Goal: Information Seeking & Learning: Learn about a topic

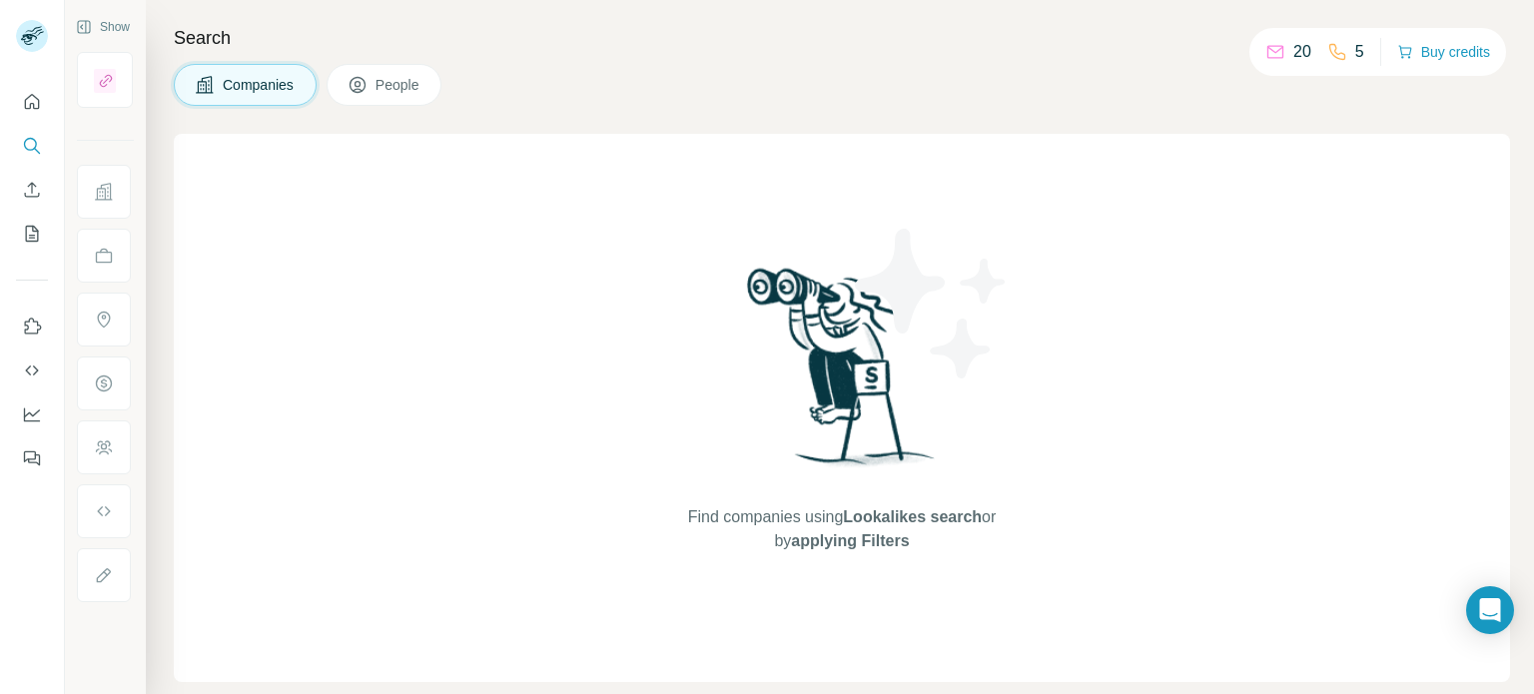
click at [374, 95] on button "People" at bounding box center [385, 85] width 116 height 42
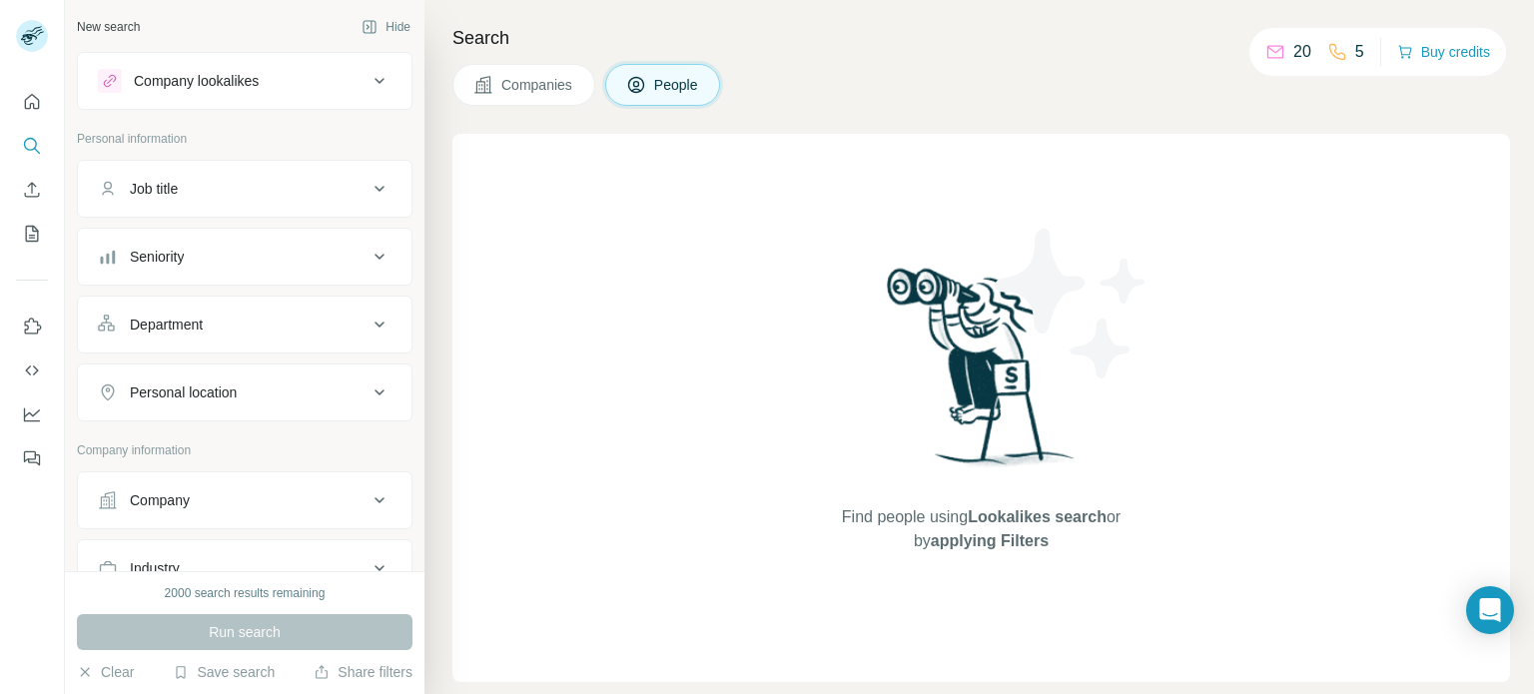
click at [480, 71] on button "Companies" at bounding box center [523, 85] width 143 height 42
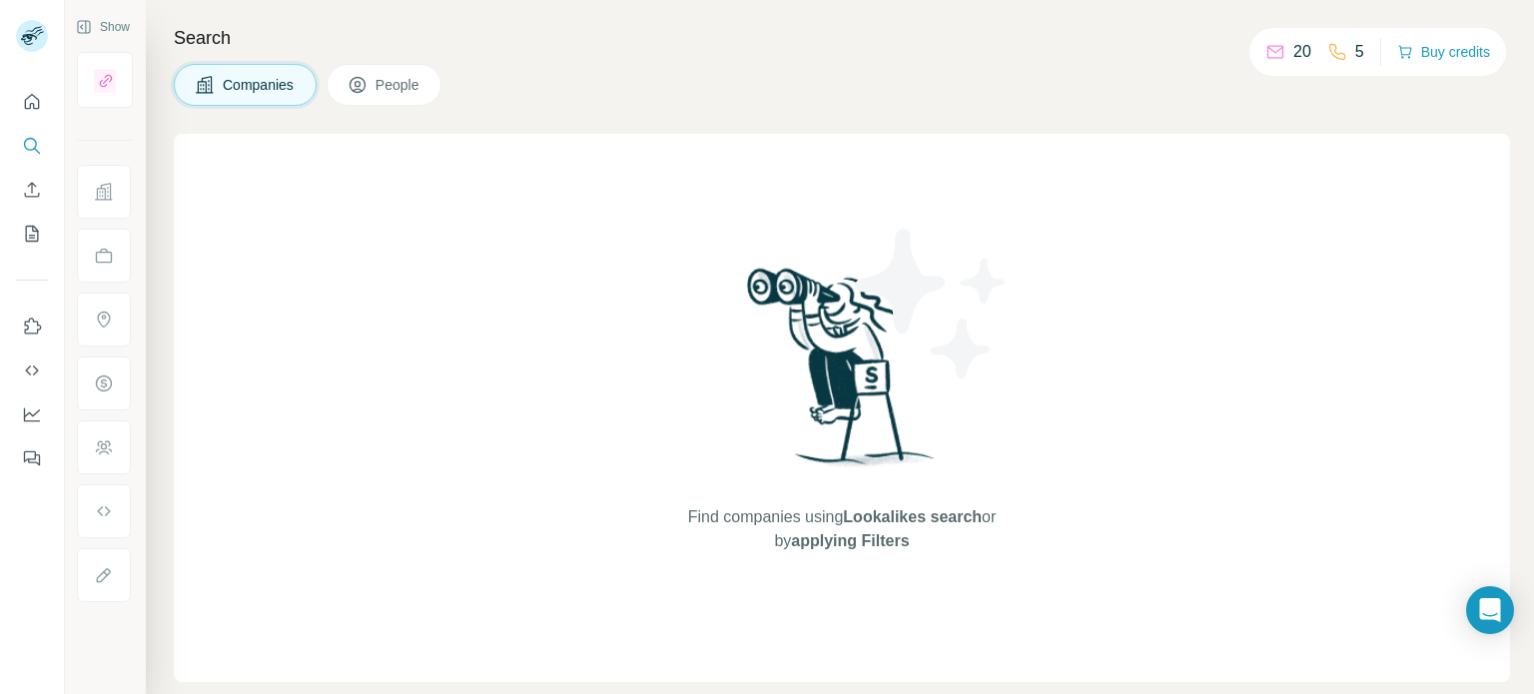
click at [327, 62] on div "Search Companies People Find companies using Lookalikes search or by applying F…" at bounding box center [840, 347] width 1388 height 694
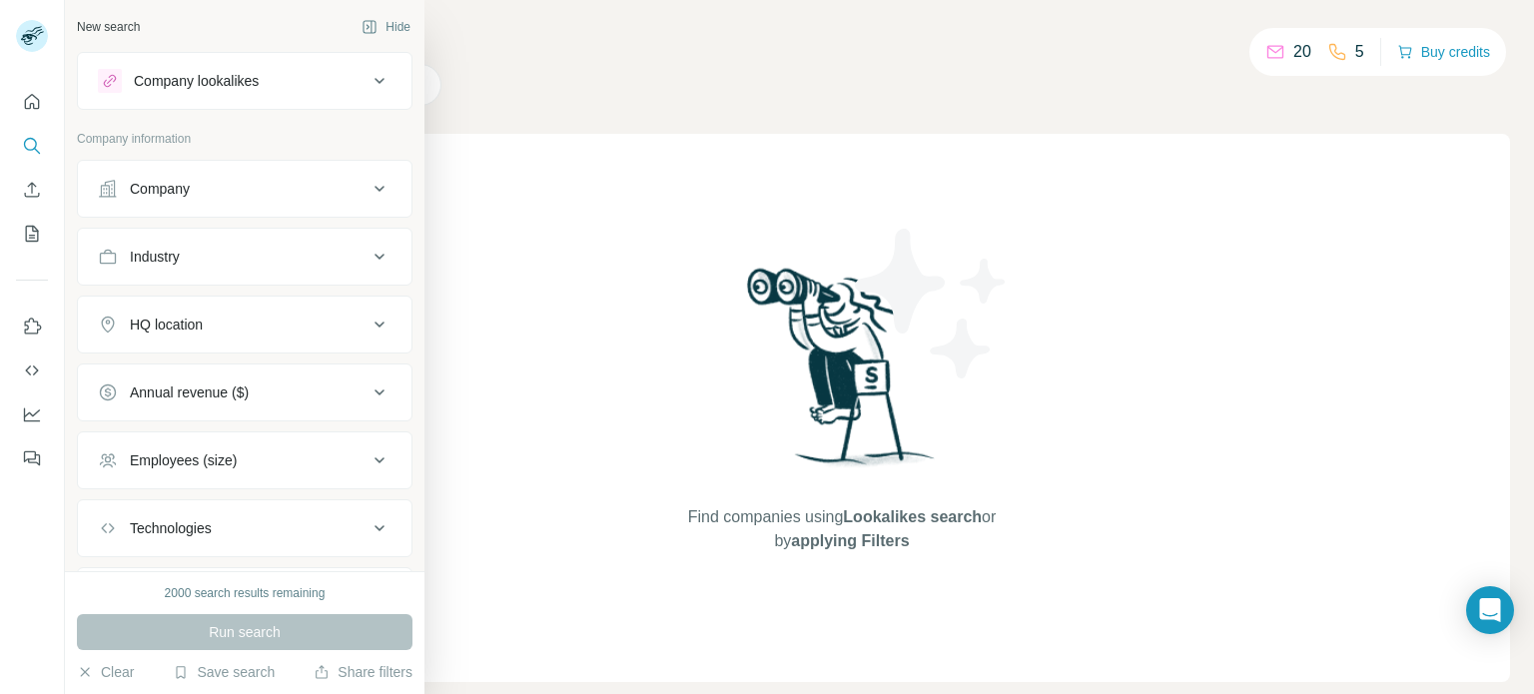
click at [191, 182] on div "Company" at bounding box center [233, 189] width 270 height 20
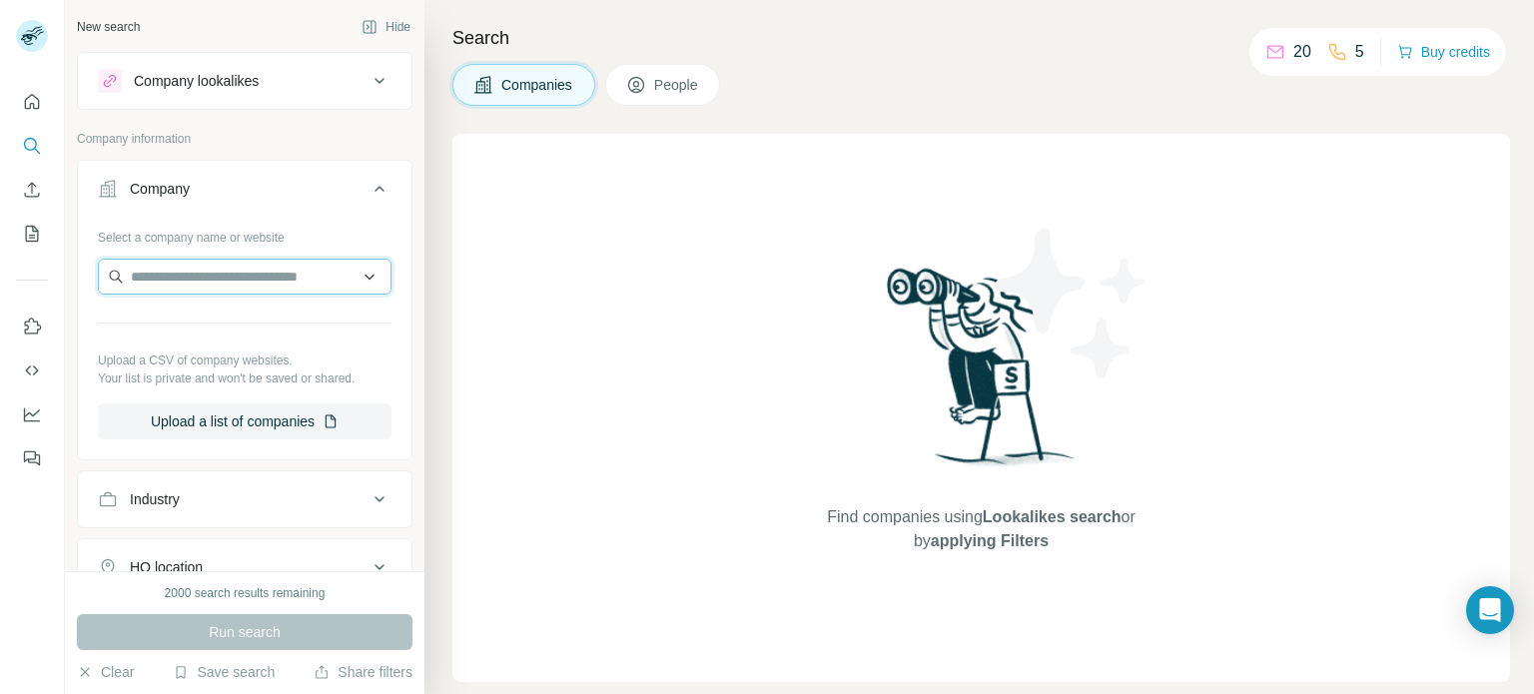
click at [260, 276] on input "text" at bounding box center [245, 277] width 294 height 36
click at [303, 272] on input "text" at bounding box center [245, 277] width 294 height 36
click at [519, 295] on div "Find companies using Lookalikes search or by applying Filters" at bounding box center [981, 408] width 1058 height 548
click at [594, 80] on div "Companies People" at bounding box center [586, 85] width 268 height 42
click at [317, 271] on input "text" at bounding box center [245, 277] width 294 height 36
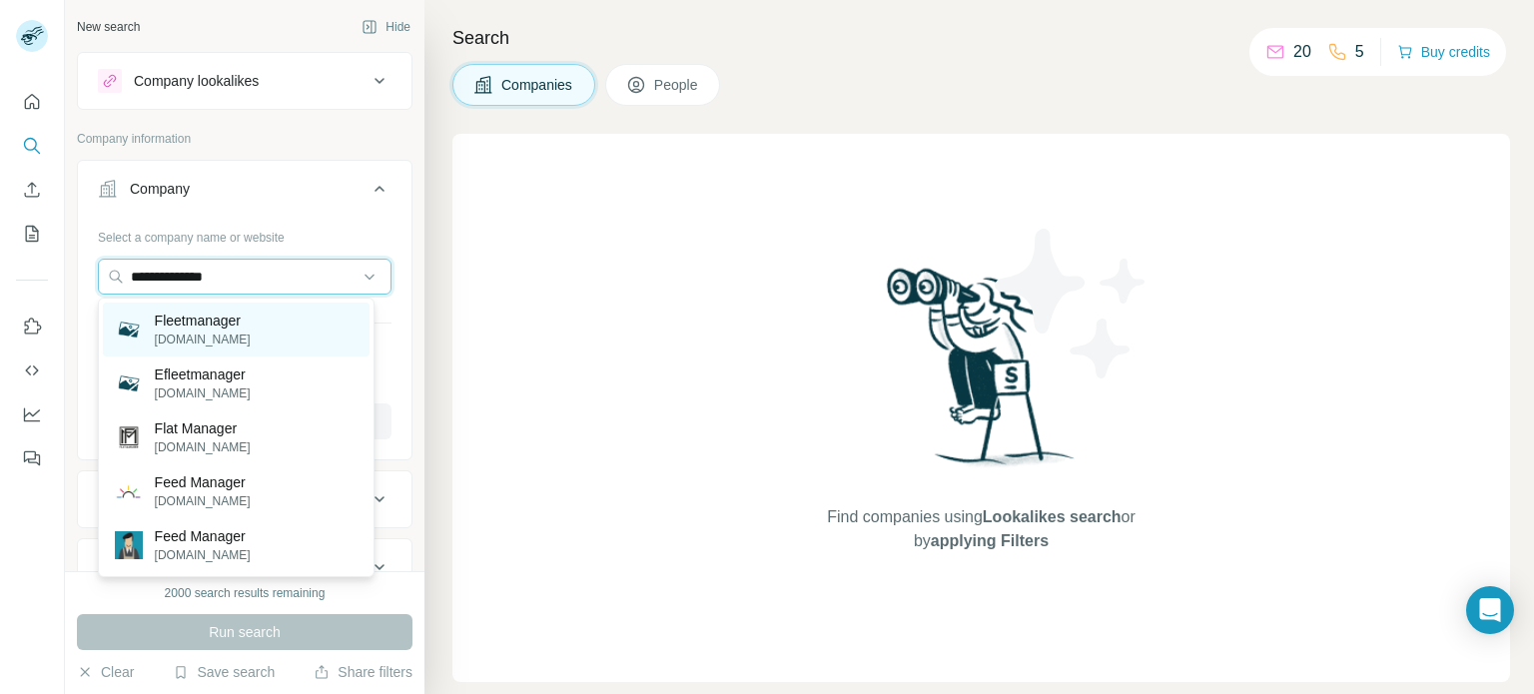
type input "**********"
click at [305, 325] on div "Fleetmanager fleetmanager.de" at bounding box center [237, 330] width 268 height 54
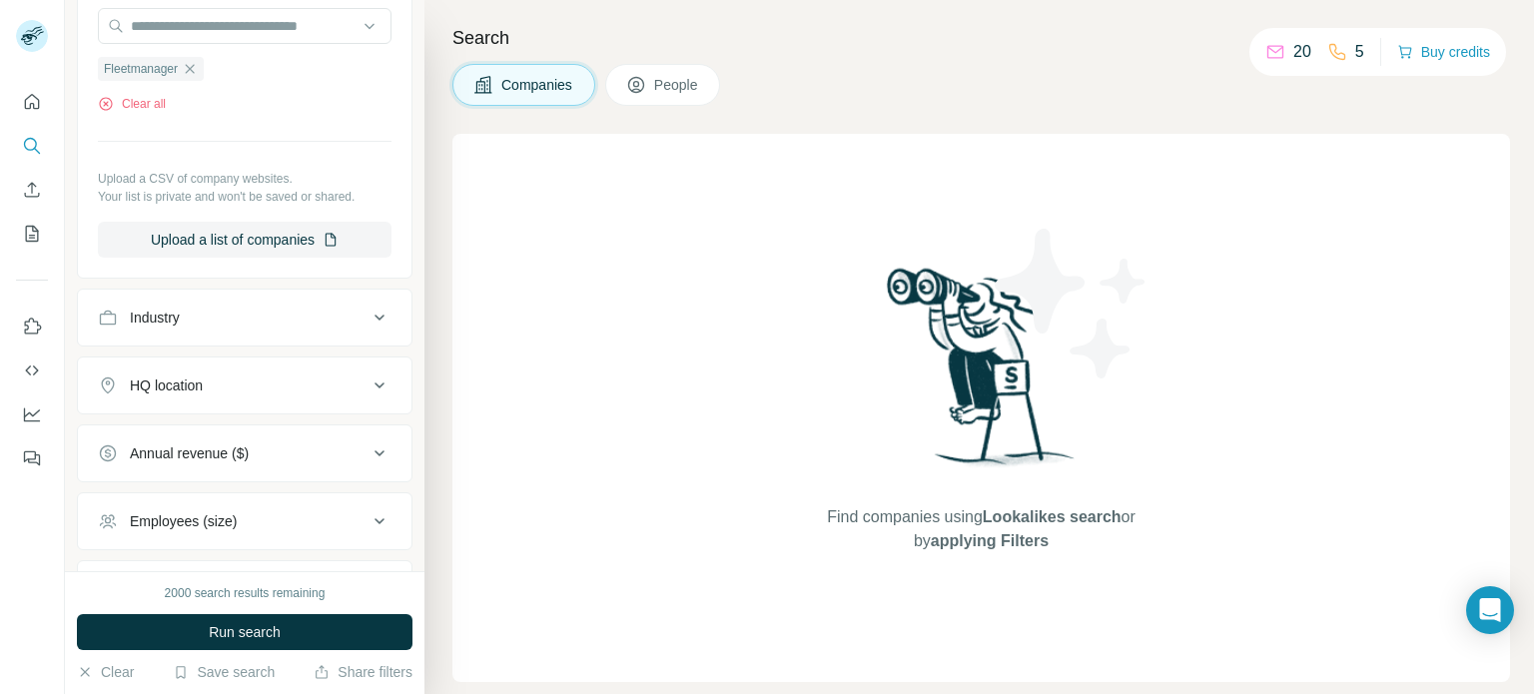
scroll to position [300, 0]
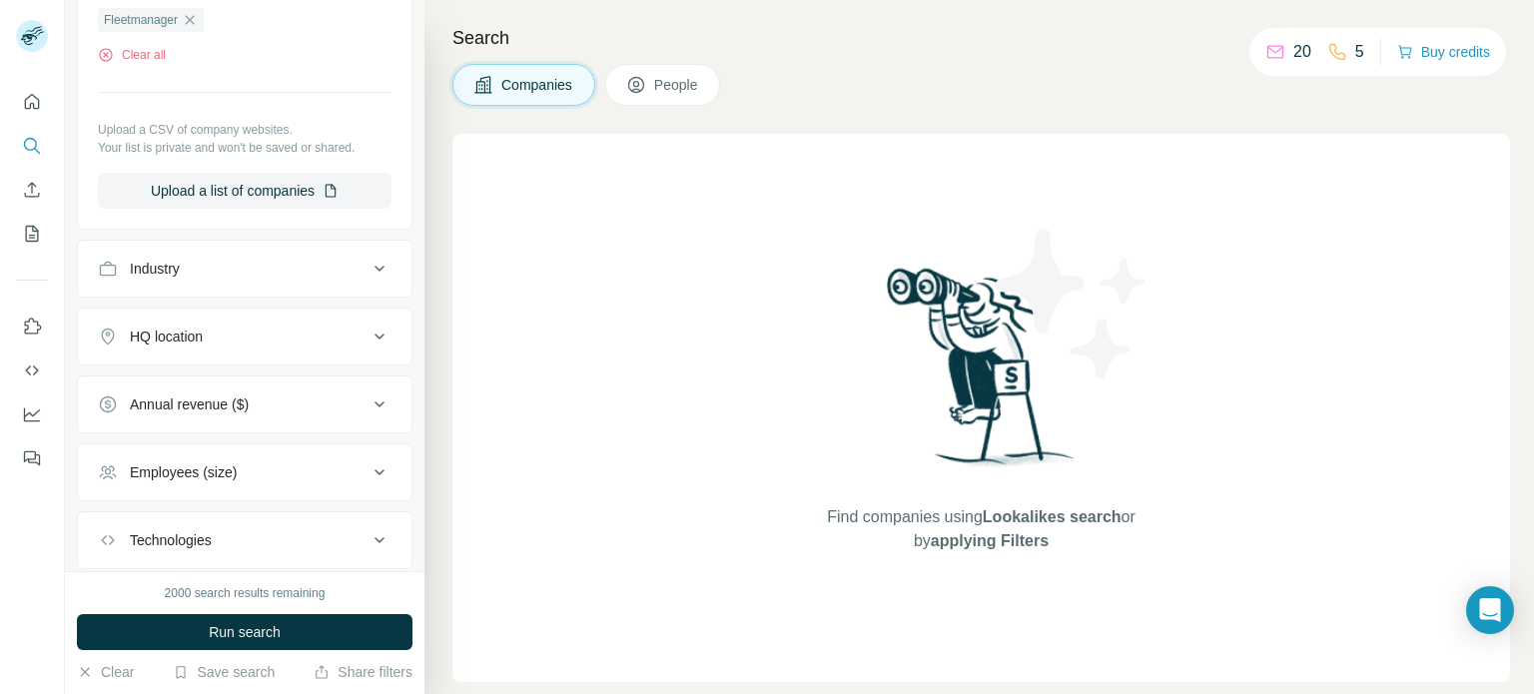
click at [165, 271] on div "Industry" at bounding box center [155, 269] width 50 height 20
click at [167, 324] on input at bounding box center [234, 319] width 247 height 22
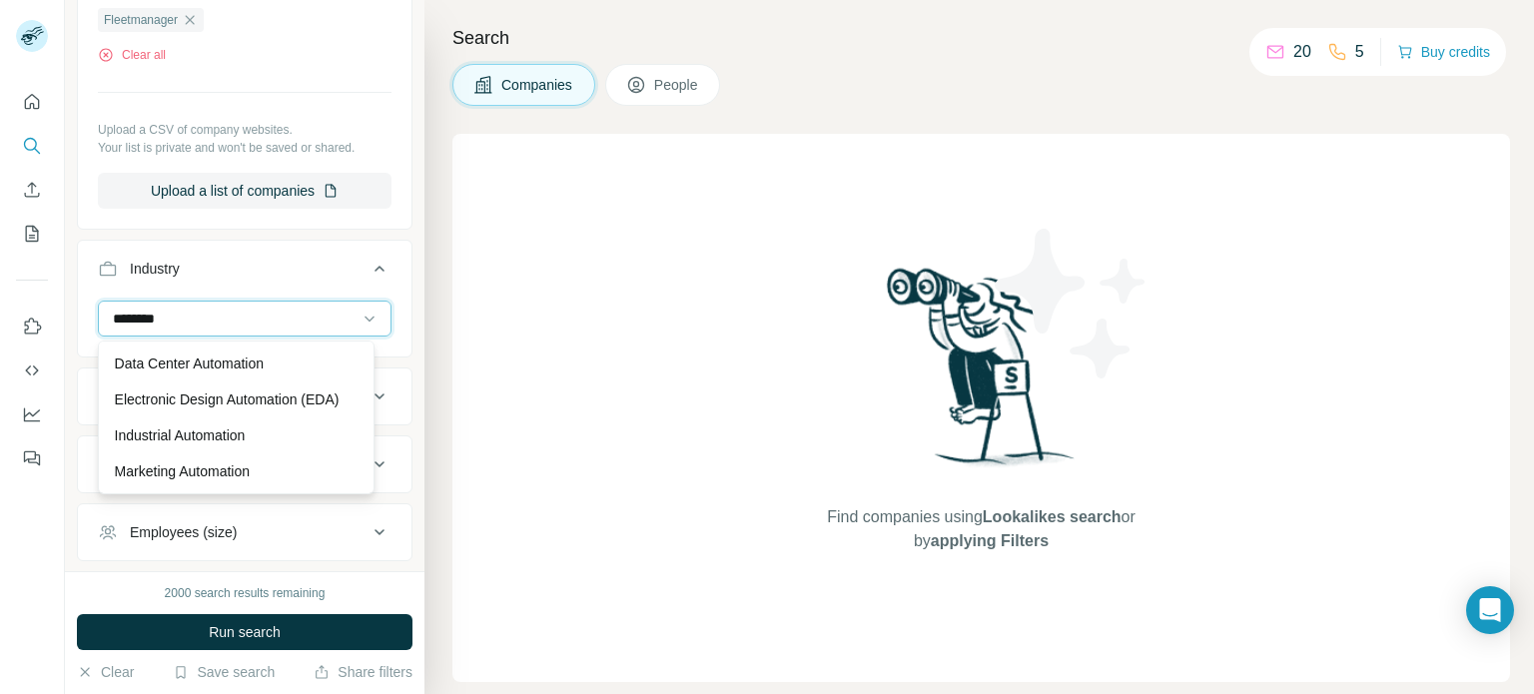
type input "********"
click at [181, 333] on div "********" at bounding box center [234, 319] width 247 height 34
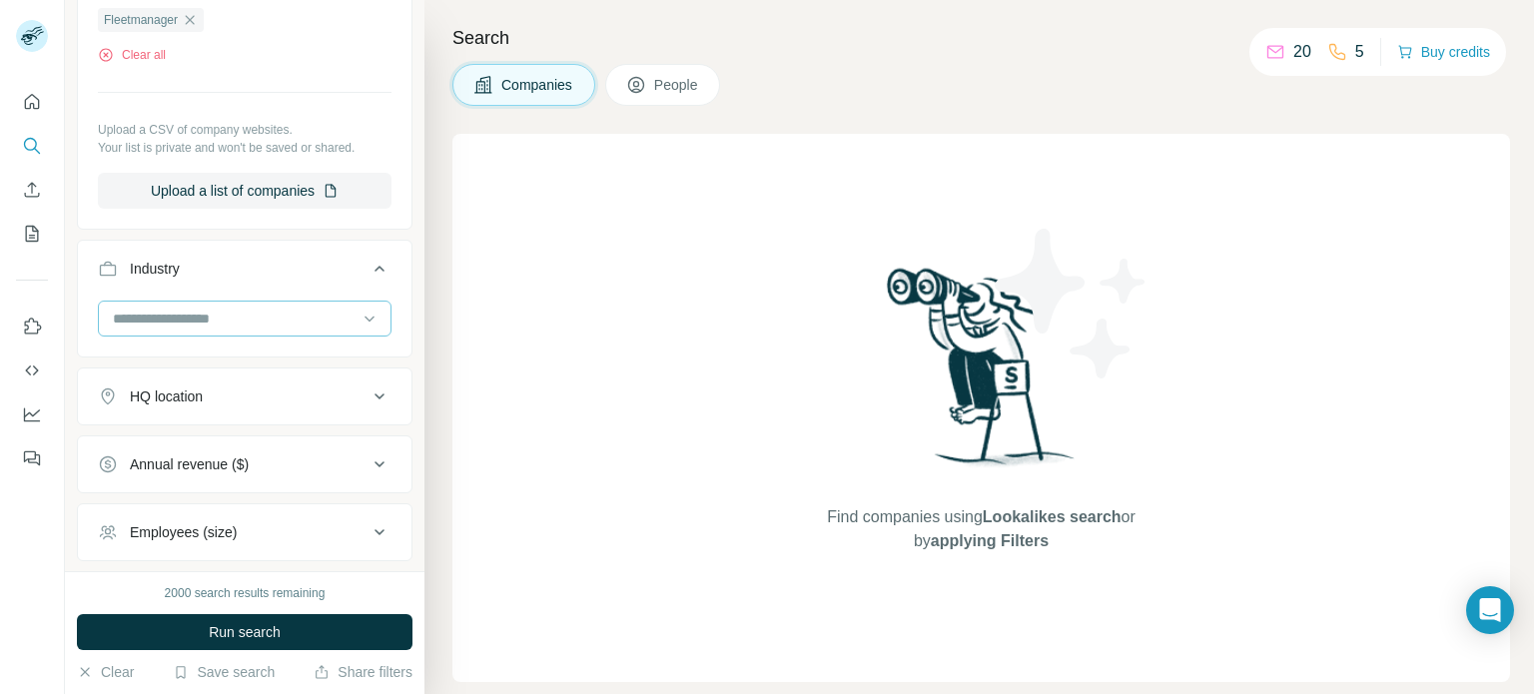
click at [183, 326] on input at bounding box center [234, 319] width 247 height 22
click at [184, 326] on input at bounding box center [234, 319] width 247 height 22
click at [195, 306] on div at bounding box center [234, 319] width 247 height 34
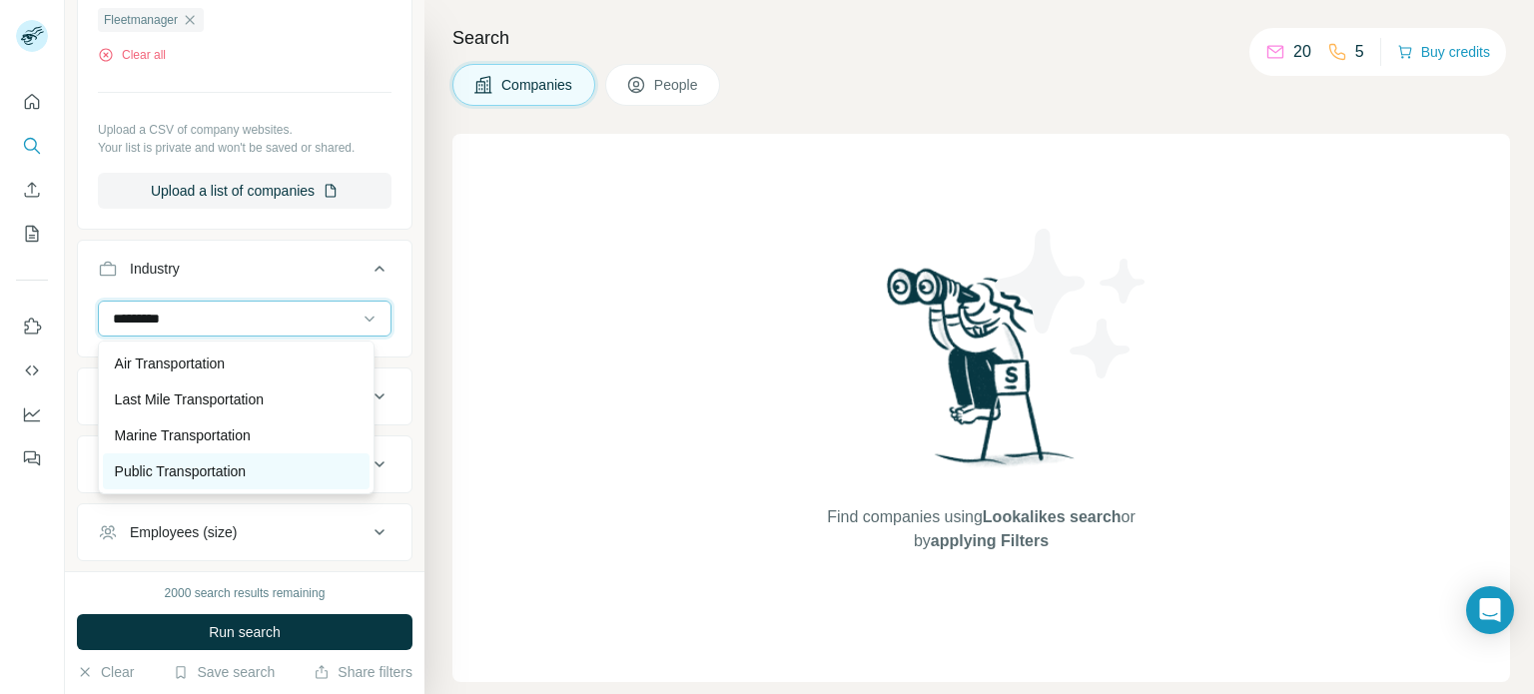
scroll to position [72, 0]
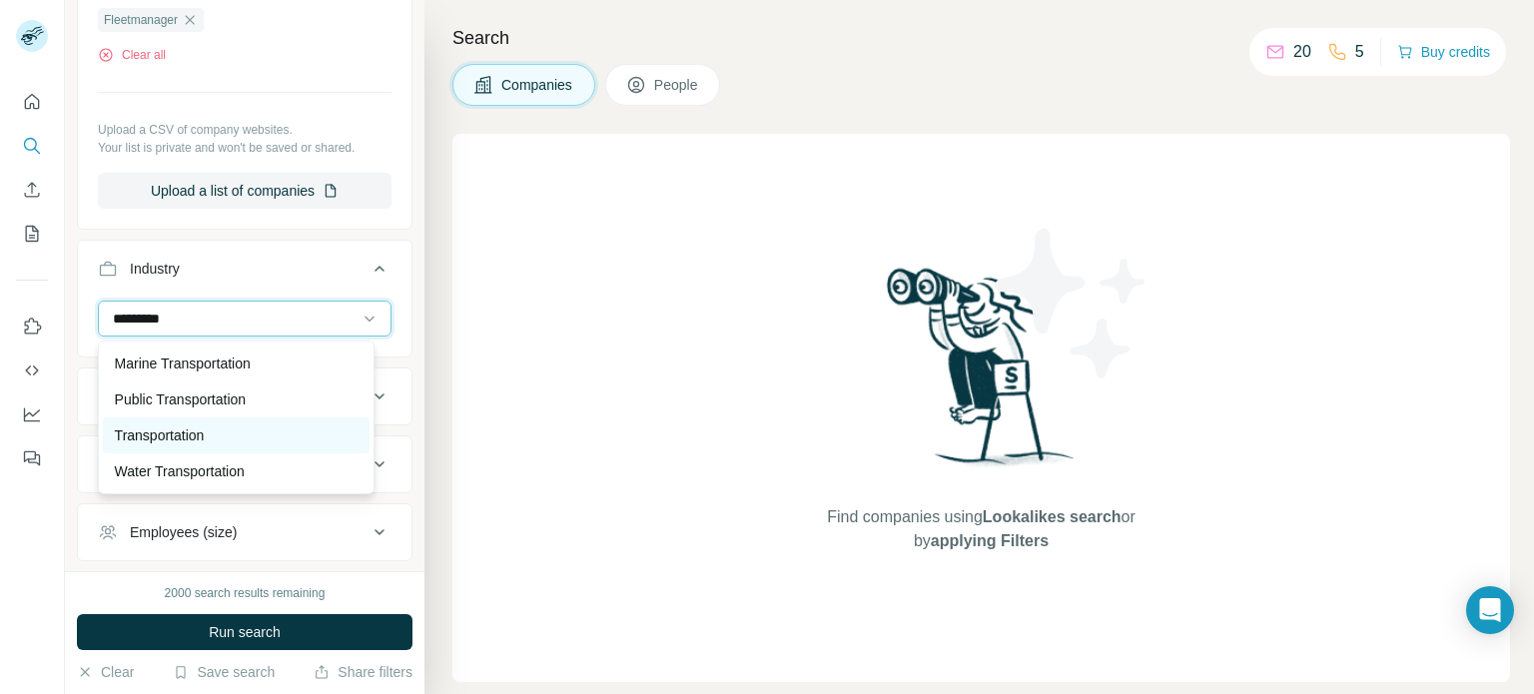
type input "*********"
click at [212, 434] on div "Transportation" at bounding box center [237, 435] width 244 height 20
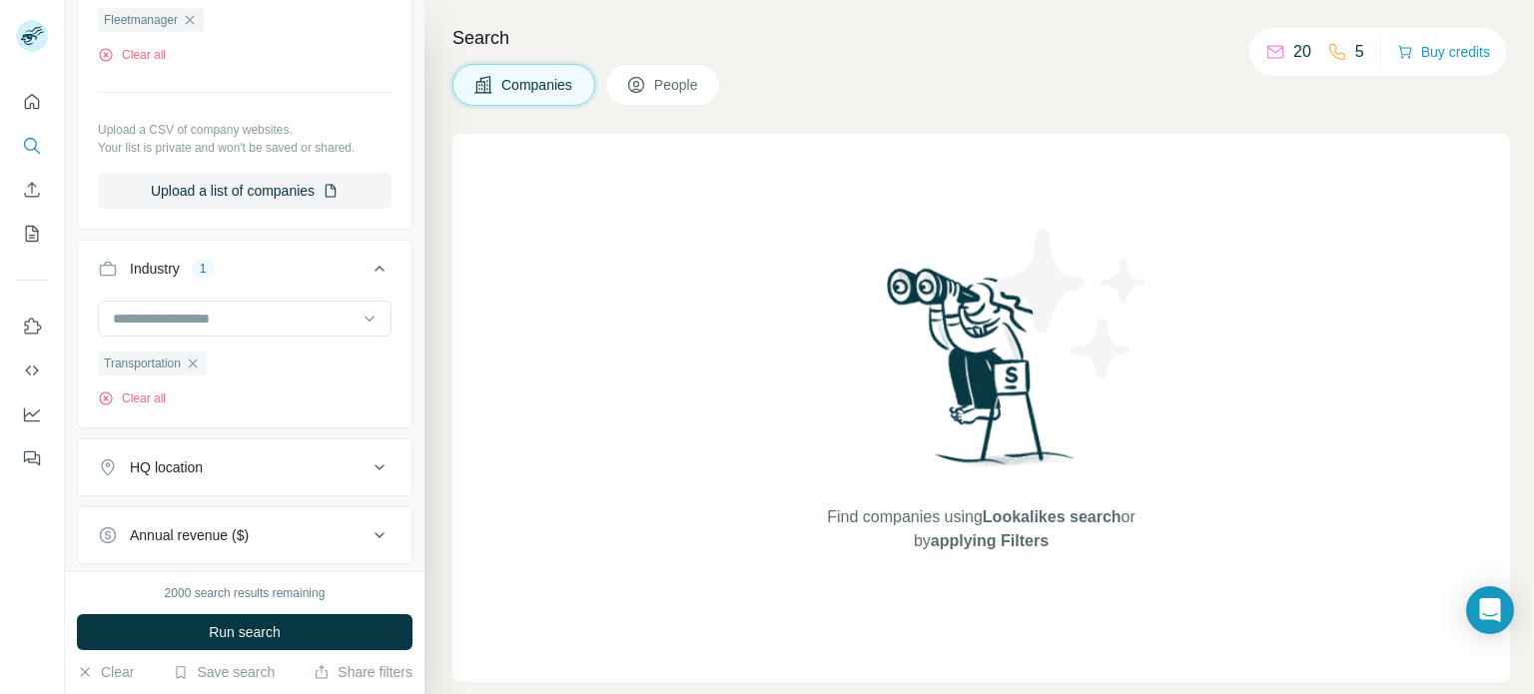
click at [188, 462] on div "HQ location" at bounding box center [166, 467] width 73 height 20
click at [192, 512] on input "text" at bounding box center [245, 517] width 294 height 36
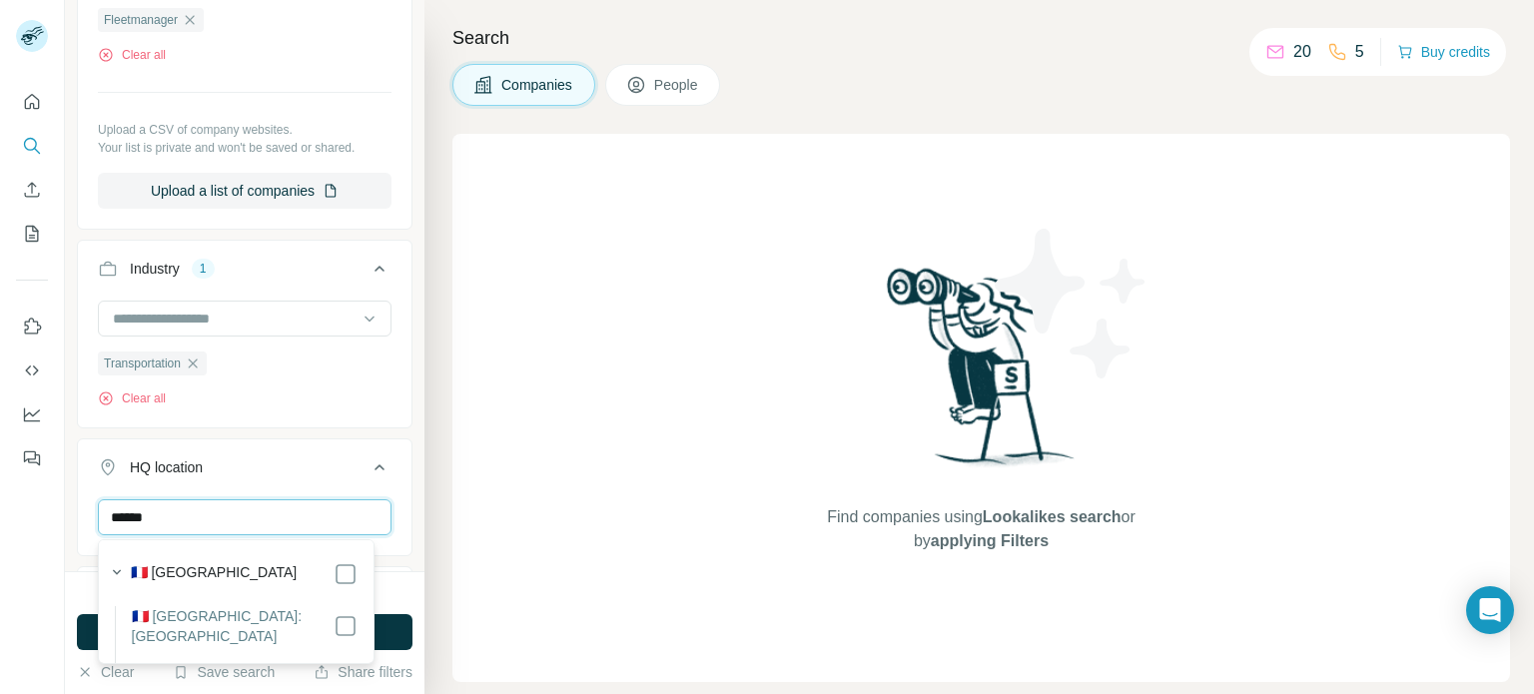
type input "******"
click at [176, 572] on label "🇫🇷 France" at bounding box center [214, 574] width 167 height 24
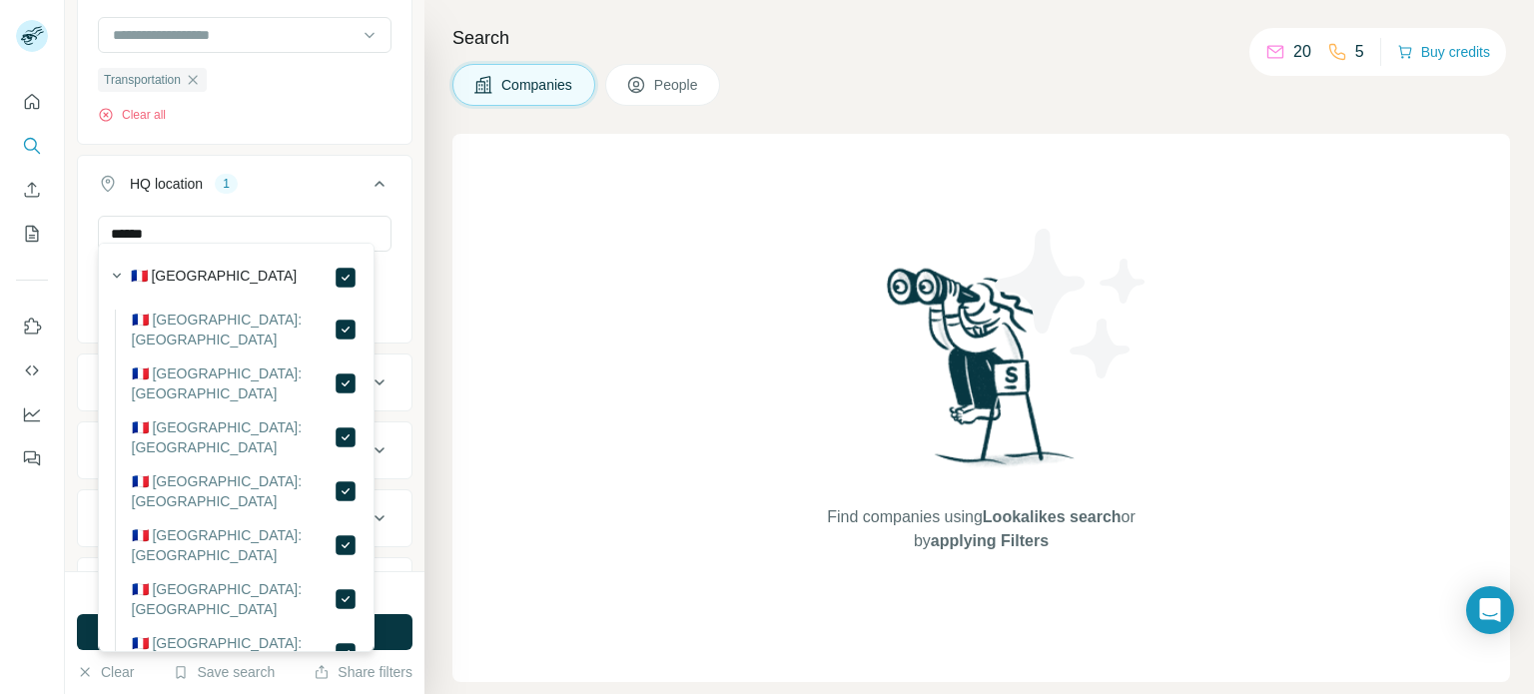
scroll to position [599, 0]
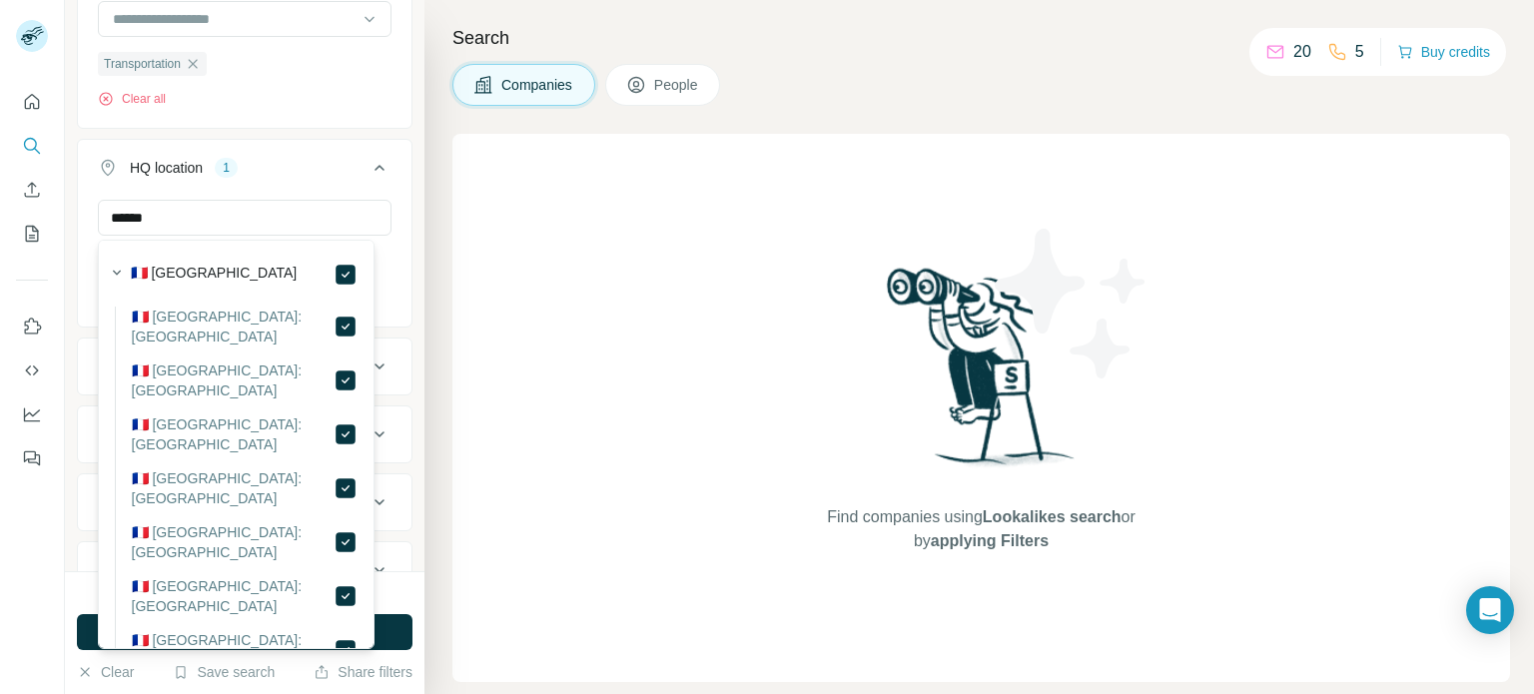
click at [530, 404] on div "Find companies using Lookalikes search or by applying Filters" at bounding box center [981, 408] width 1058 height 548
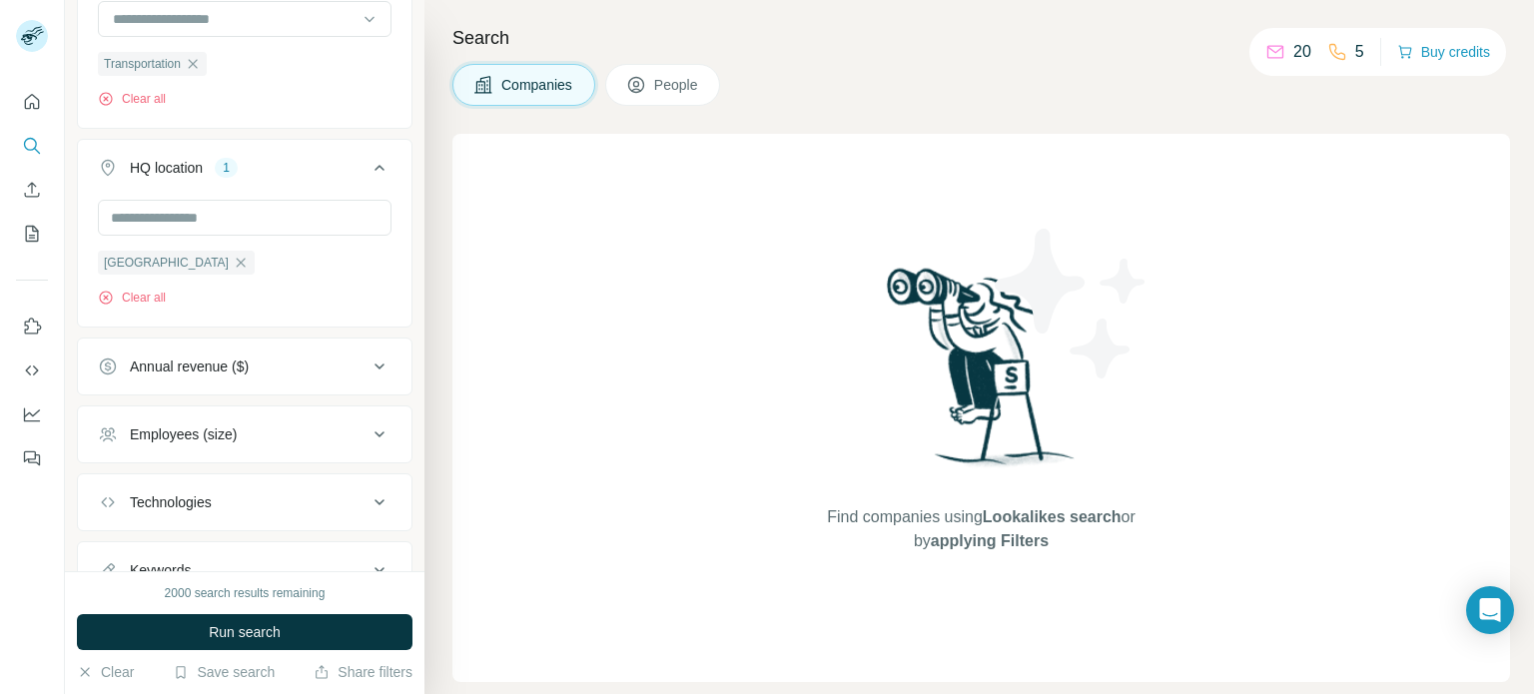
scroll to position [681, 0]
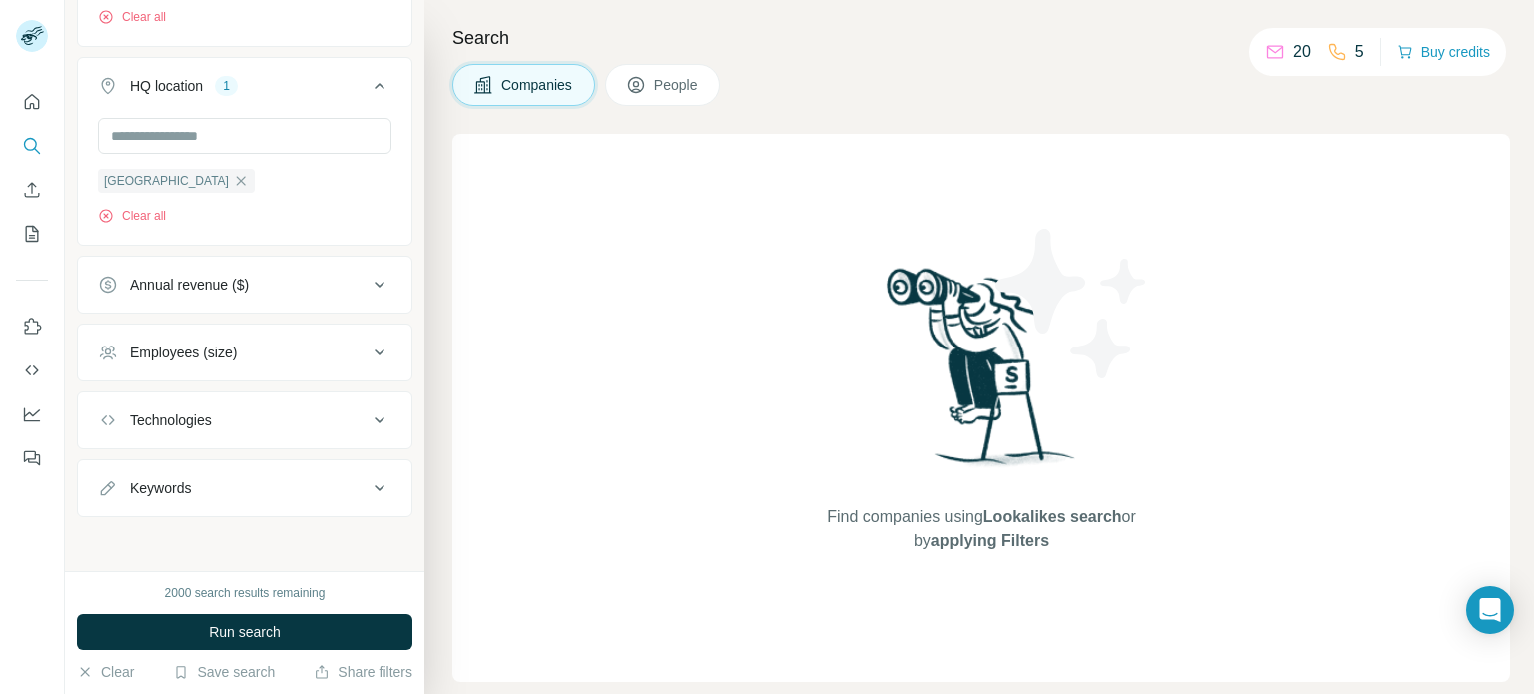
click at [212, 496] on div "Keywords" at bounding box center [233, 488] width 270 height 20
click at [178, 540] on input "text" at bounding box center [225, 538] width 254 height 36
type input "*"
type input "*****"
click at [184, 630] on button "Run search" at bounding box center [245, 632] width 336 height 36
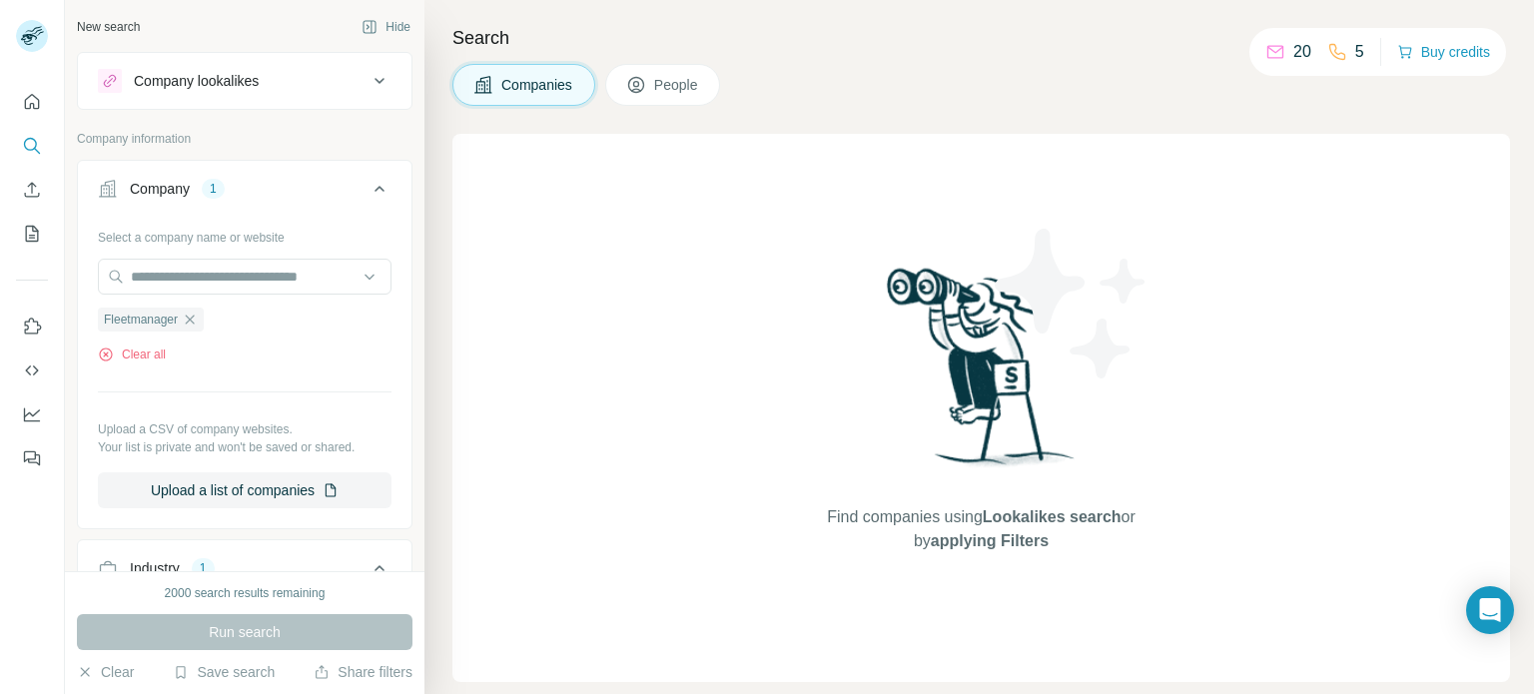
scroll to position [0, 0]
click at [667, 119] on div "Search Companies People Find companies using Lookalikes search or by applying F…" at bounding box center [978, 347] width 1109 height 694
click at [667, 105] on button "People" at bounding box center [663, 85] width 116 height 42
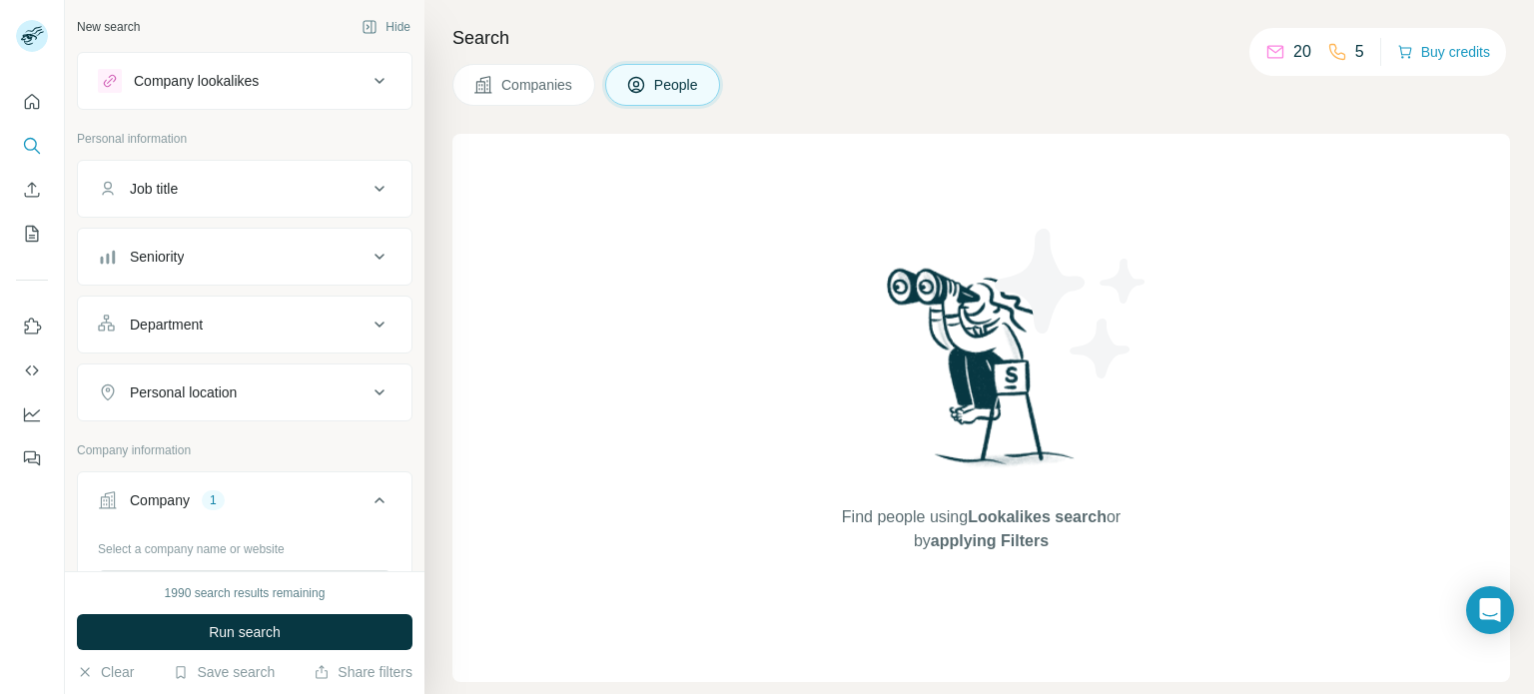
click at [511, 67] on button "Companies" at bounding box center [523, 85] width 143 height 42
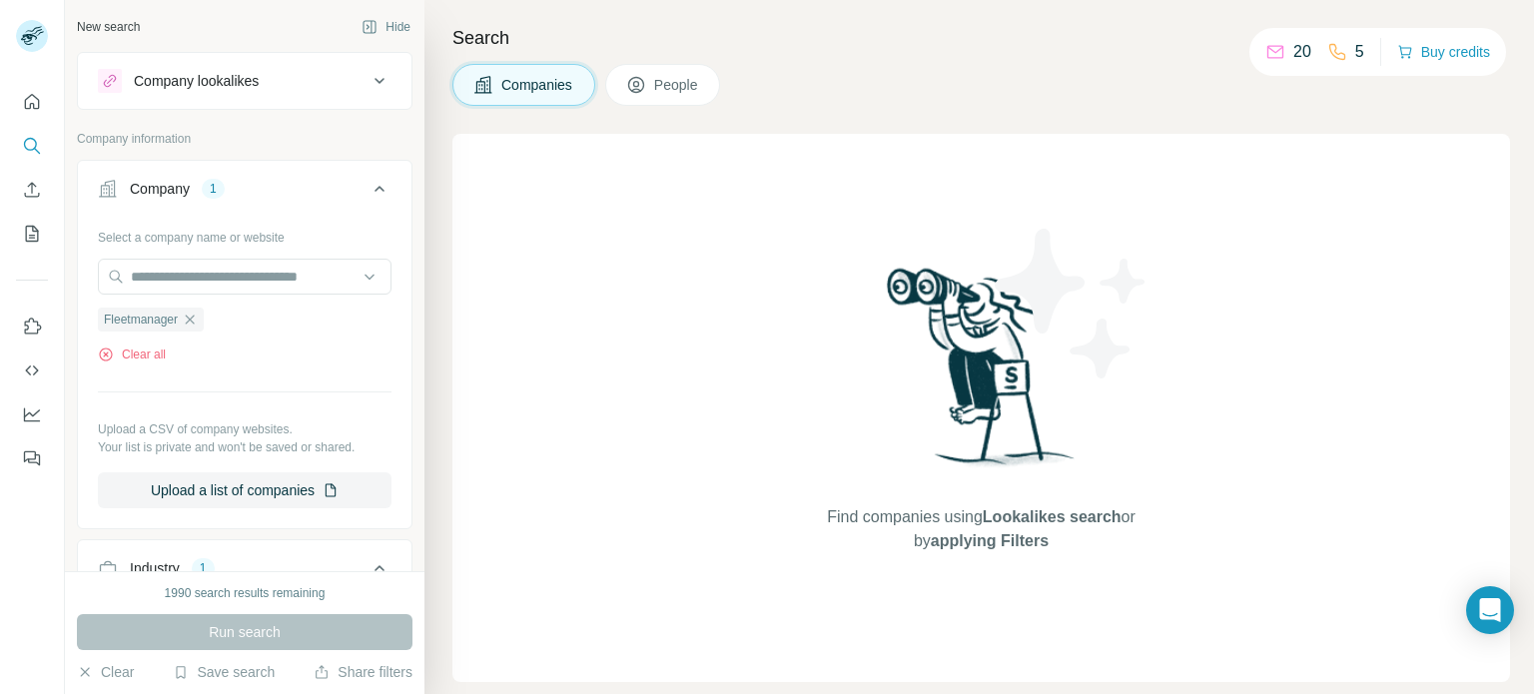
click at [621, 90] on button "People" at bounding box center [663, 85] width 116 height 42
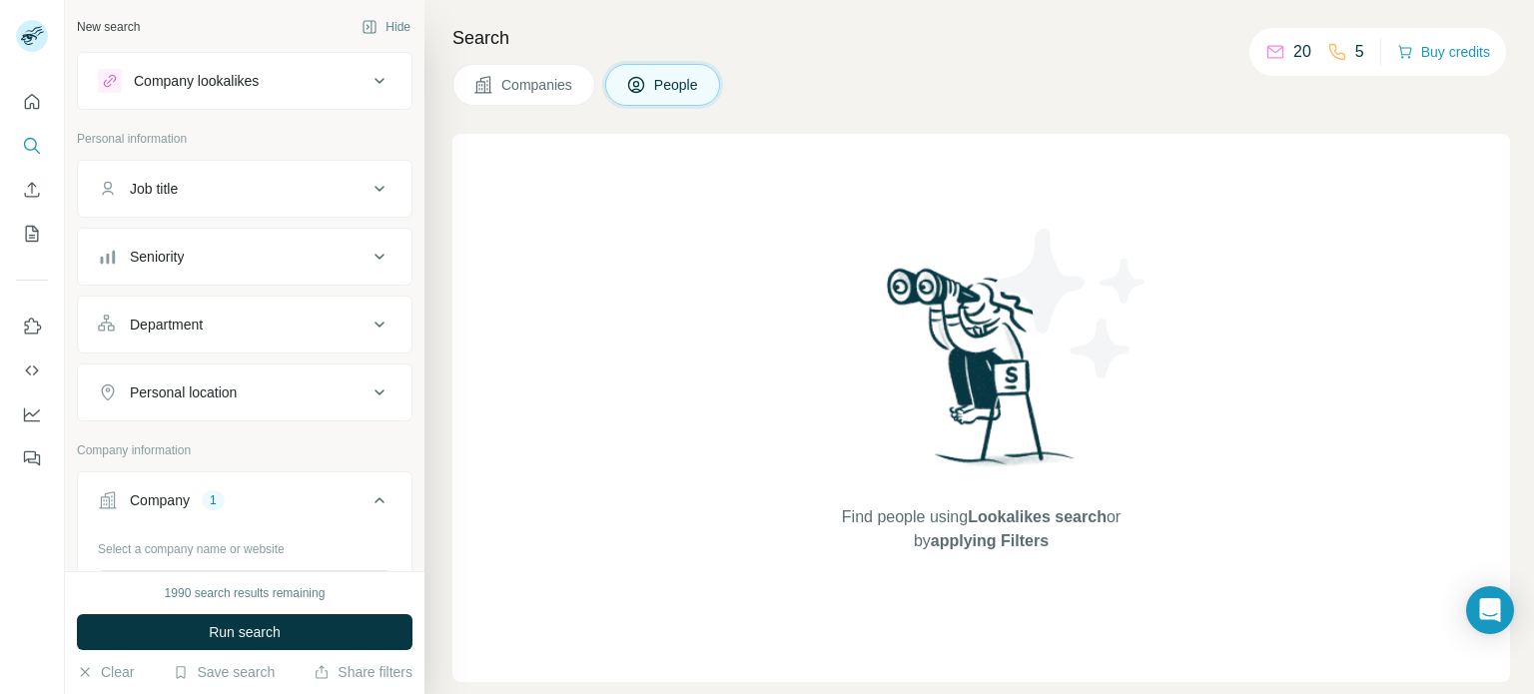
click at [504, 73] on button "Companies" at bounding box center [523, 85] width 143 height 42
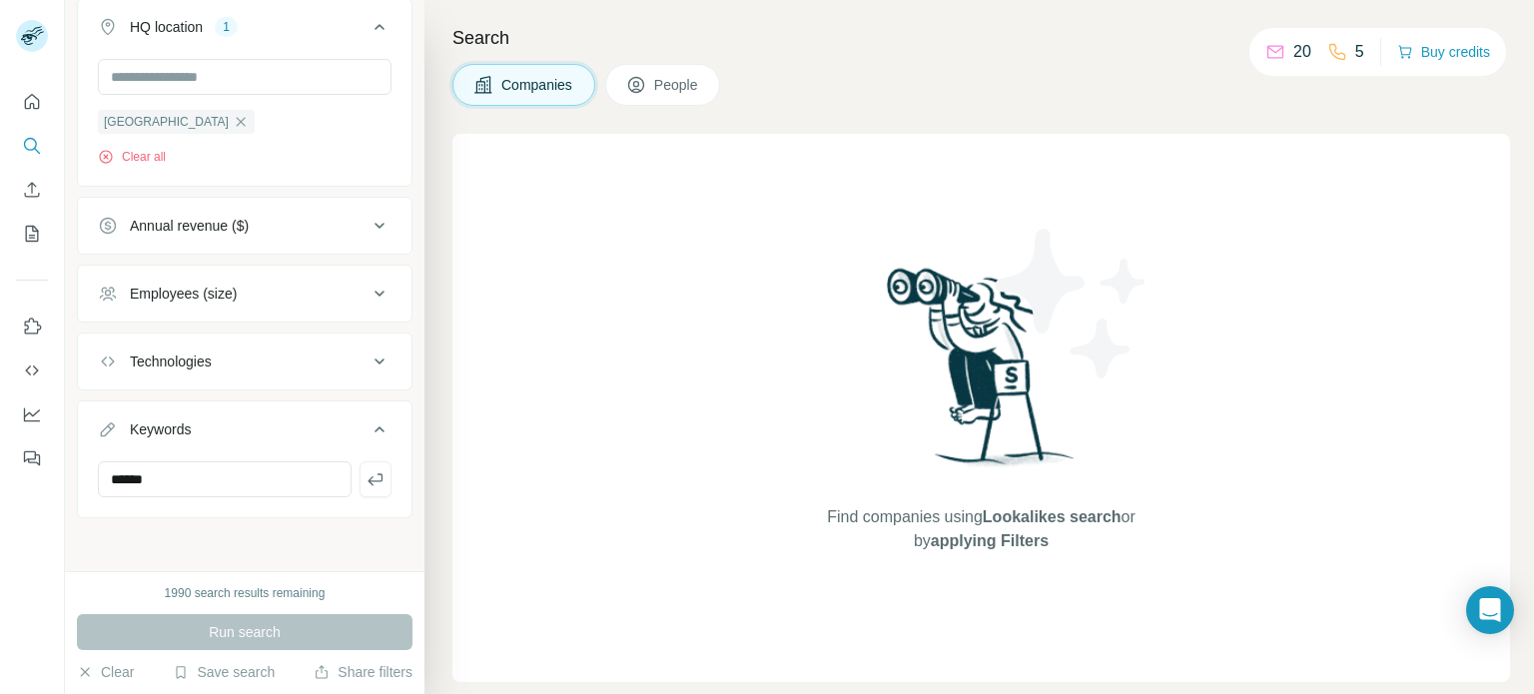
scroll to position [741, 0]
click at [1182, 313] on div "Find companies using Lookalikes search or by applying Filters" at bounding box center [981, 408] width 1058 height 548
click at [235, 670] on button "Save search" at bounding box center [224, 672] width 102 height 20
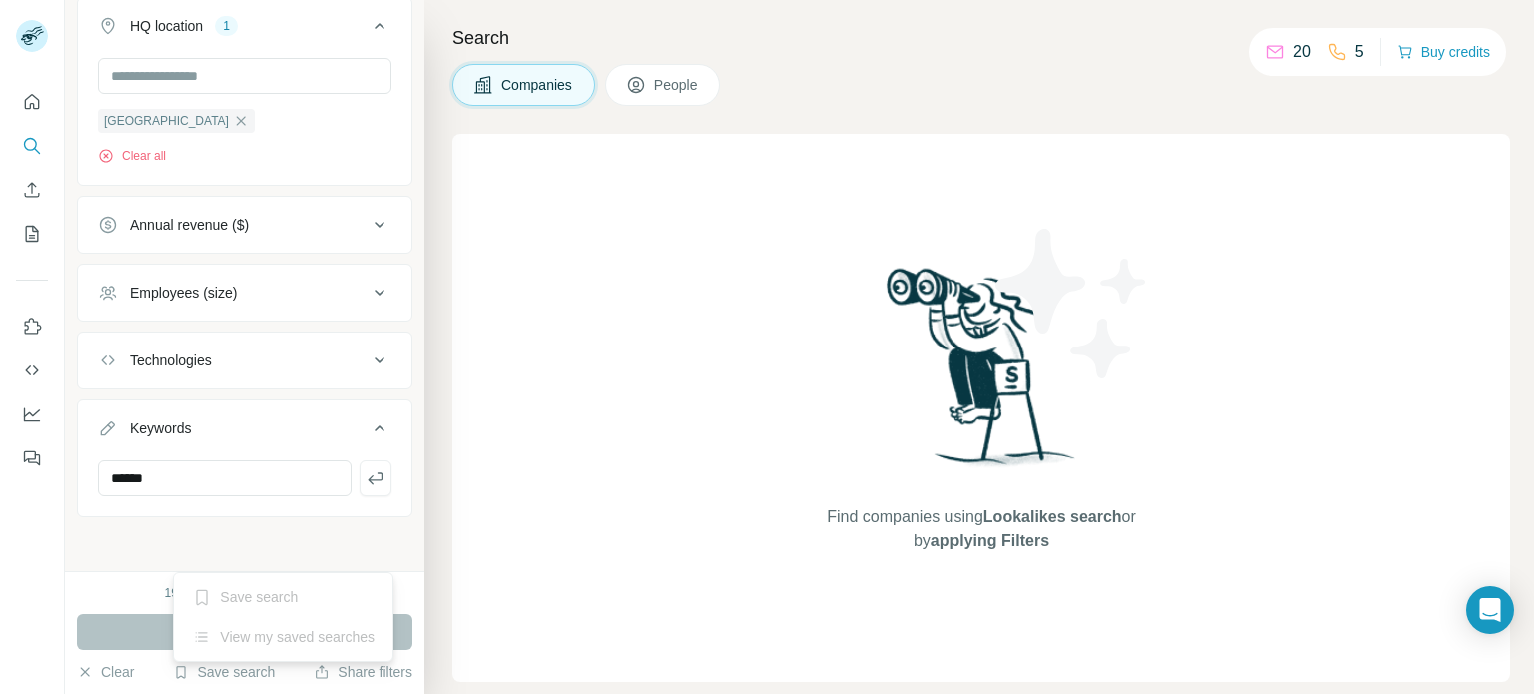
click at [241, 641] on div "View my saved searches" at bounding box center [283, 637] width 211 height 40
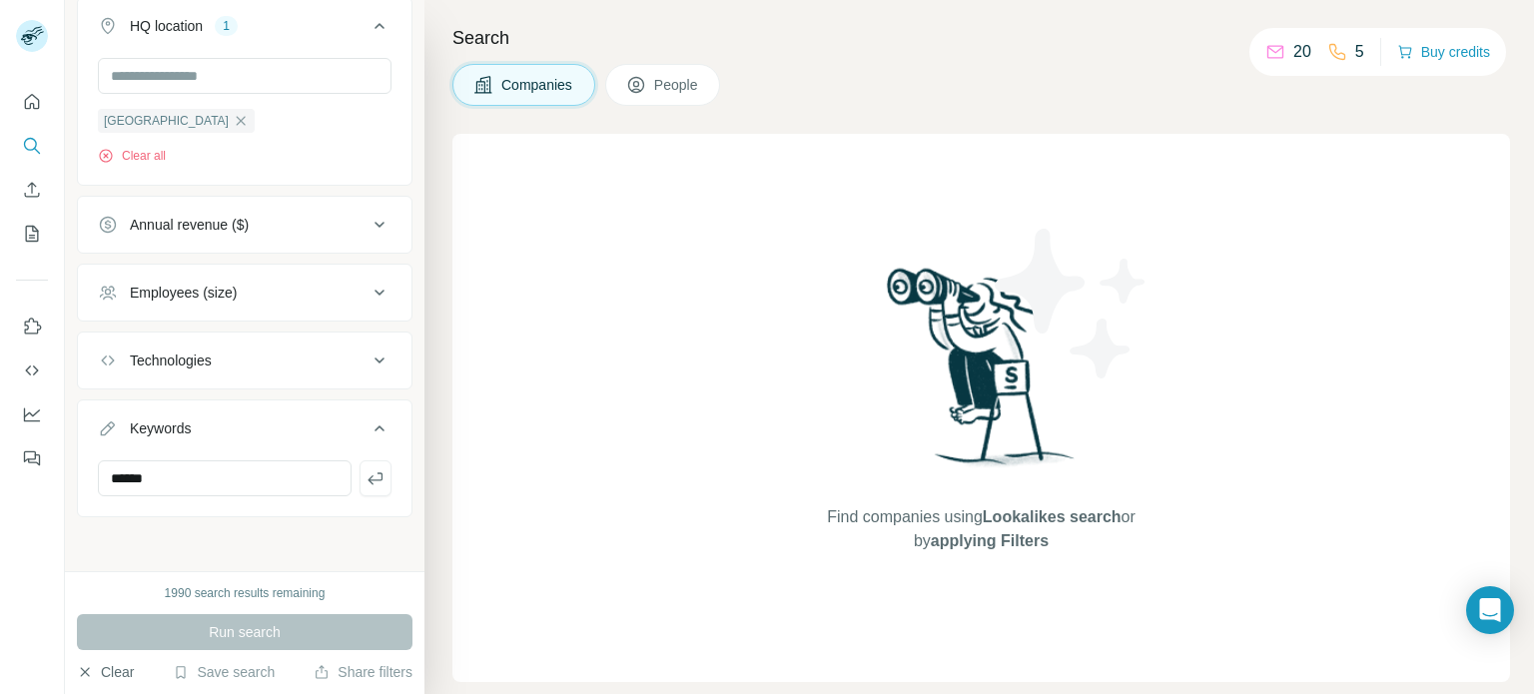
click at [129, 678] on button "Clear" at bounding box center [105, 672] width 57 height 20
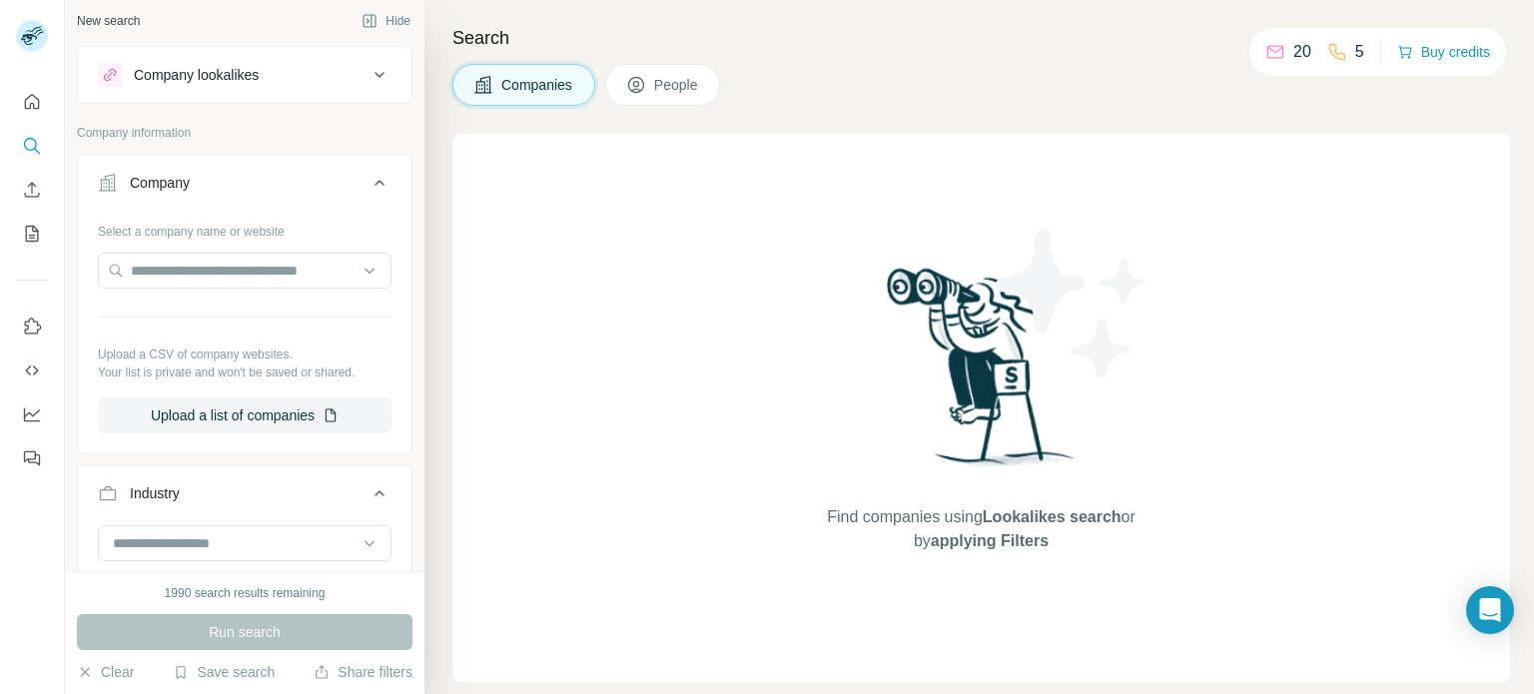
scroll to position [0, 0]
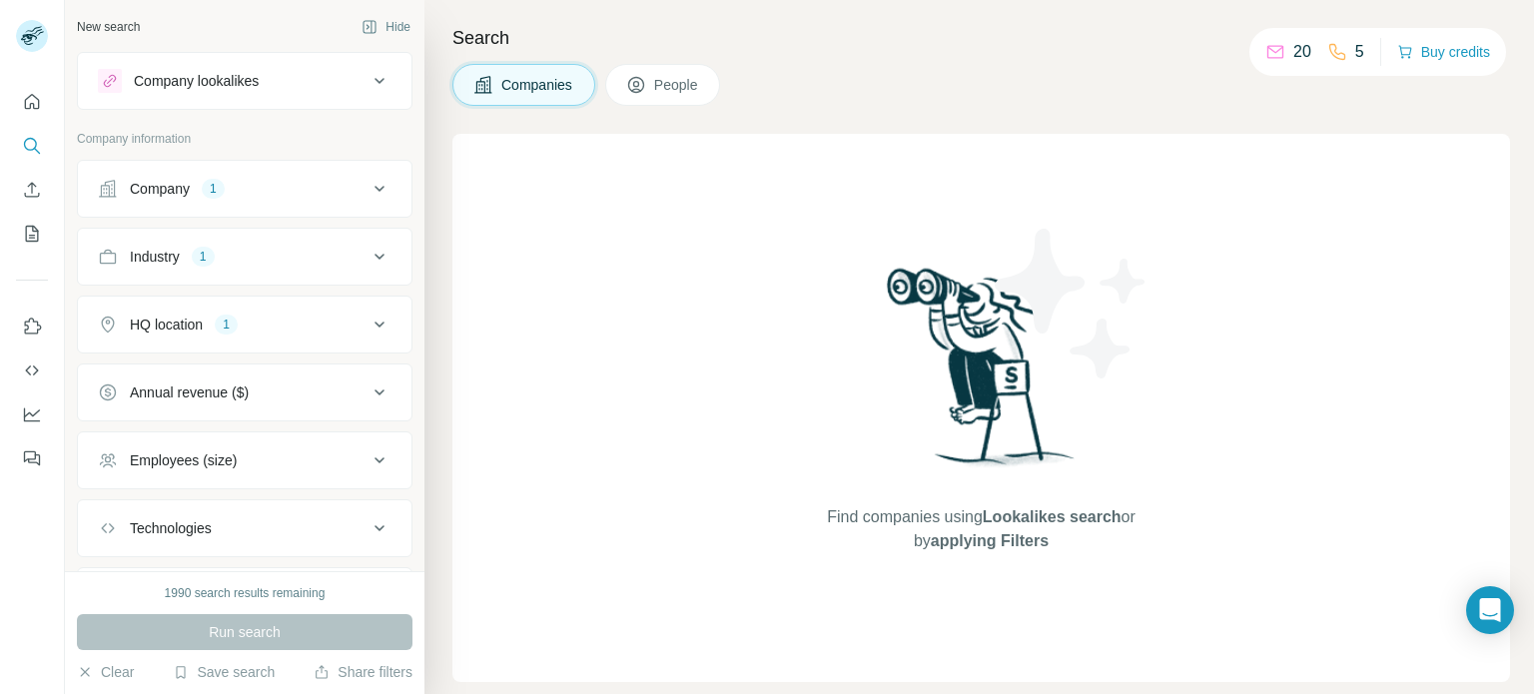
click at [198, 187] on div "Company 1" at bounding box center [233, 189] width 270 height 20
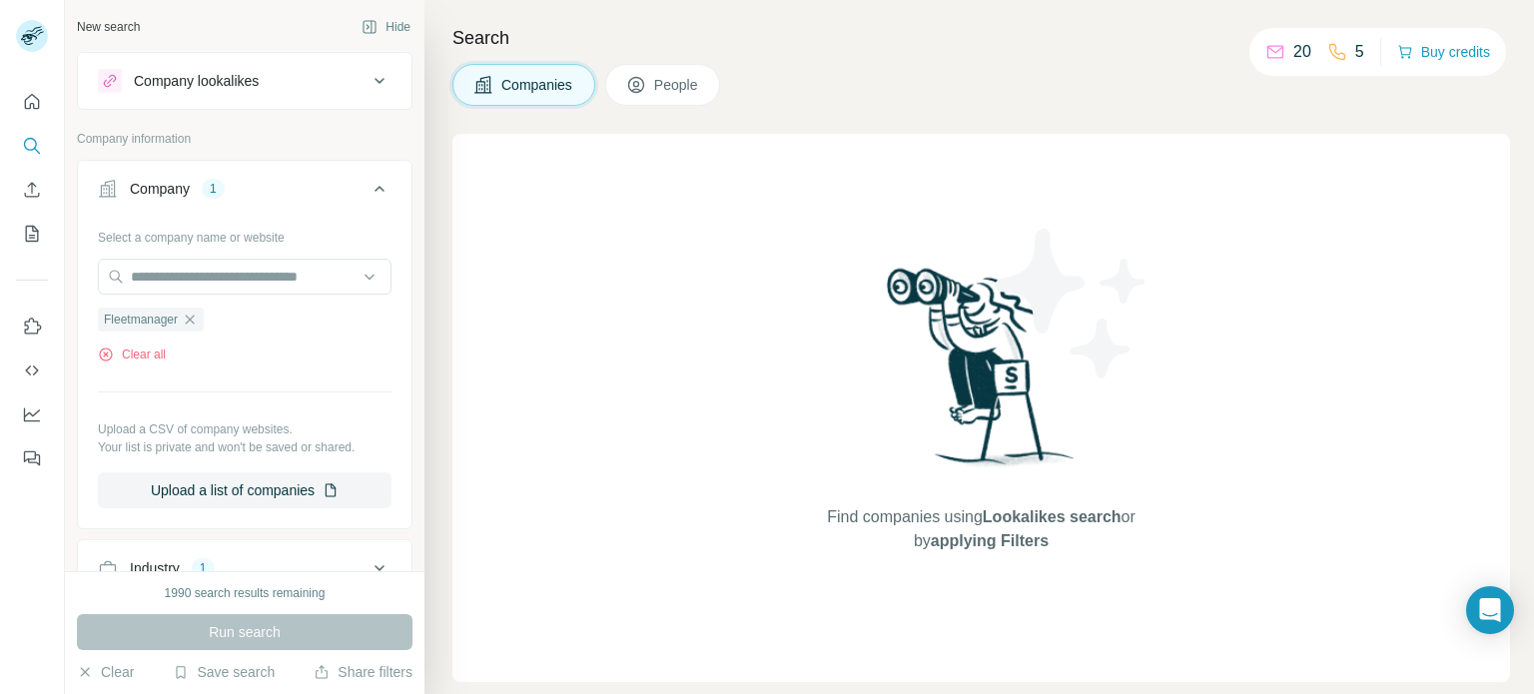
click at [198, 187] on div "Company 1" at bounding box center [233, 189] width 270 height 20
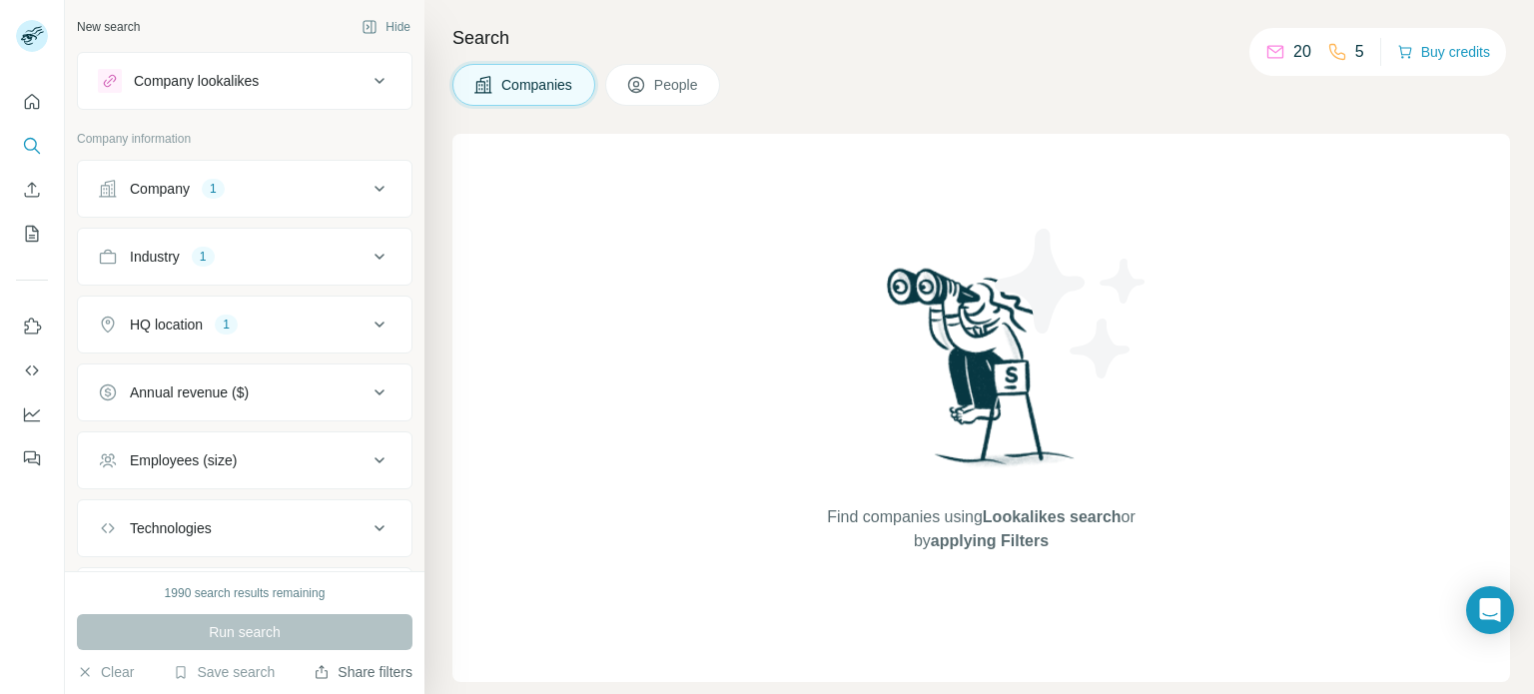
click at [350, 678] on button "Share filters" at bounding box center [363, 672] width 99 height 20
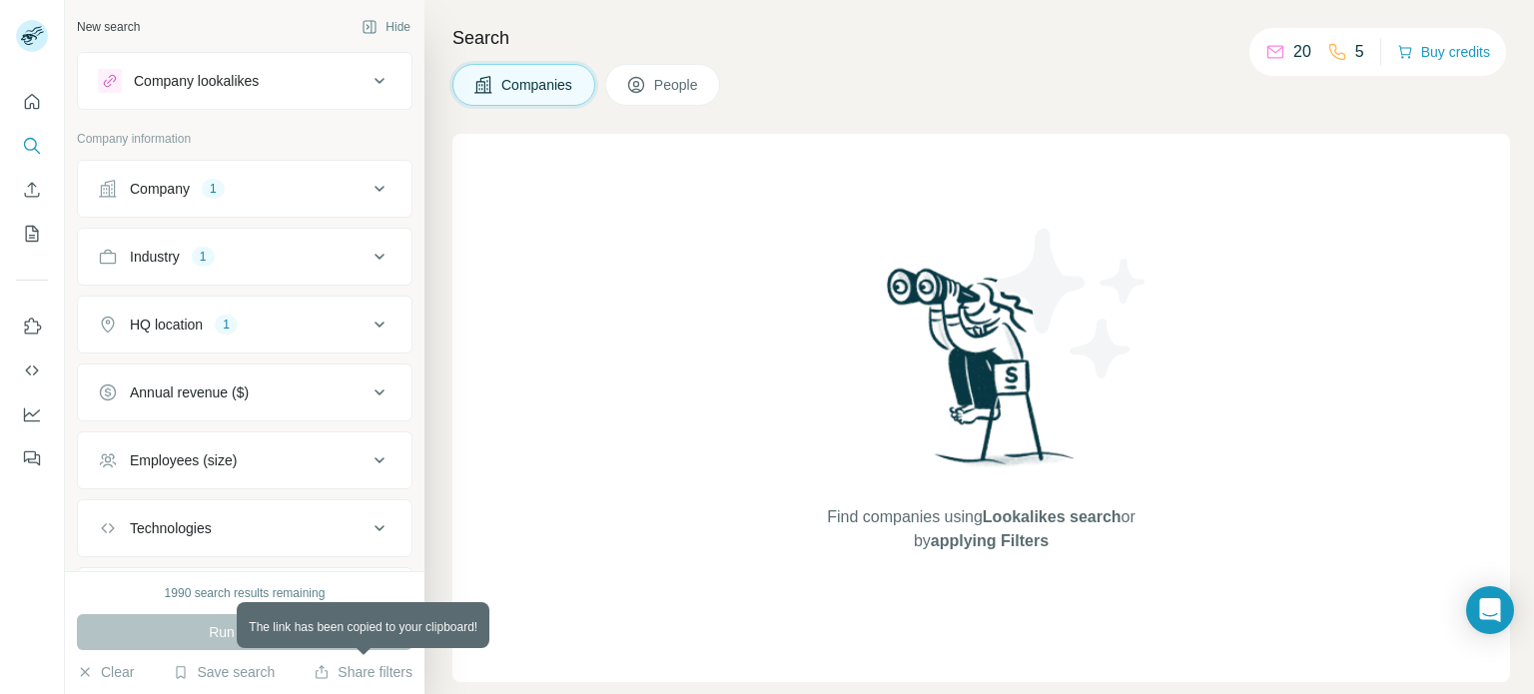
click at [582, 515] on div "Find companies using Lookalikes search or by applying Filters" at bounding box center [981, 408] width 1058 height 548
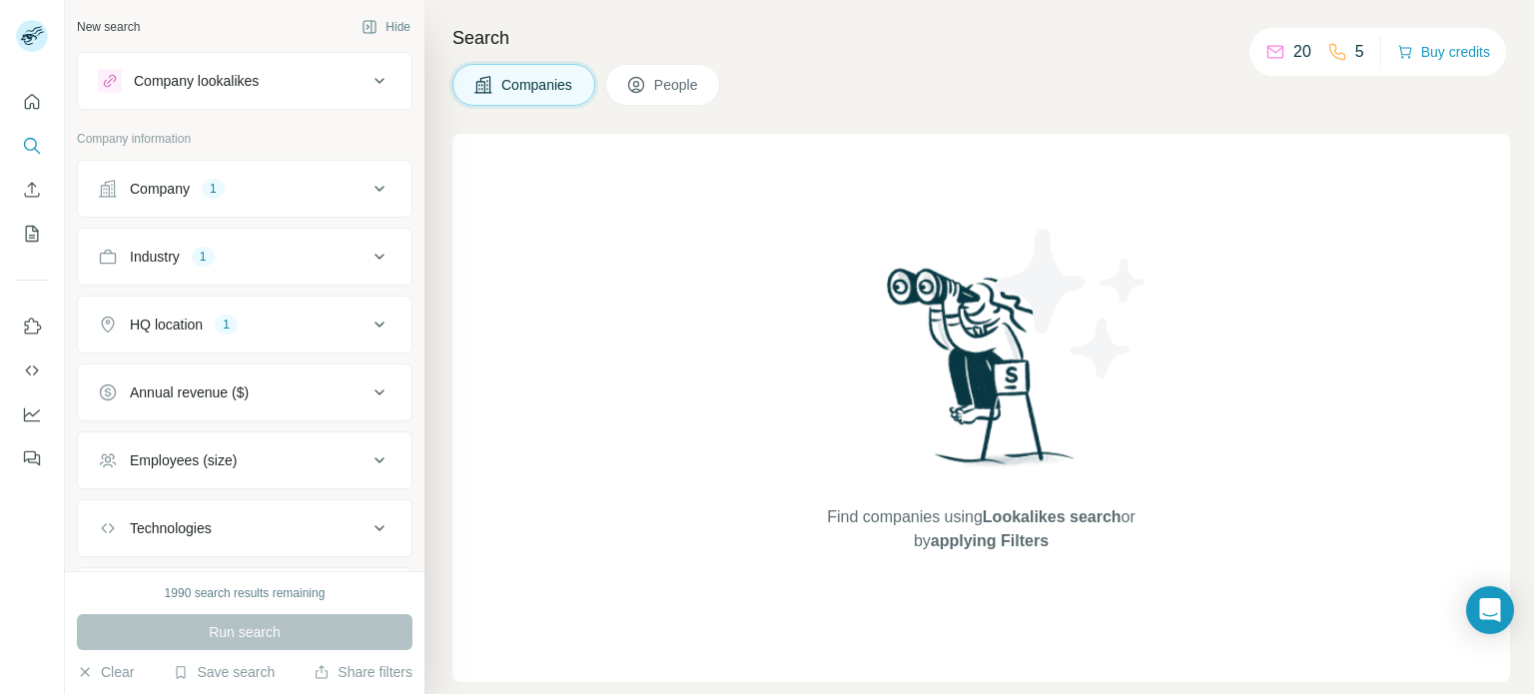
click at [1003, 514] on span "Lookalikes search" at bounding box center [1052, 516] width 139 height 17
click at [1015, 614] on div "Find companies using Lookalikes search or by applying Filters" at bounding box center [982, 408] width 360 height 548
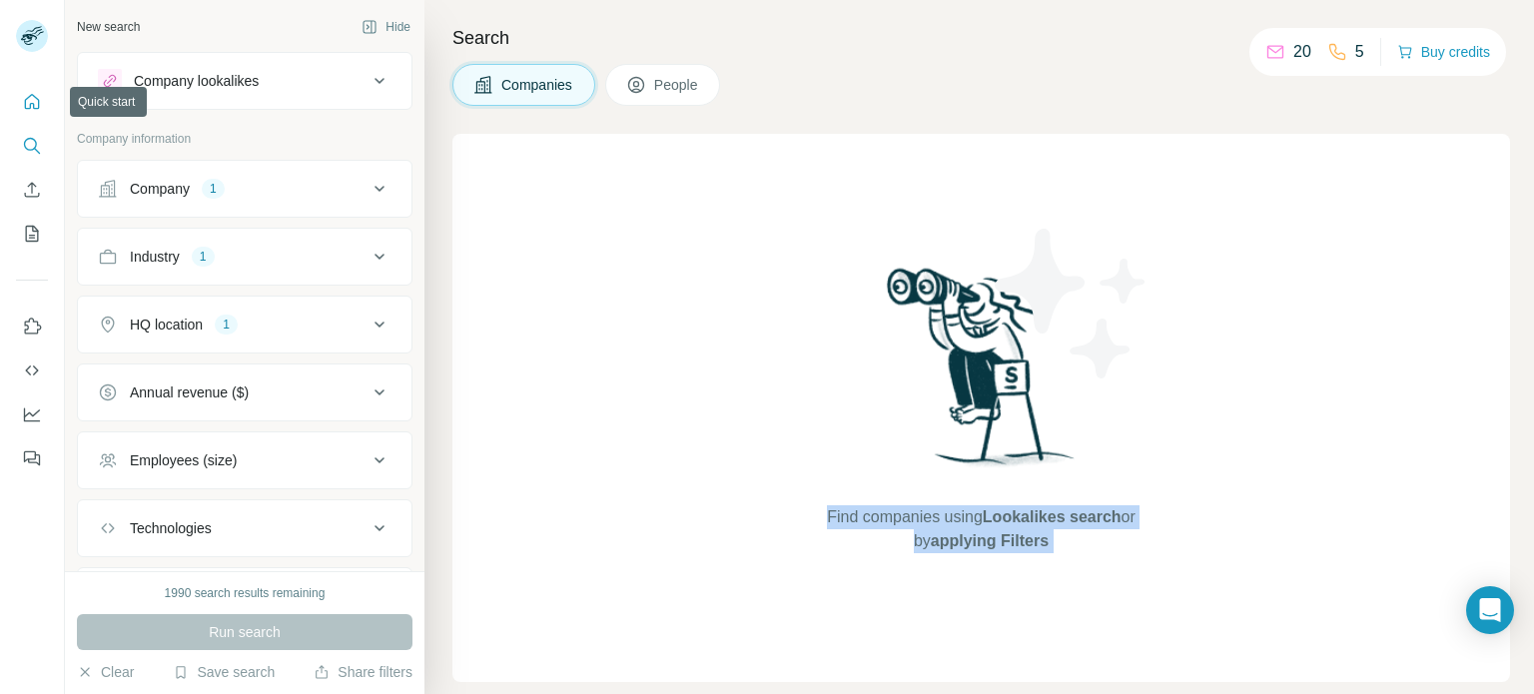
click at [33, 95] on icon "Quick start" at bounding box center [32, 101] width 15 height 15
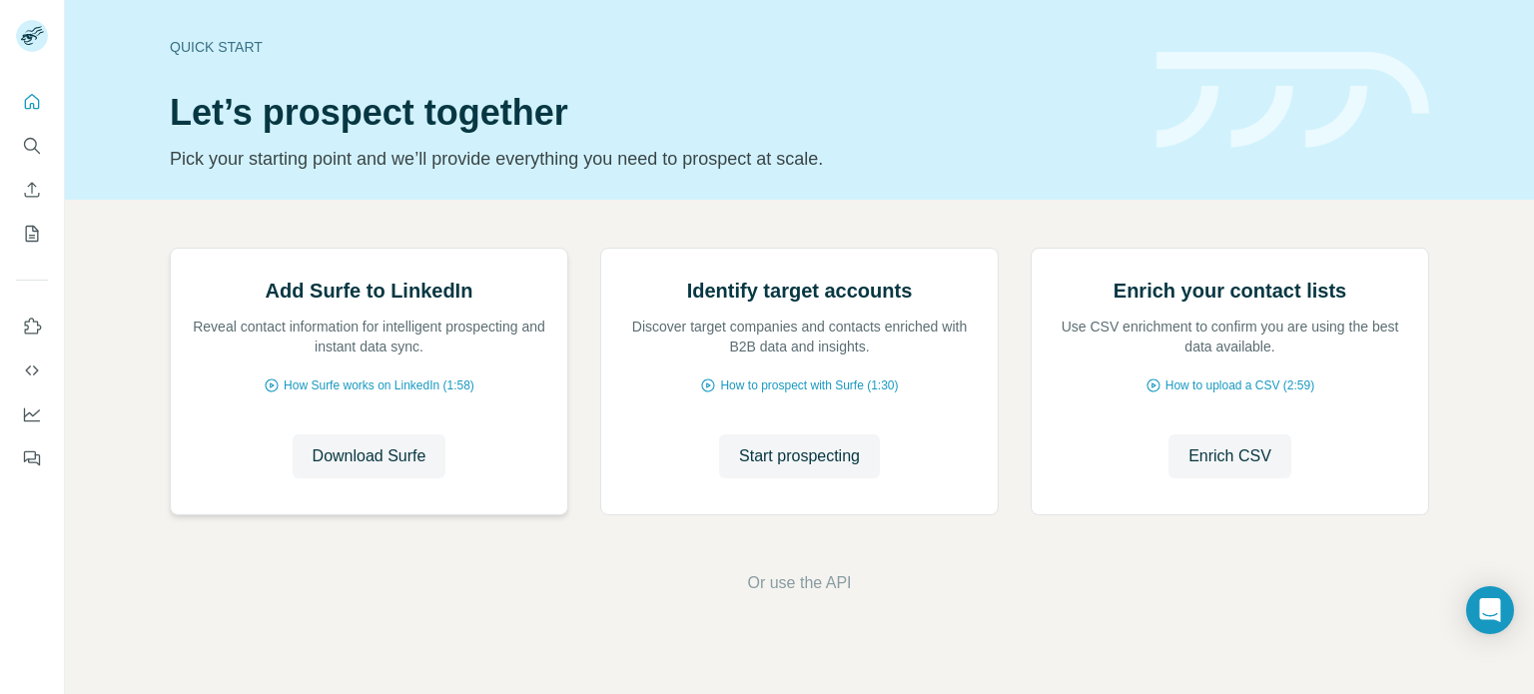
scroll to position [100, 0]
click at [360, 305] on h2 "Add Surfe to LinkedIn" at bounding box center [370, 291] width 208 height 28
click at [326, 394] on span "How Surfe works on LinkedIn (1:58)" at bounding box center [379, 385] width 191 height 18
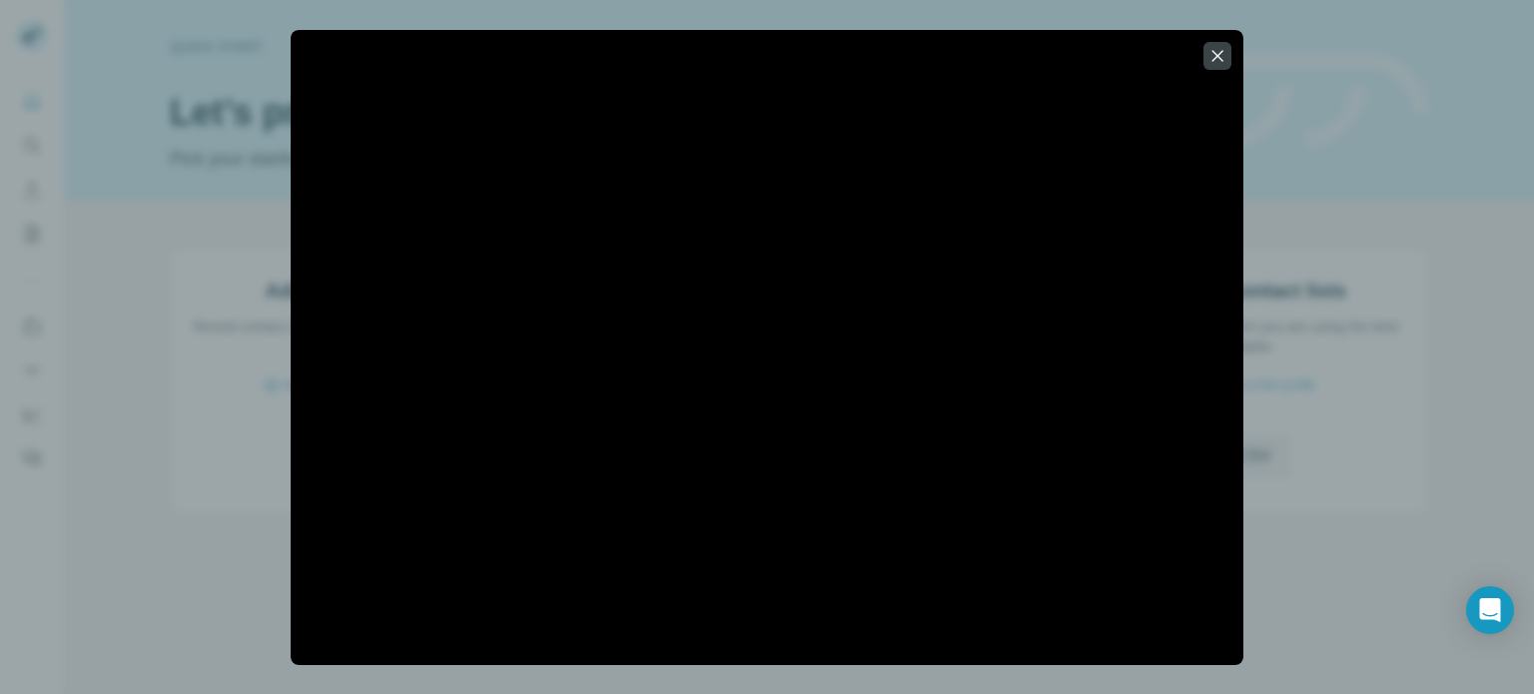
click at [160, 215] on div at bounding box center [767, 347] width 1534 height 694
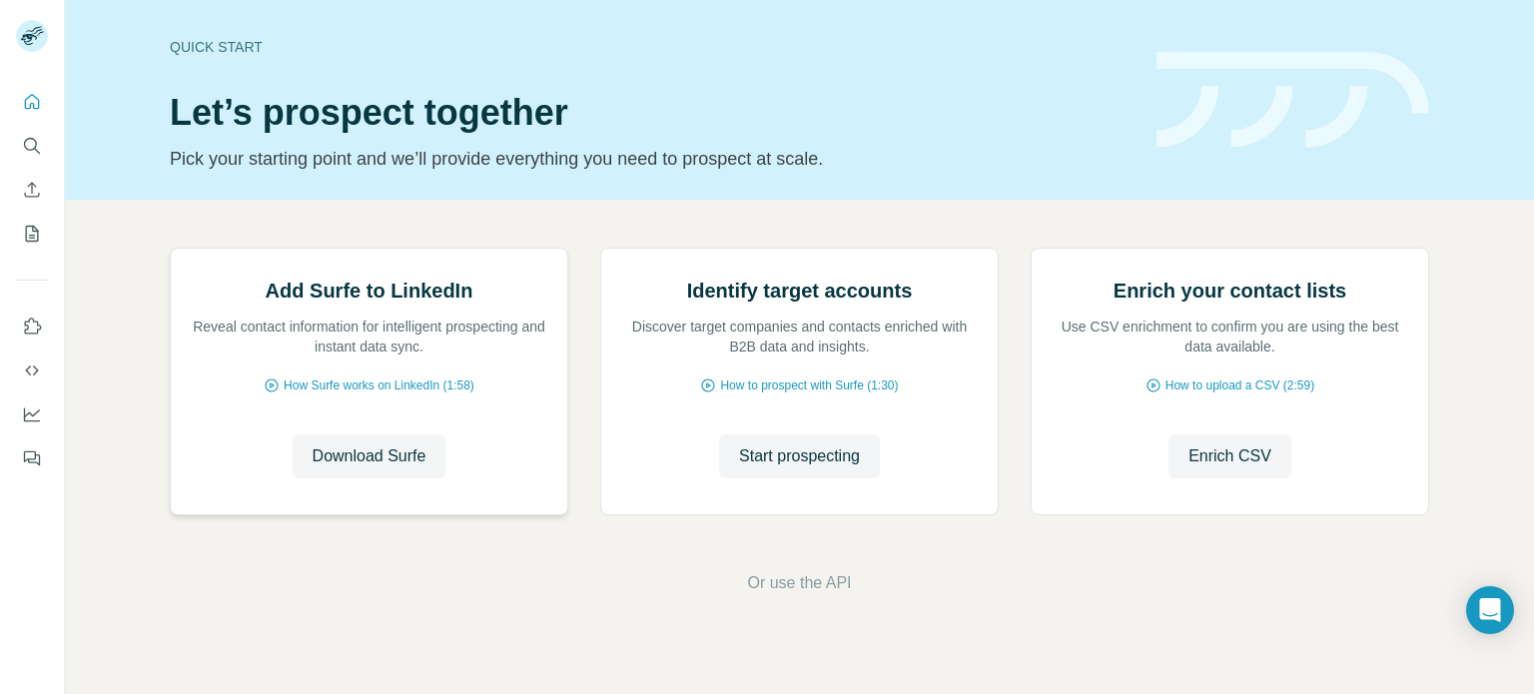
click at [363, 514] on div "Add Surfe to LinkedIn Reveal contact information for intelligent prospecting an…" at bounding box center [369, 382] width 396 height 266
click at [346, 468] on span "Download Surfe" at bounding box center [370, 456] width 114 height 24
click at [24, 96] on icon "Quick start" at bounding box center [32, 102] width 20 height 20
click at [28, 146] on icon "Search" at bounding box center [32, 146] width 20 height 20
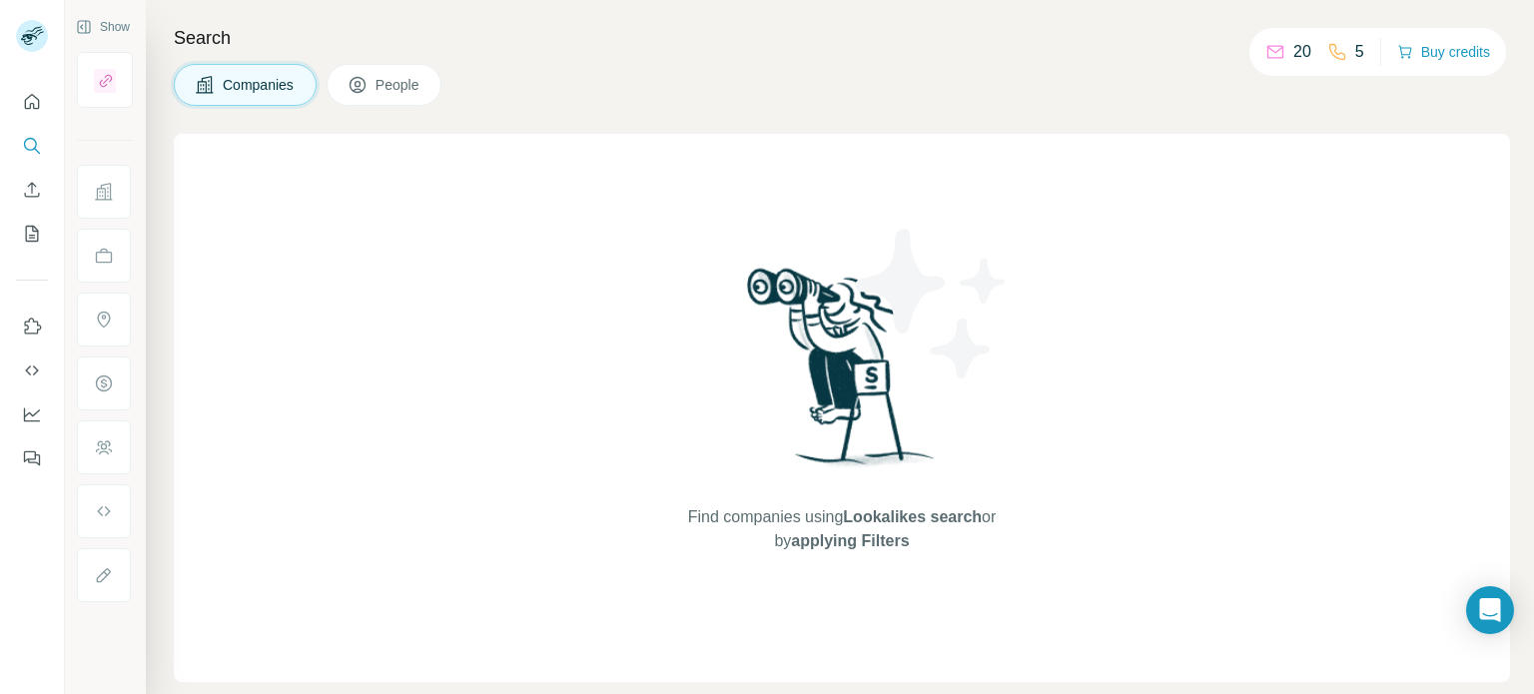
click at [1274, 47] on icon at bounding box center [1275, 52] width 20 height 20
click at [1338, 43] on icon at bounding box center [1337, 52] width 20 height 20
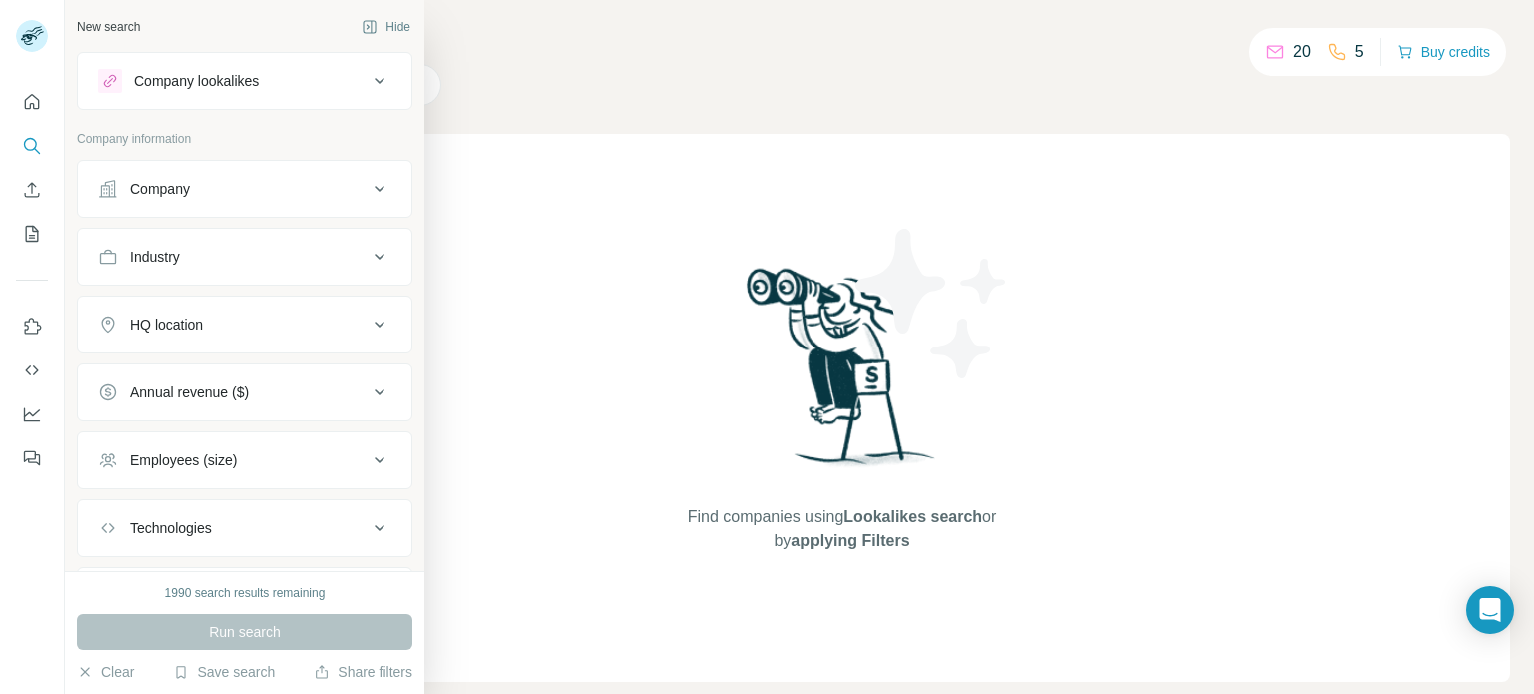
click at [160, 210] on button "Company" at bounding box center [245, 189] width 334 height 48
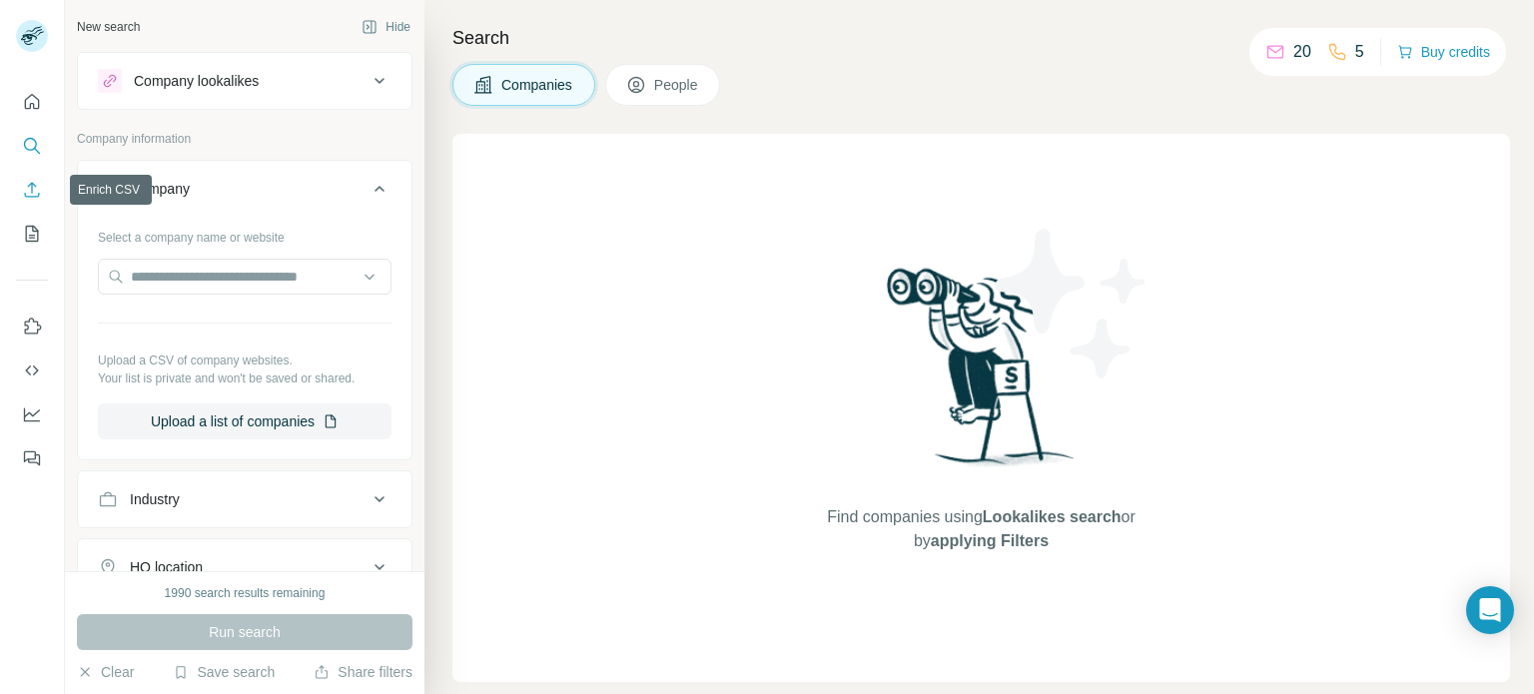
click at [28, 187] on icon "Enrich CSV" at bounding box center [32, 189] width 15 height 15
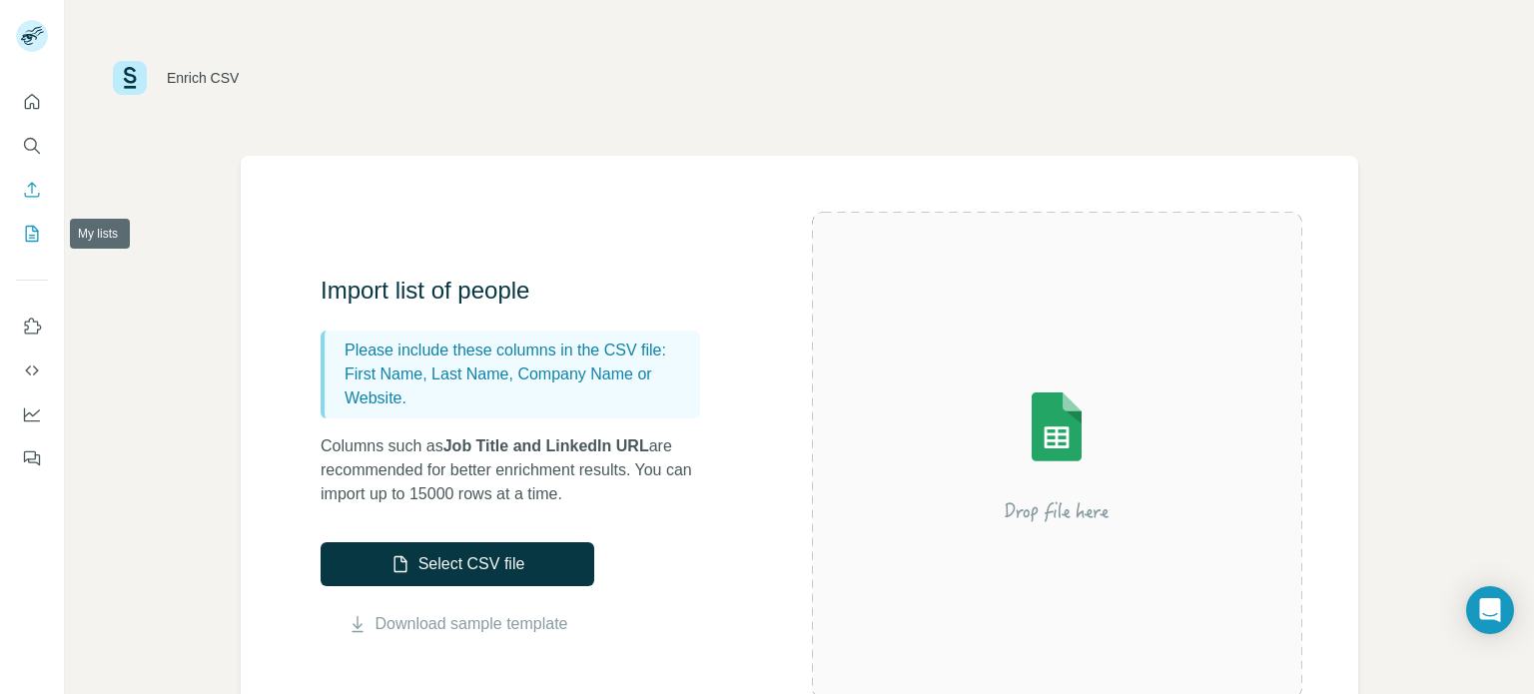
click at [20, 239] on button "My lists" at bounding box center [32, 234] width 32 height 36
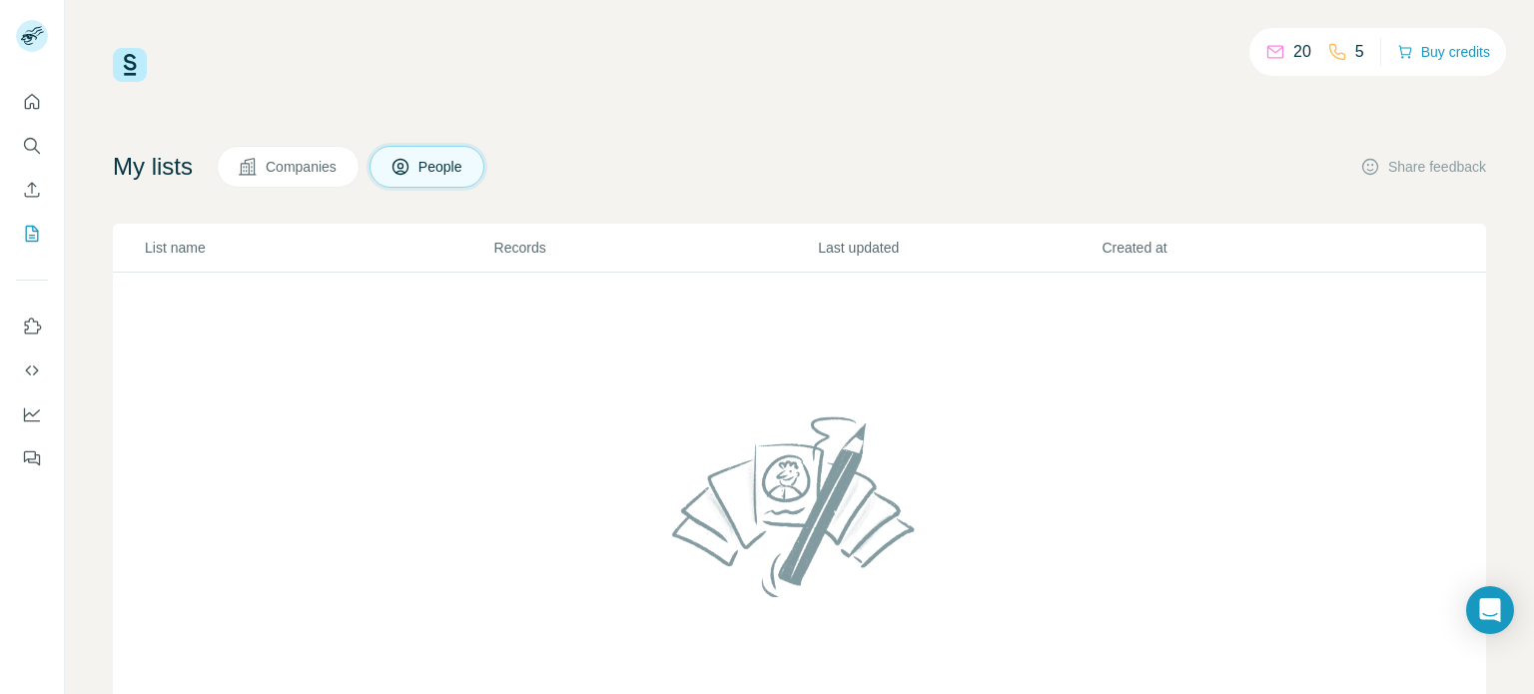
click at [284, 158] on span "Companies" at bounding box center [302, 167] width 73 height 20
click at [291, 180] on button "Companies" at bounding box center [288, 167] width 143 height 42
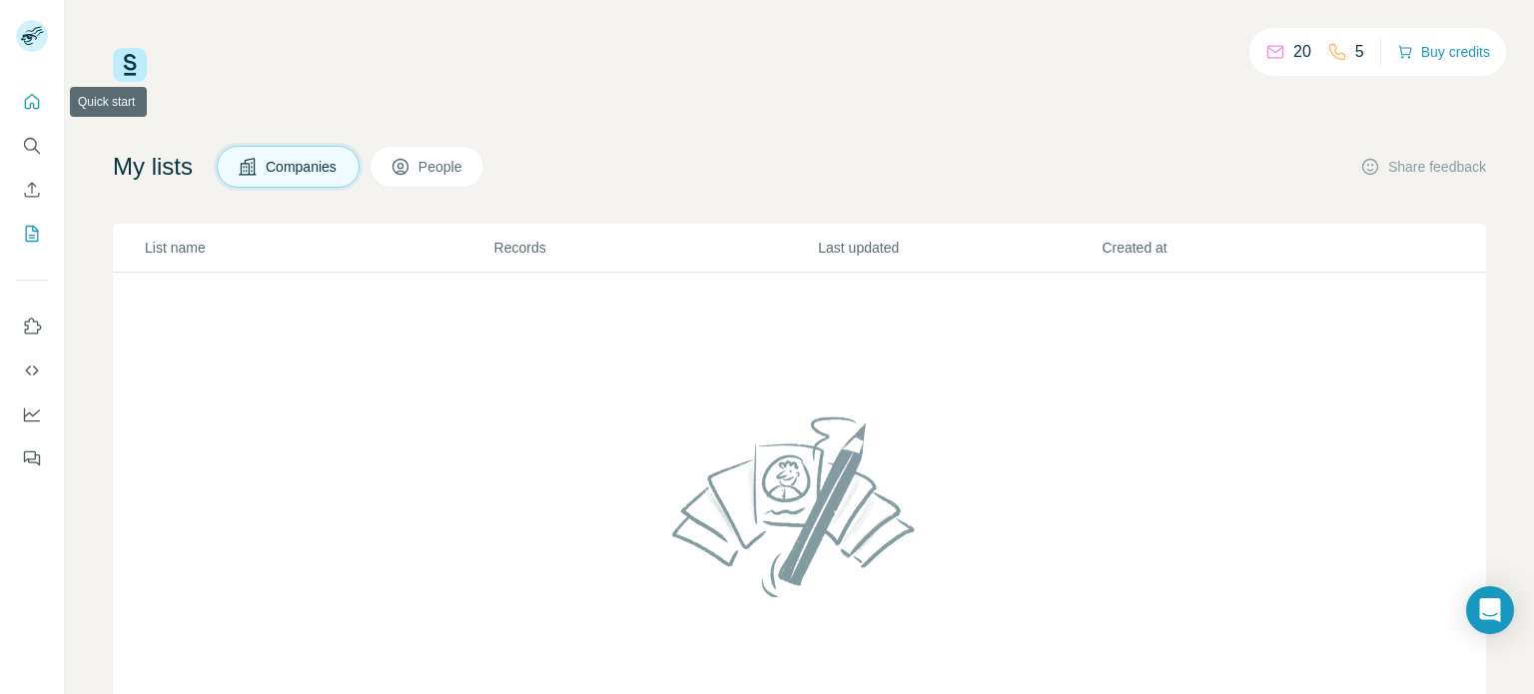
click at [31, 98] on icon "Quick start" at bounding box center [32, 102] width 20 height 20
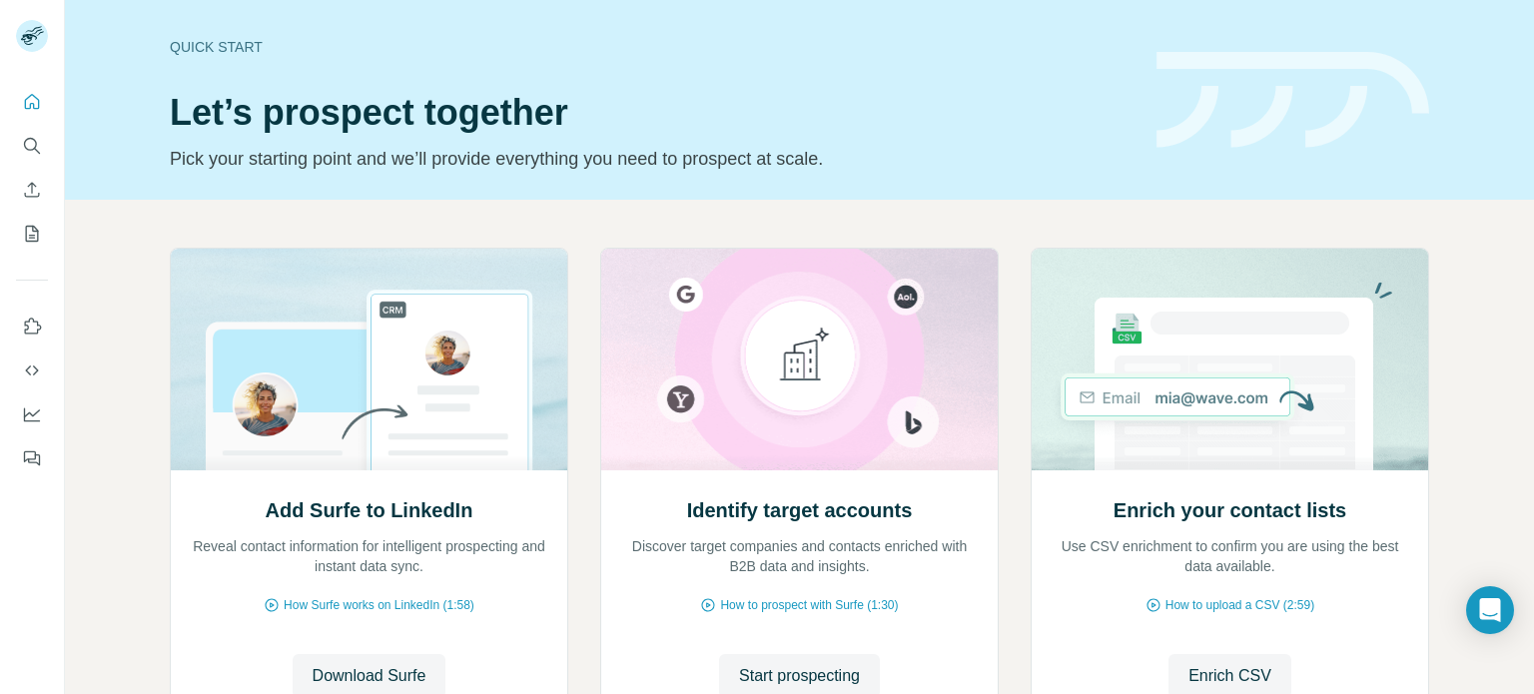
click at [15, 195] on div at bounding box center [32, 274] width 64 height 404
click at [30, 194] on icon "Enrich CSV" at bounding box center [32, 190] width 20 height 20
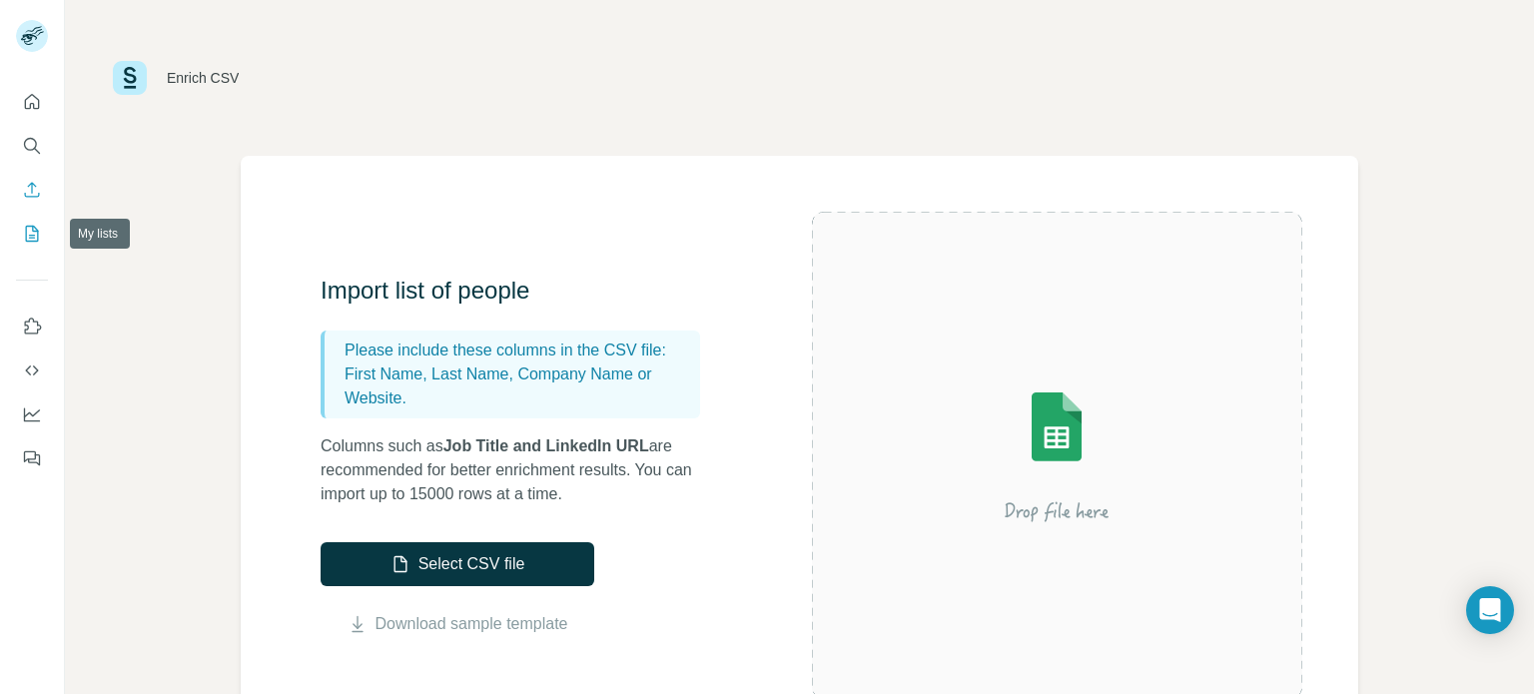
click at [29, 239] on icon "My lists" at bounding box center [32, 234] width 20 height 20
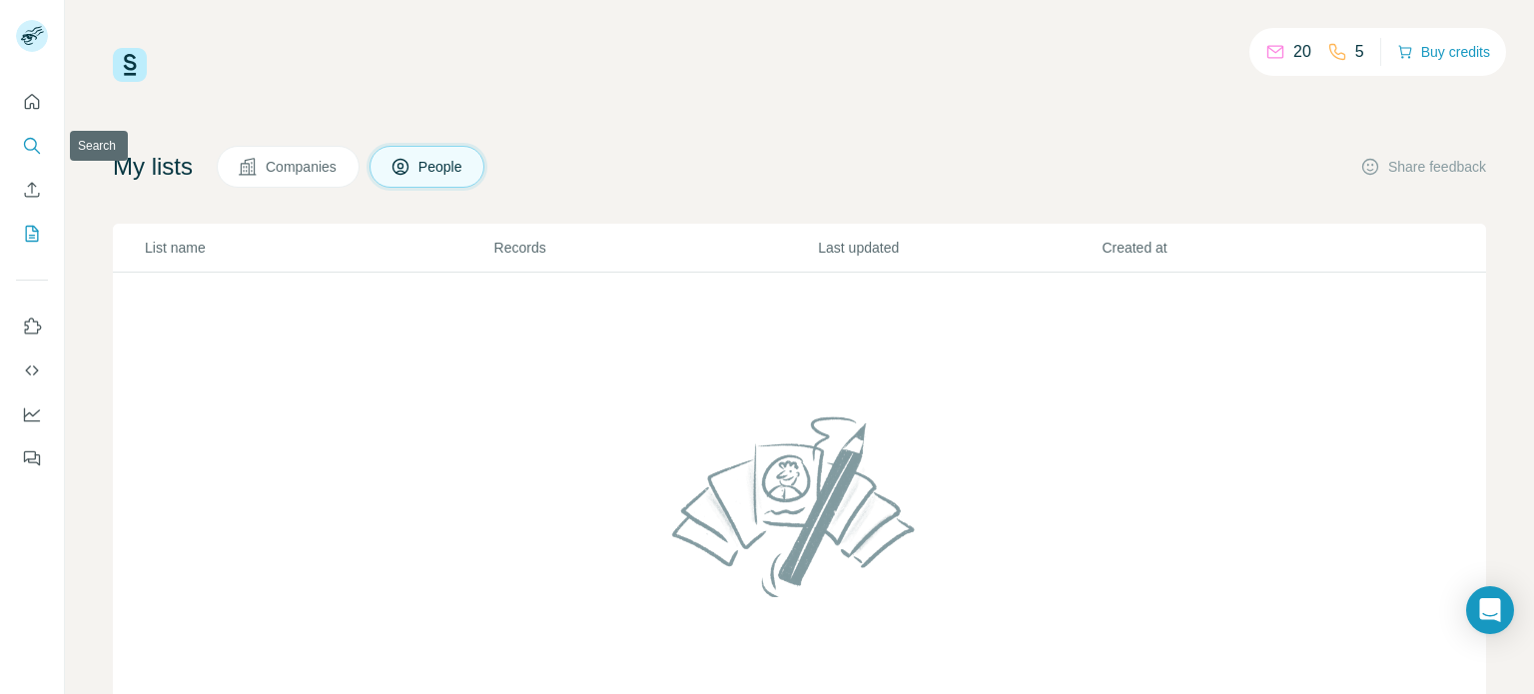
click at [28, 148] on icon "Search" at bounding box center [32, 146] width 20 height 20
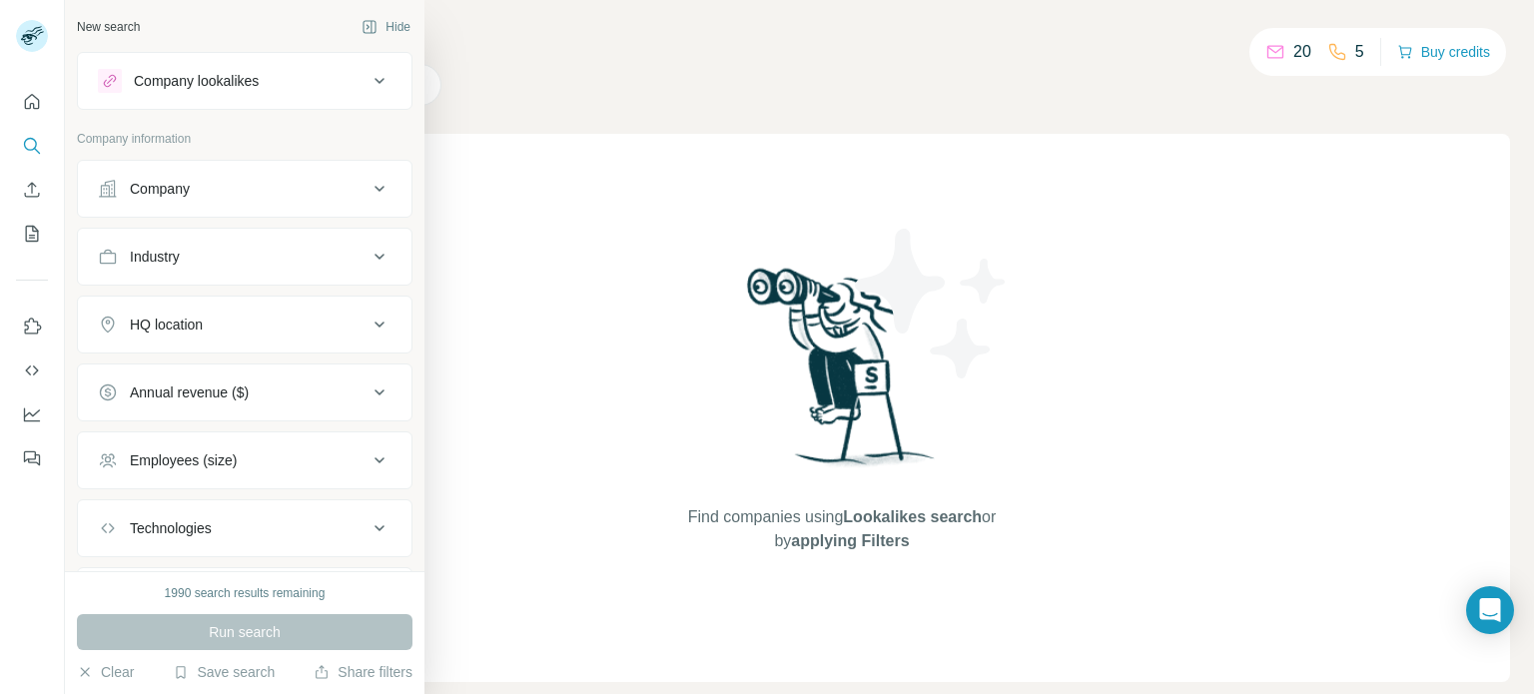
click at [142, 198] on button "Company" at bounding box center [245, 189] width 334 height 48
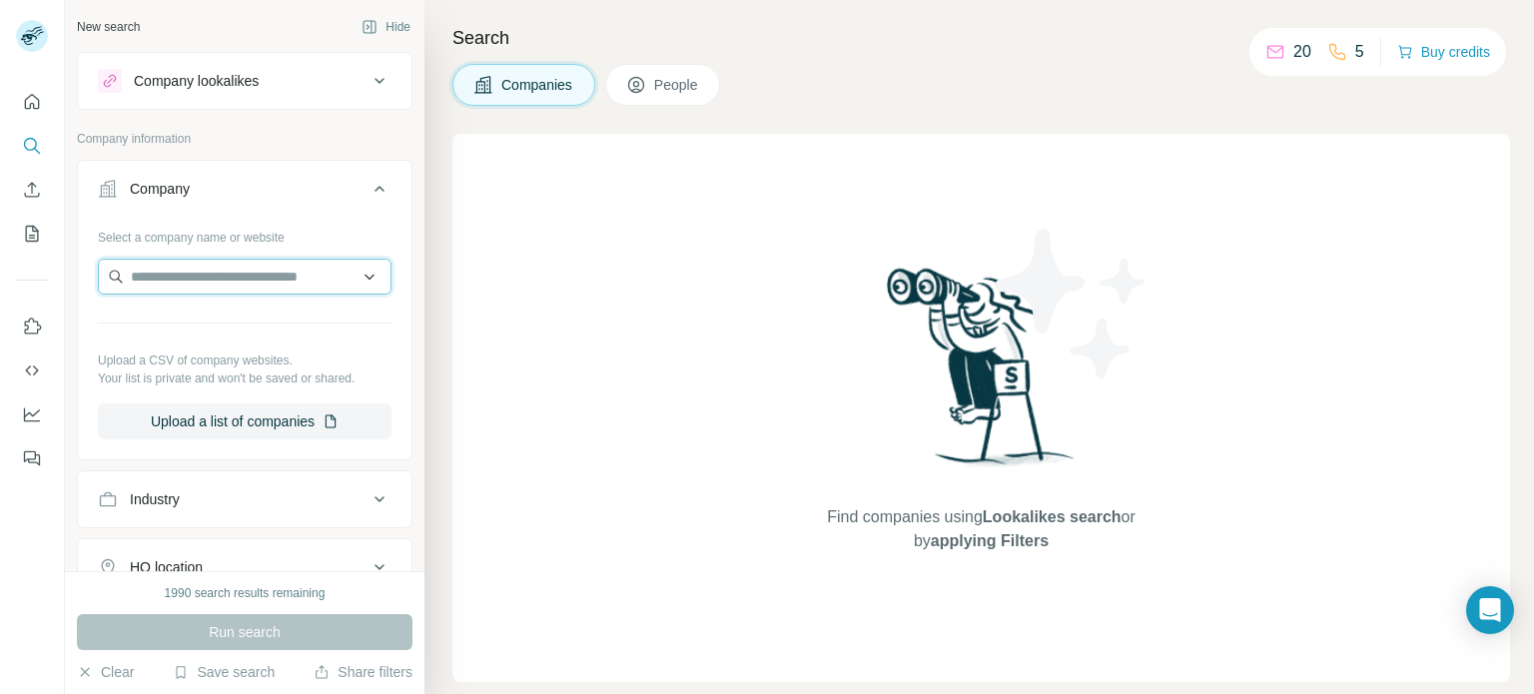
click at [186, 284] on input "text" at bounding box center [245, 277] width 294 height 36
click at [354, 275] on input "text" at bounding box center [245, 277] width 294 height 36
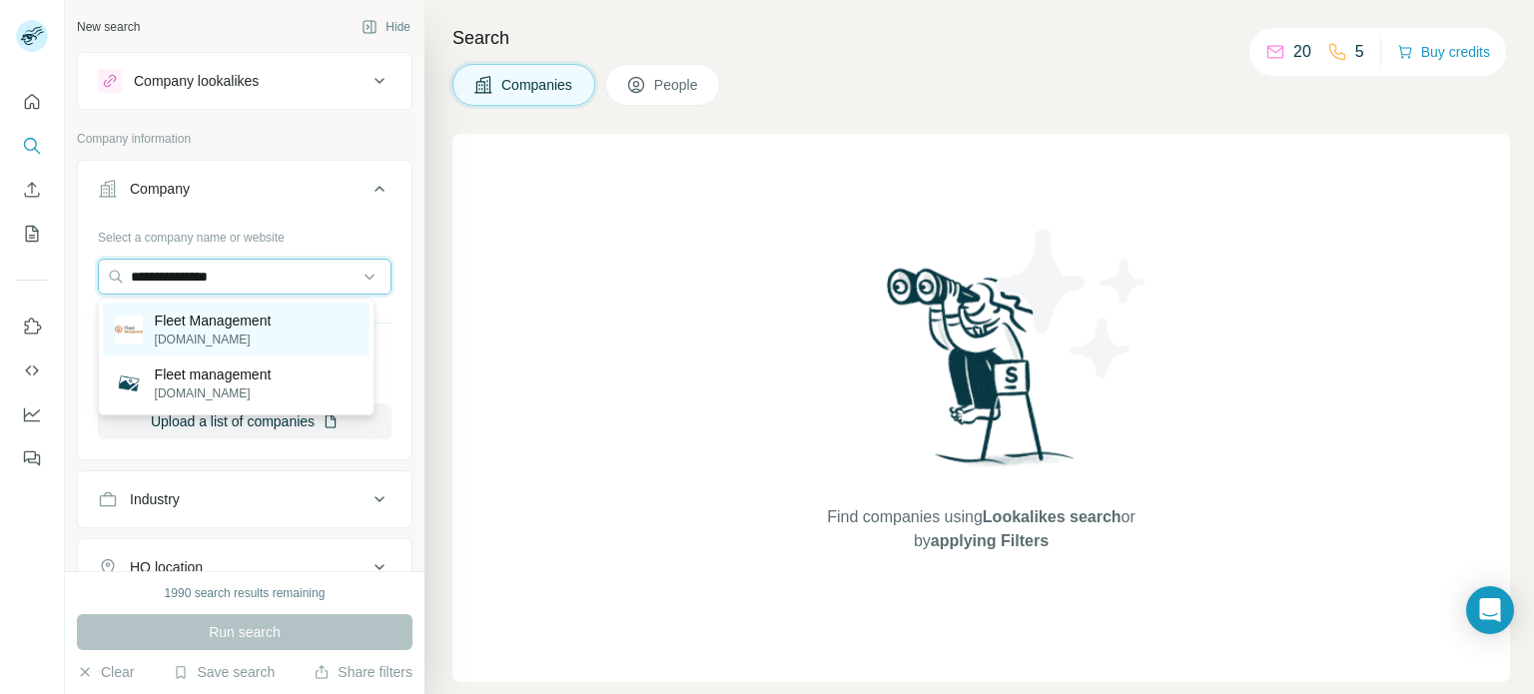
type input "**********"
click at [236, 352] on div "Fleet Management fleetmanagement.ae" at bounding box center [237, 330] width 268 height 54
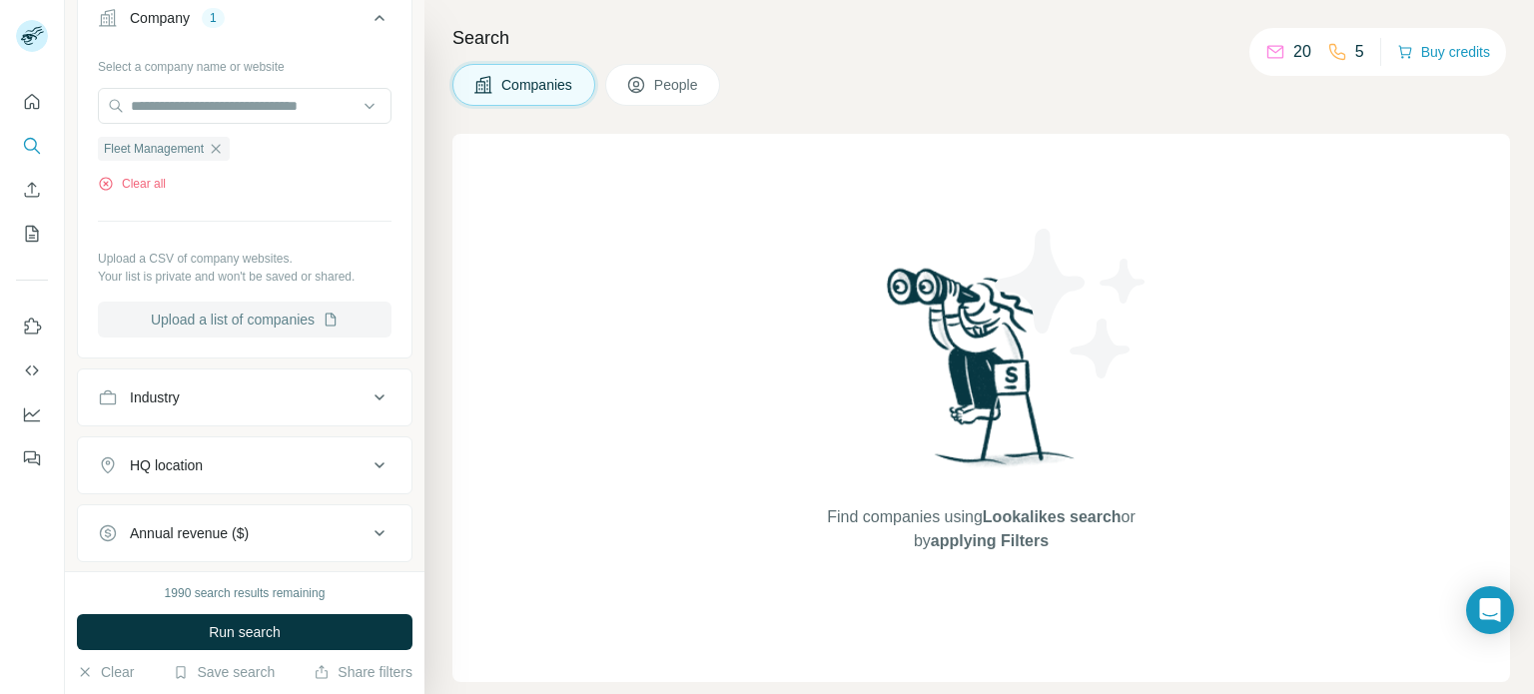
scroll to position [200, 0]
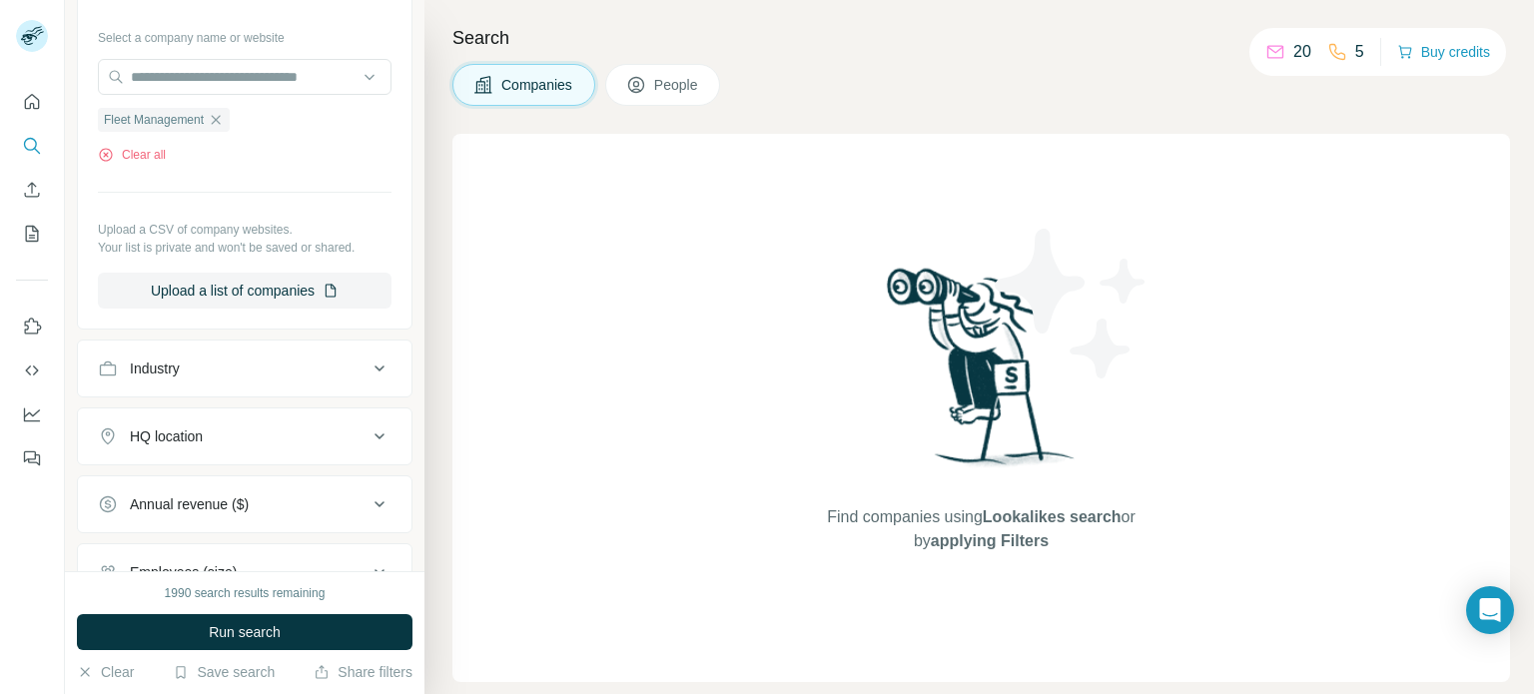
click at [215, 379] on button "Industry" at bounding box center [245, 369] width 334 height 48
click at [208, 404] on div at bounding box center [234, 418] width 247 height 34
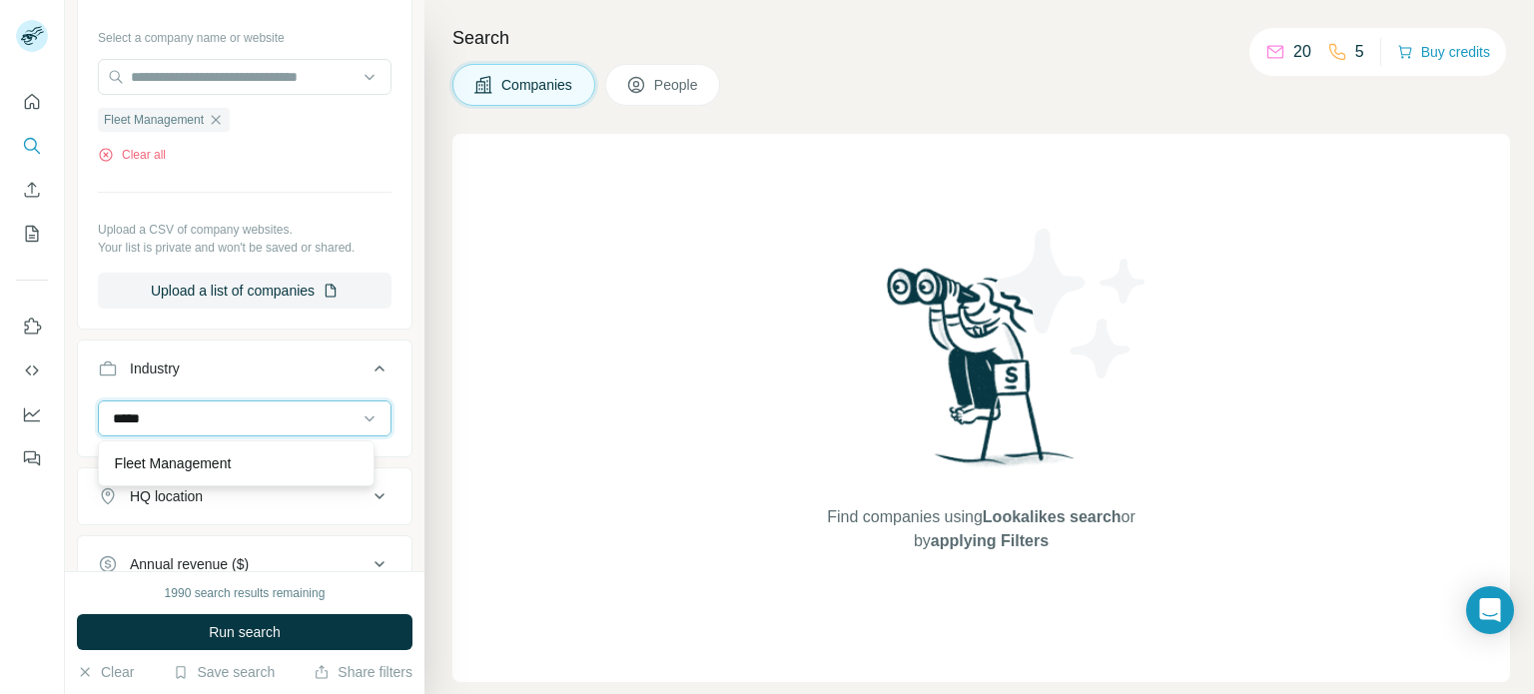
type input "*****"
click at [220, 420] on input at bounding box center [234, 418] width 247 height 22
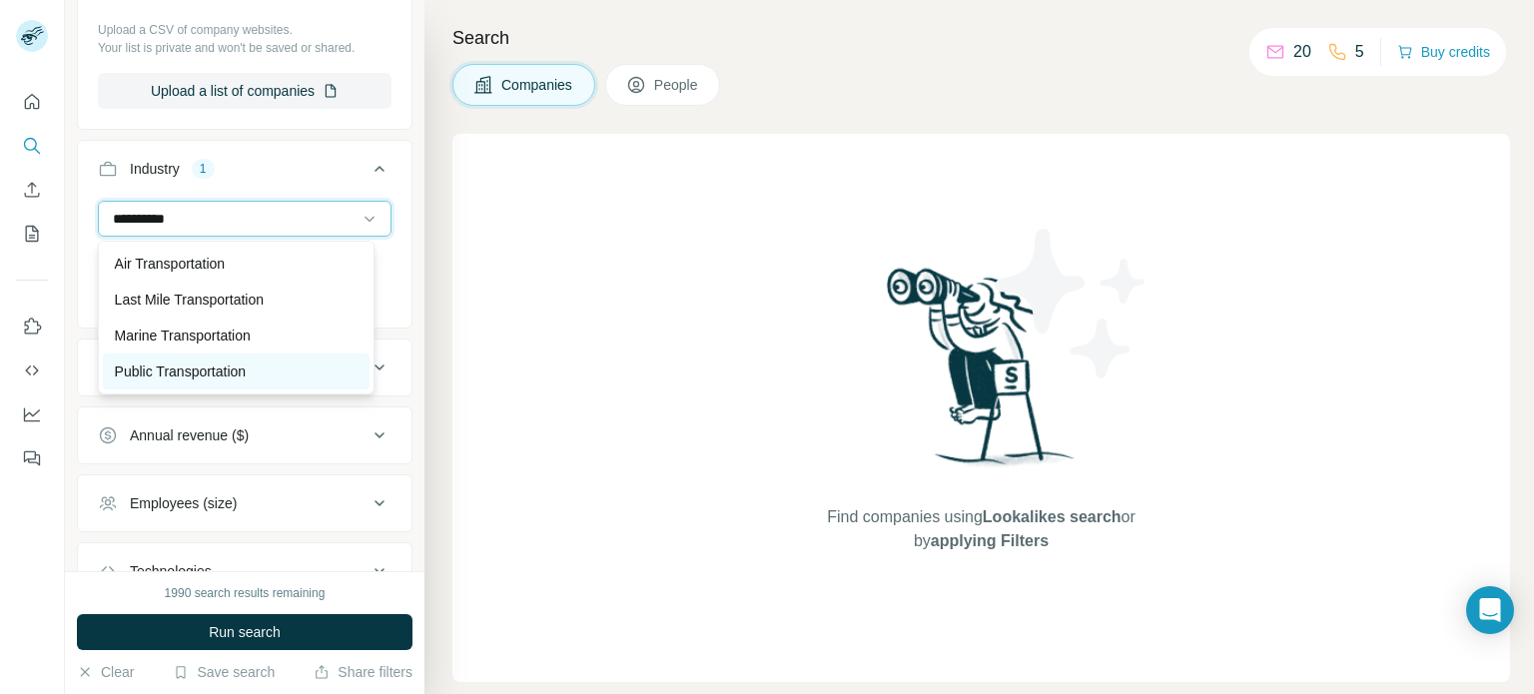
scroll to position [72, 0]
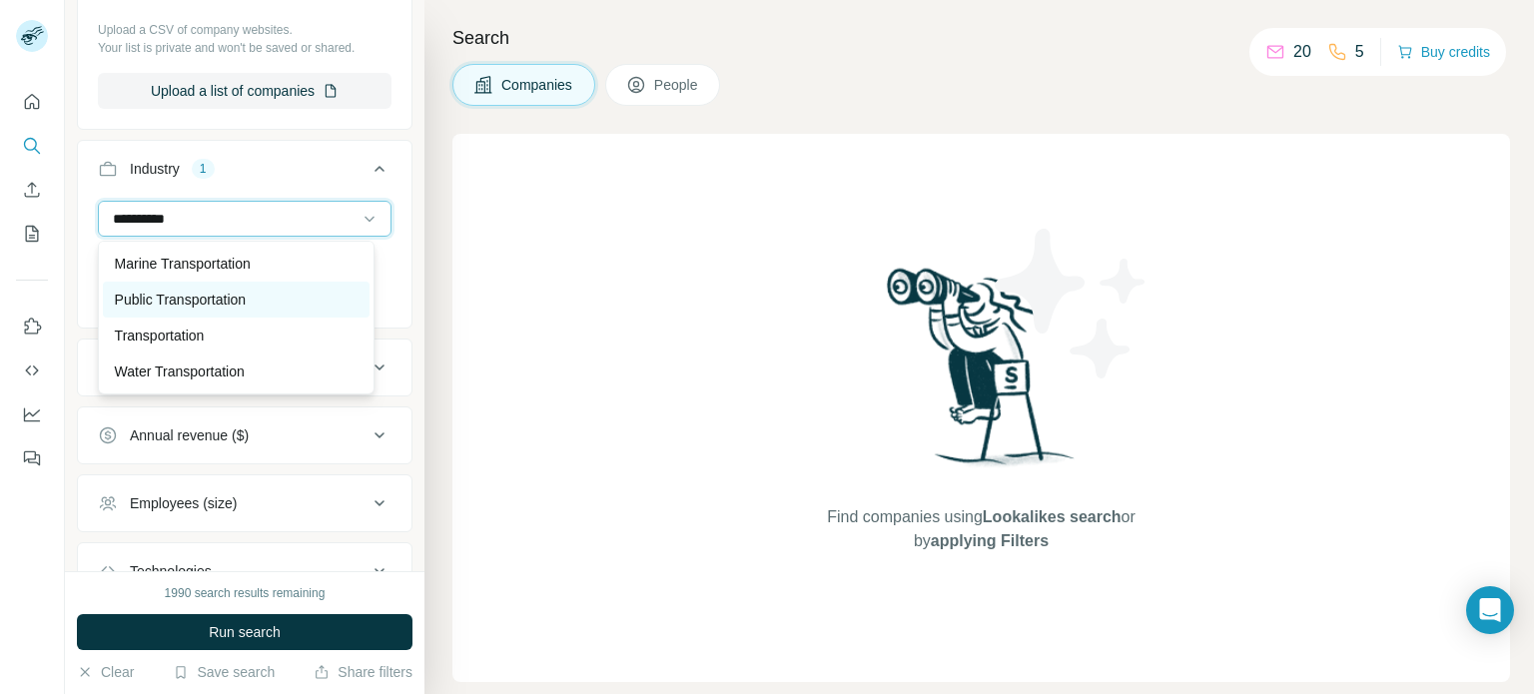
type input "*********"
click at [217, 305] on p "Public Transportation" at bounding box center [181, 300] width 132 height 20
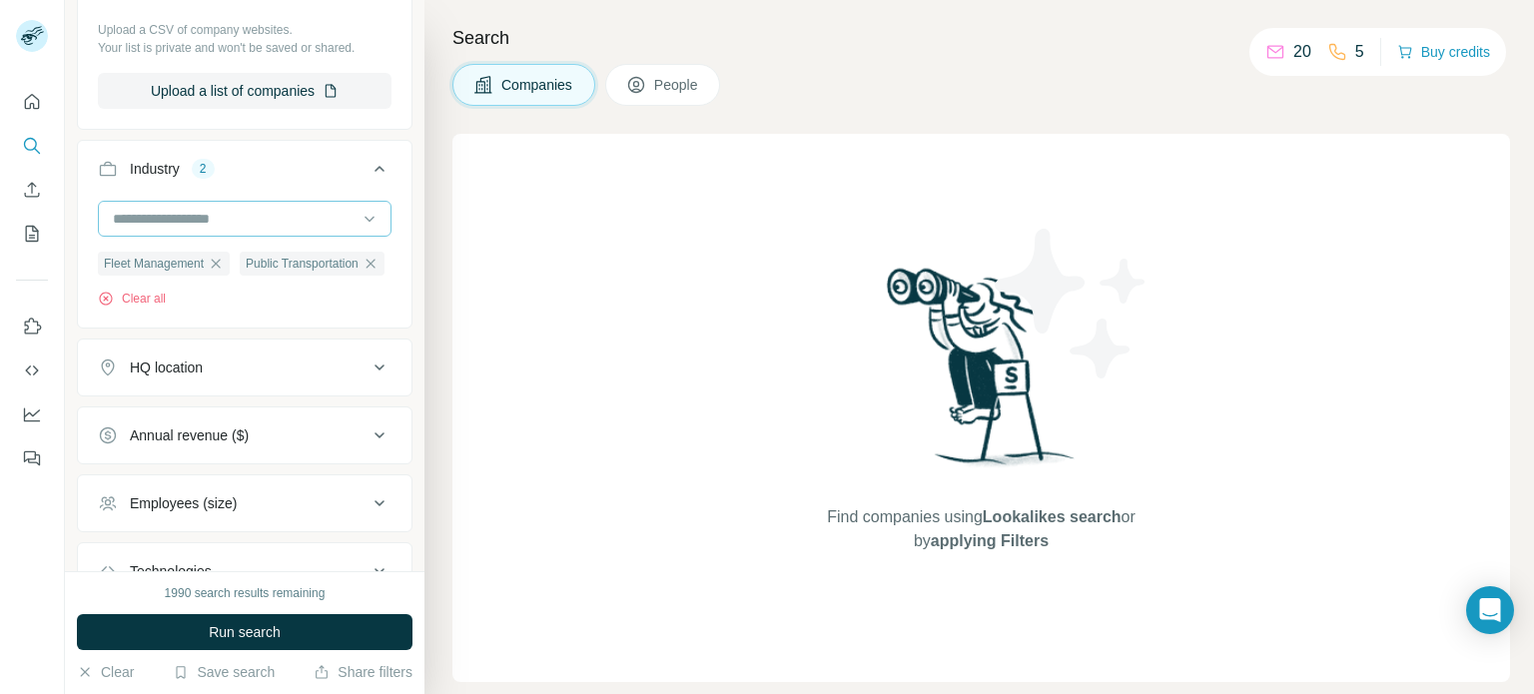
click at [224, 217] on input at bounding box center [234, 219] width 247 height 22
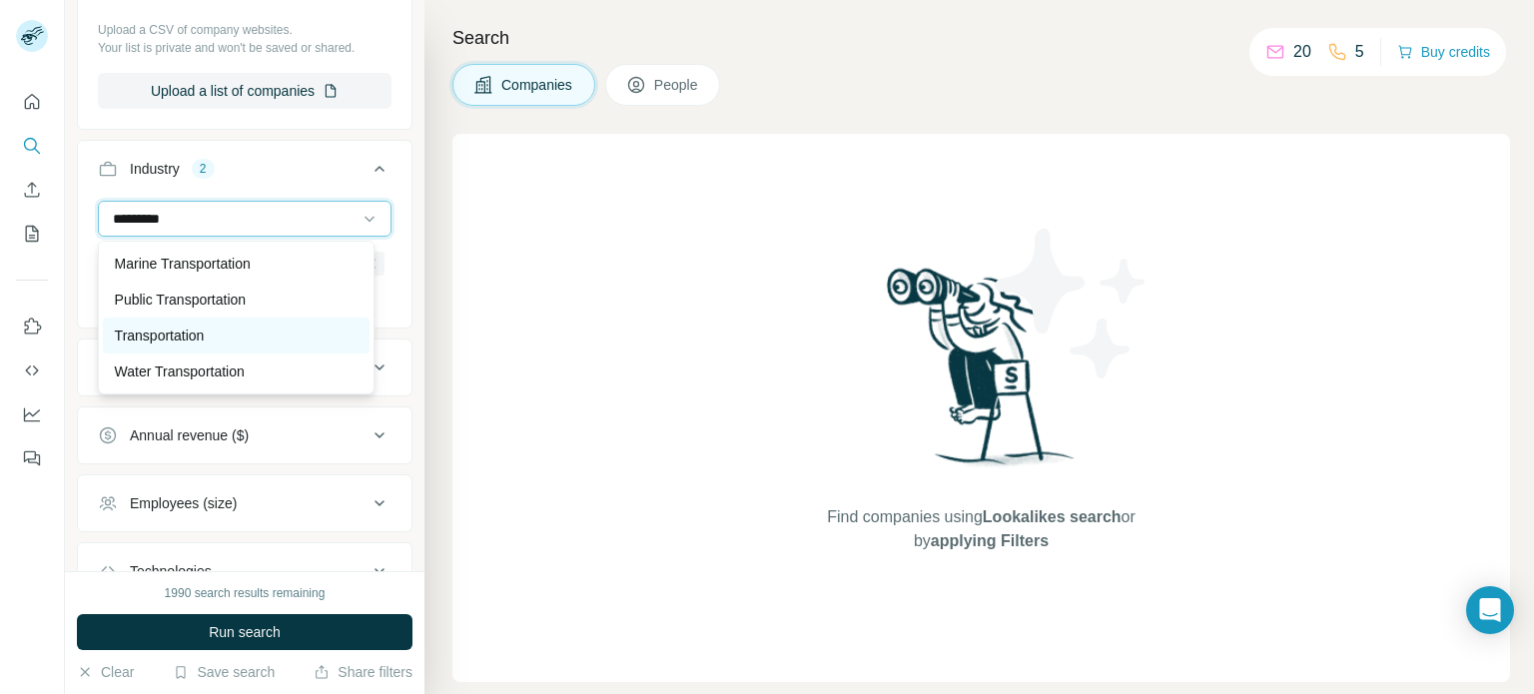
type input "*********"
click at [198, 333] on p "Transportation" at bounding box center [160, 336] width 90 height 20
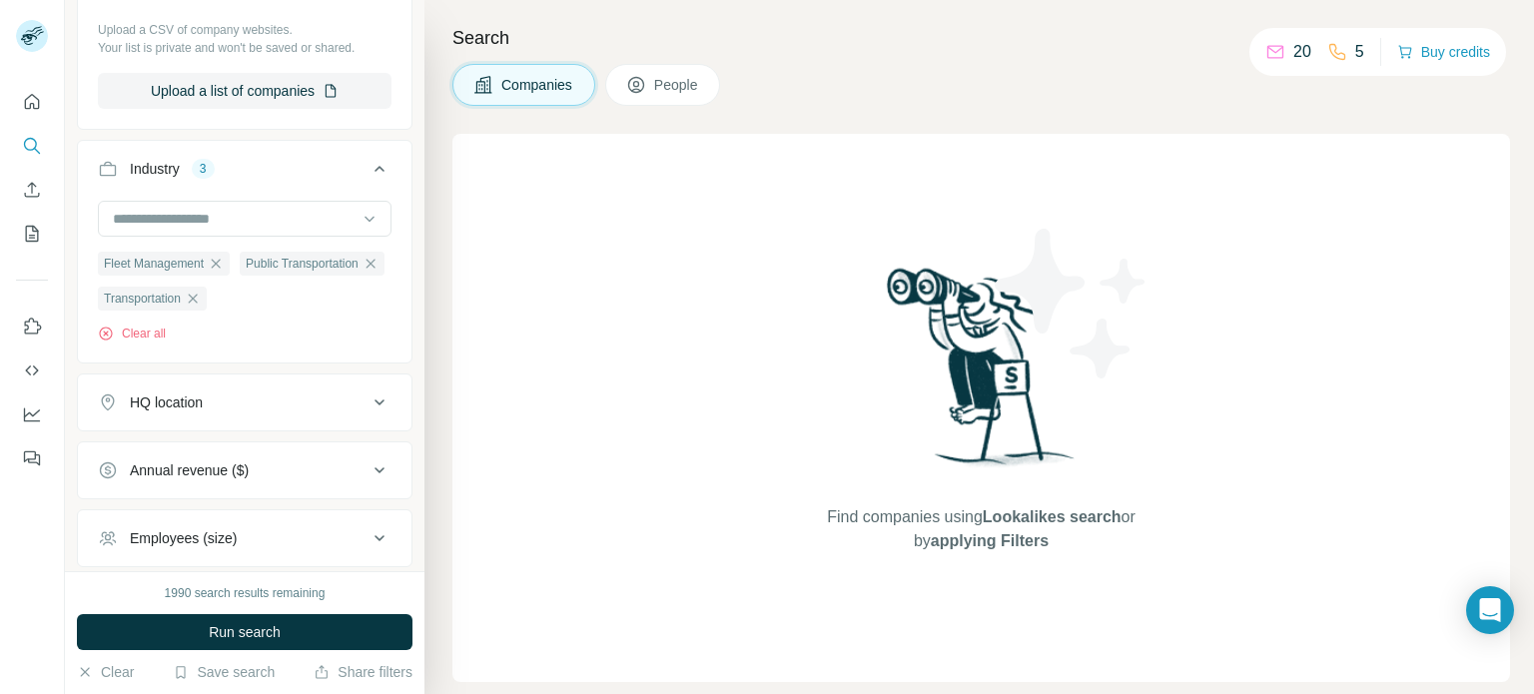
click at [241, 406] on div "HQ location" at bounding box center [233, 402] width 270 height 20
click at [222, 466] on input "text" at bounding box center [245, 452] width 294 height 36
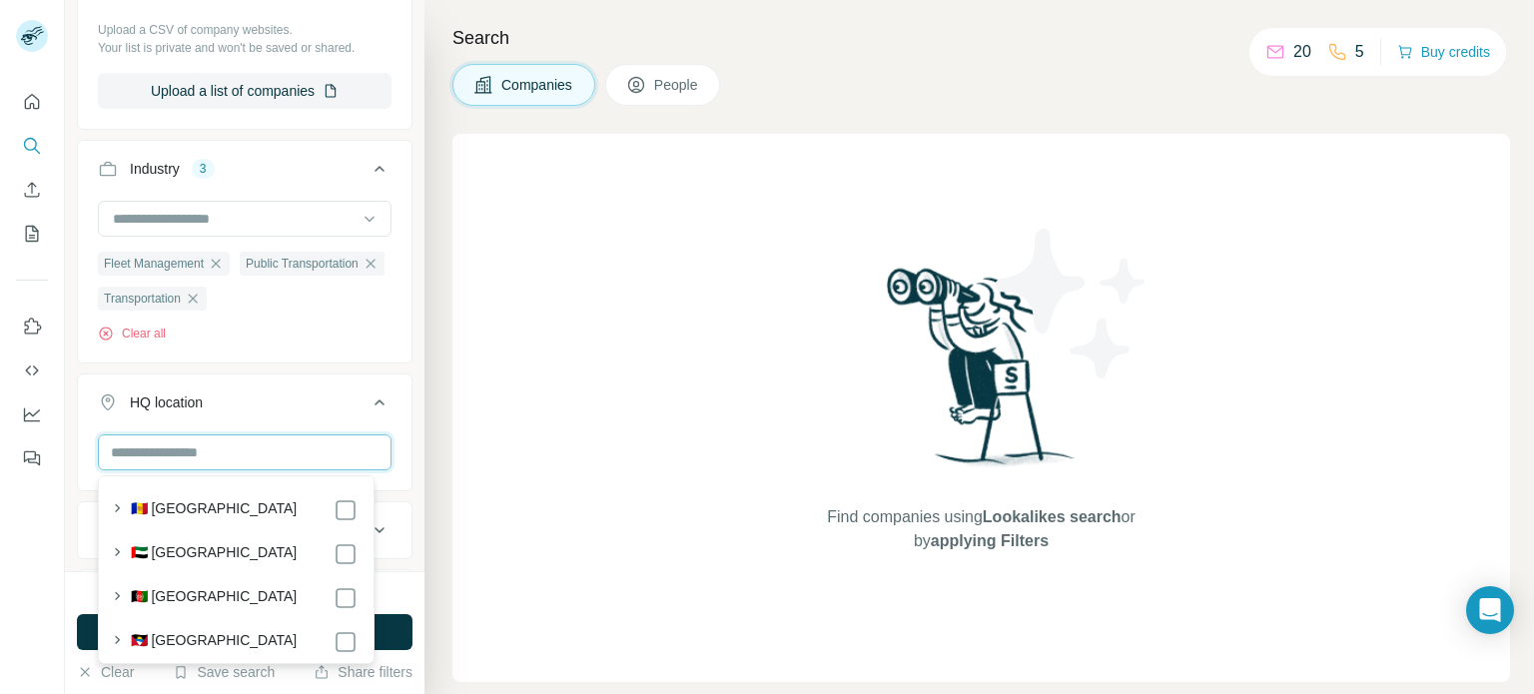
type input "*"
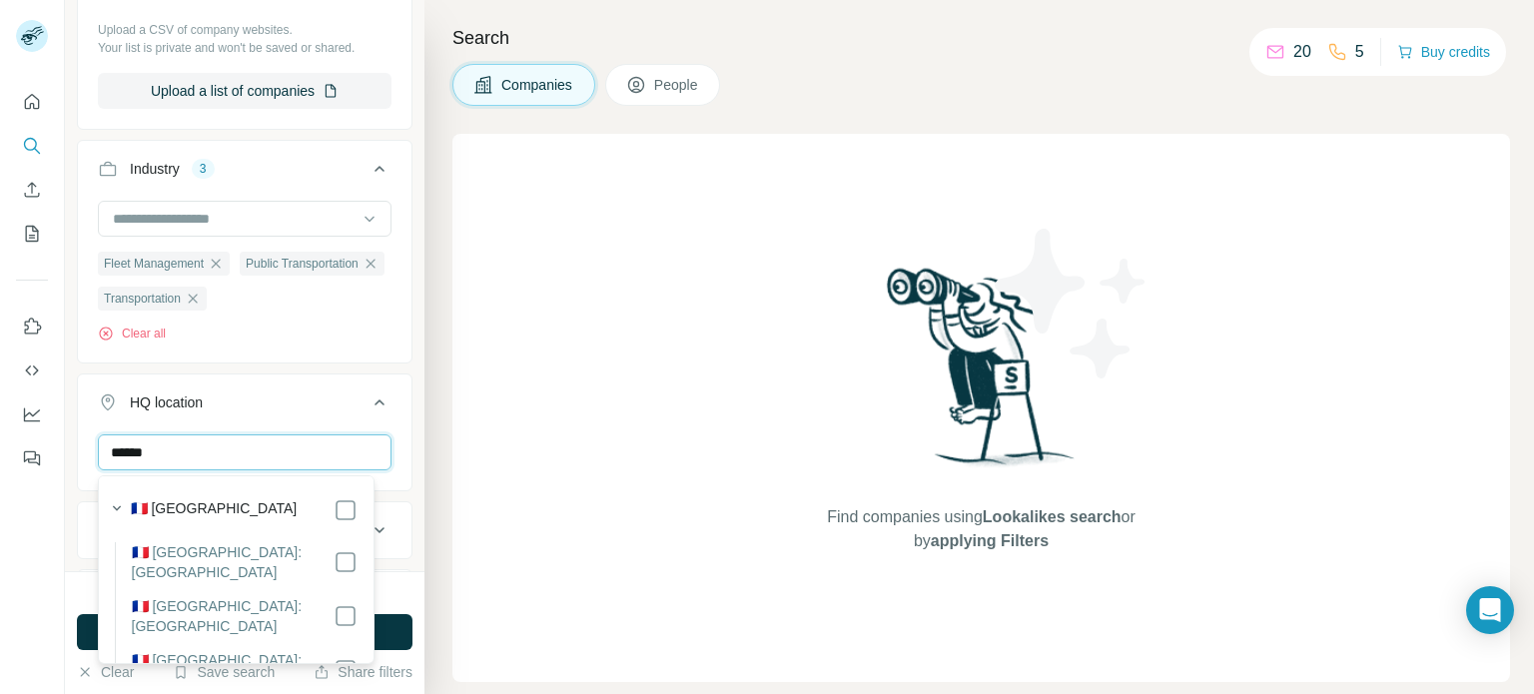
type input "******"
click at [315, 500] on div "🇫🇷 France" at bounding box center [245, 510] width 228 height 24
click at [609, 478] on div "Find companies using Lookalikes search or by applying Filters" at bounding box center [981, 408] width 1058 height 548
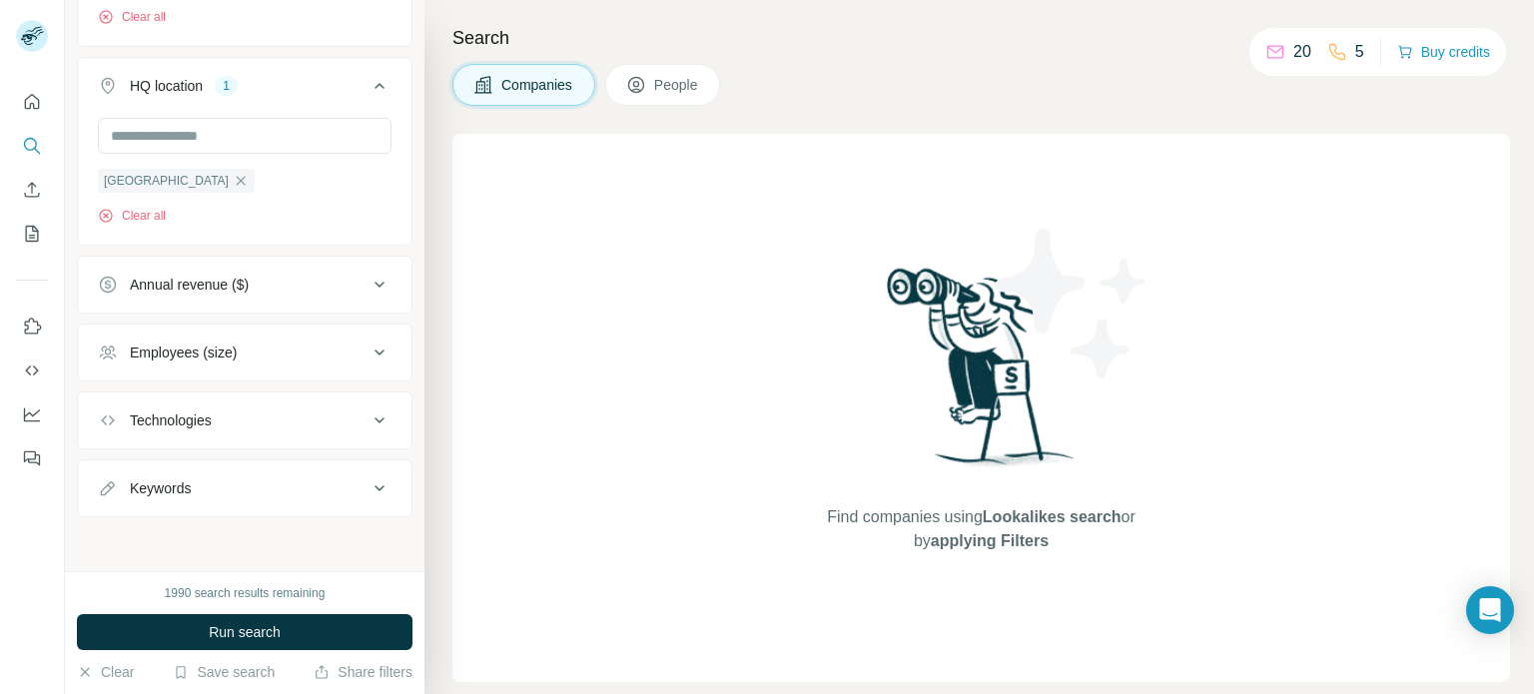
scroll to position [717, 0]
click at [212, 487] on div "Keywords" at bounding box center [233, 487] width 270 height 20
click at [204, 526] on input "text" at bounding box center [225, 537] width 254 height 36
type input "**********"
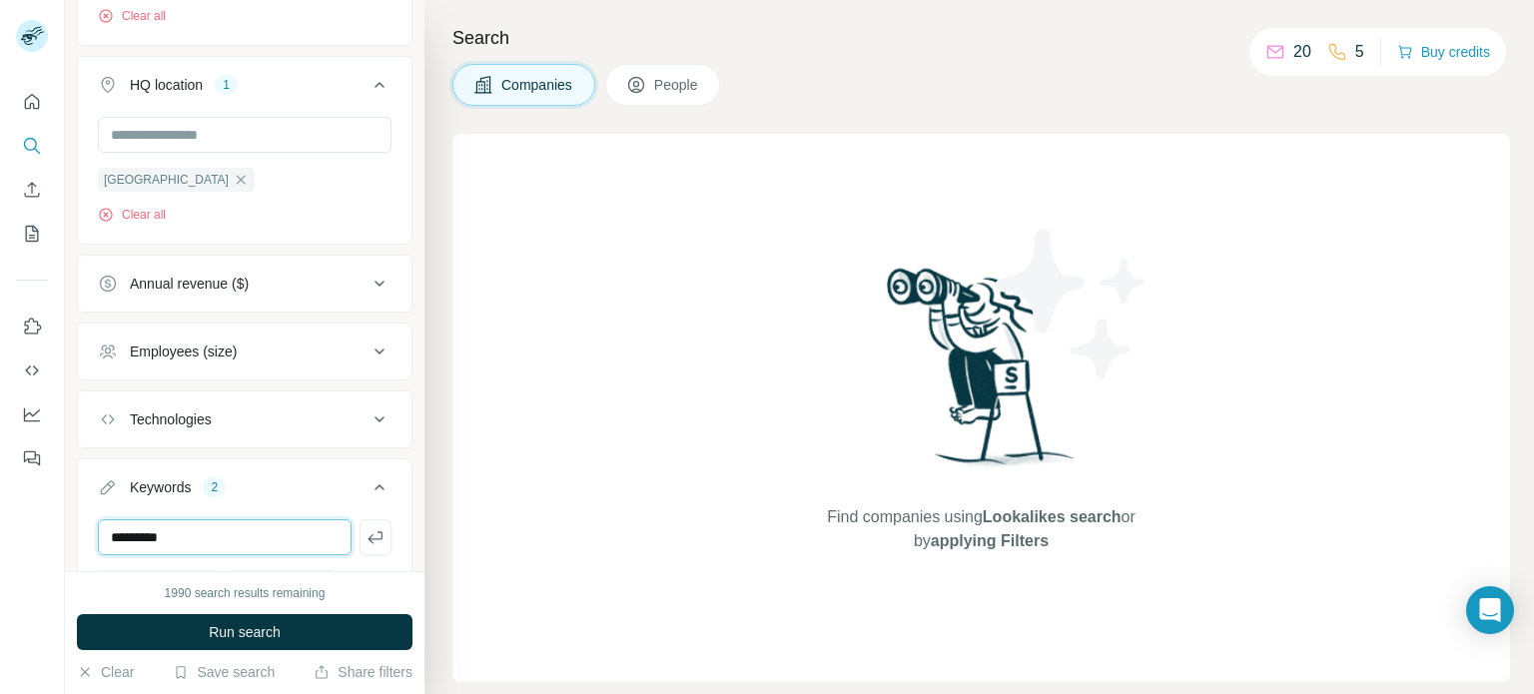
type input "*********"
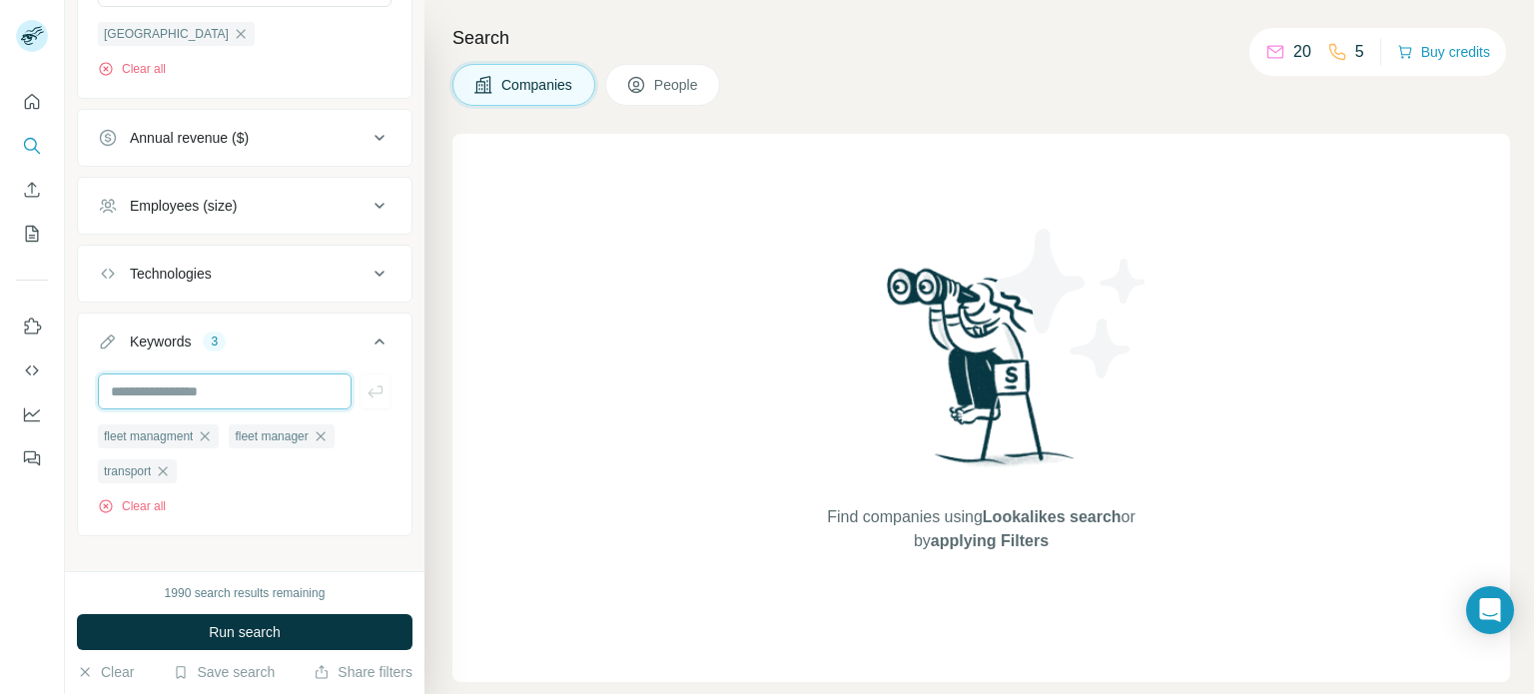
scroll to position [884, 0]
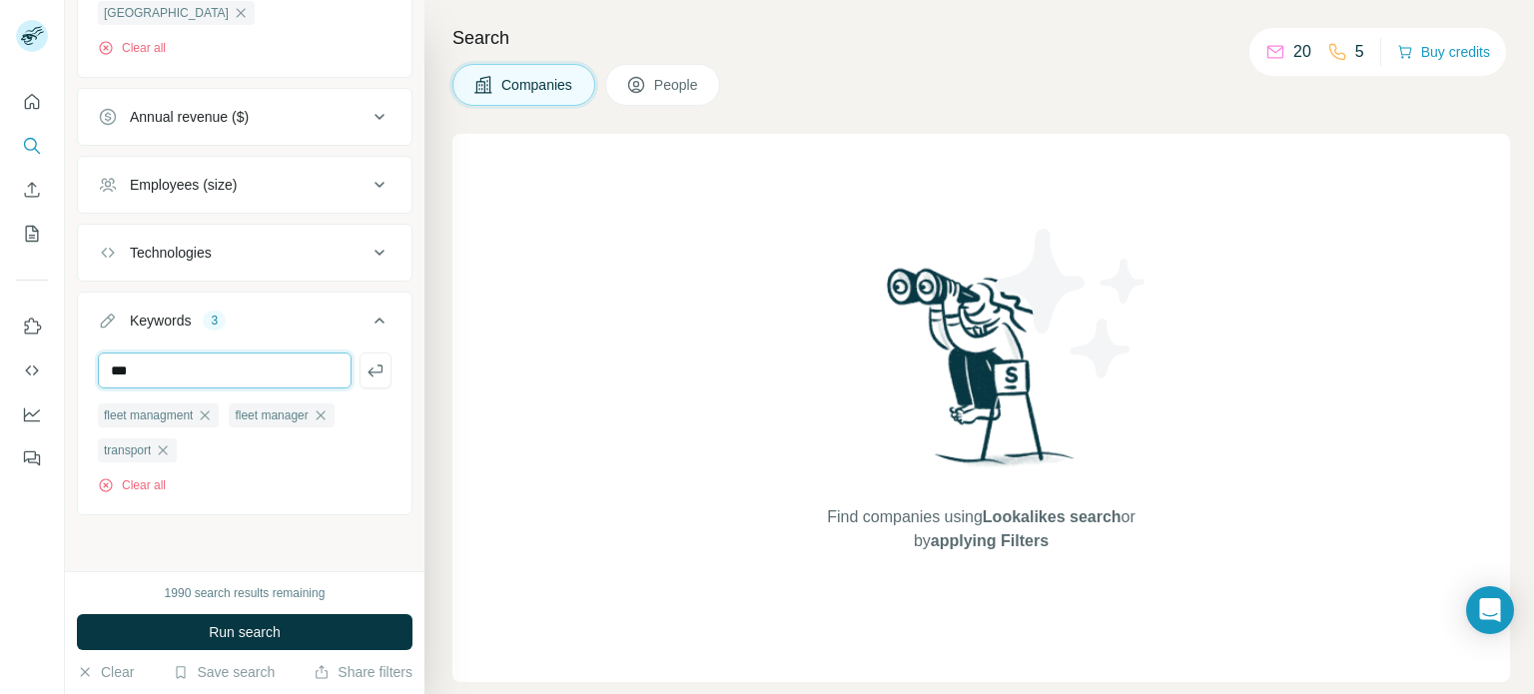
type input "***"
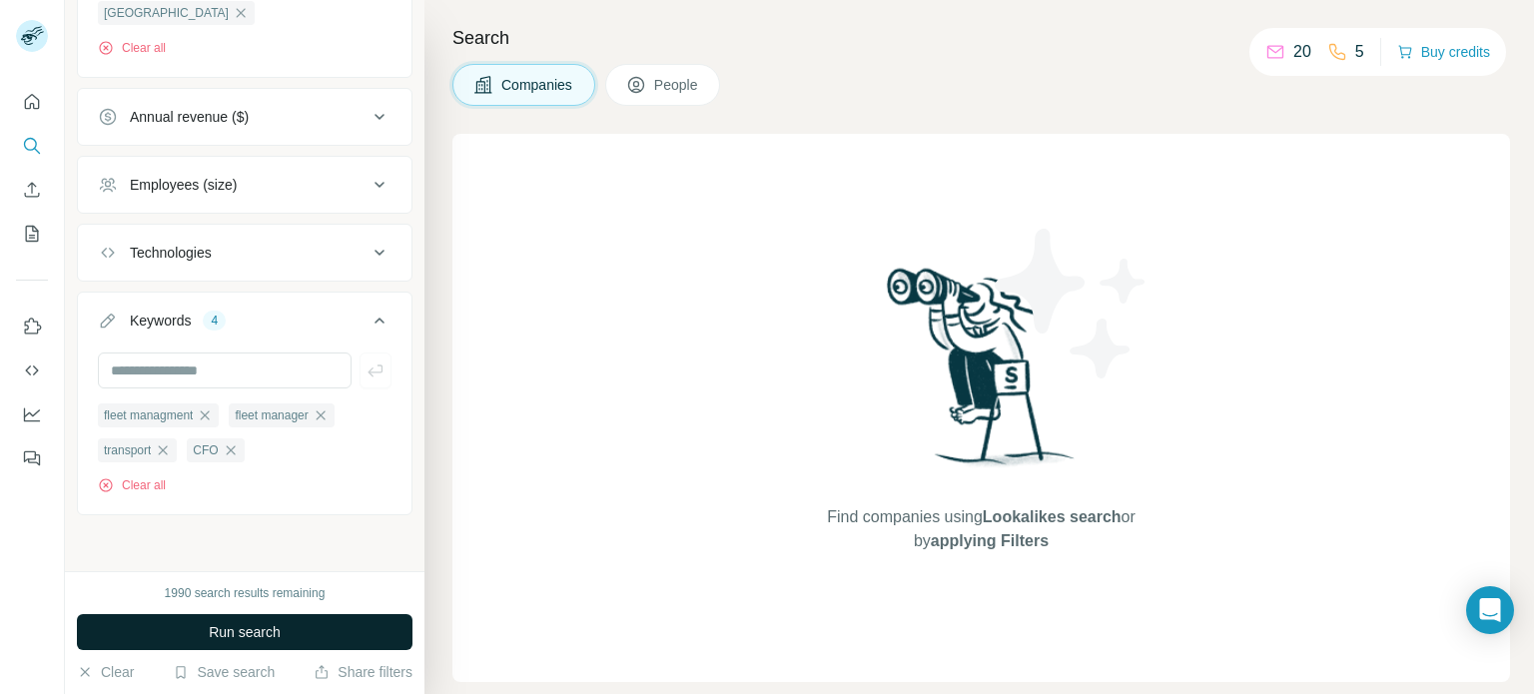
click at [260, 623] on span "Run search" at bounding box center [245, 632] width 72 height 20
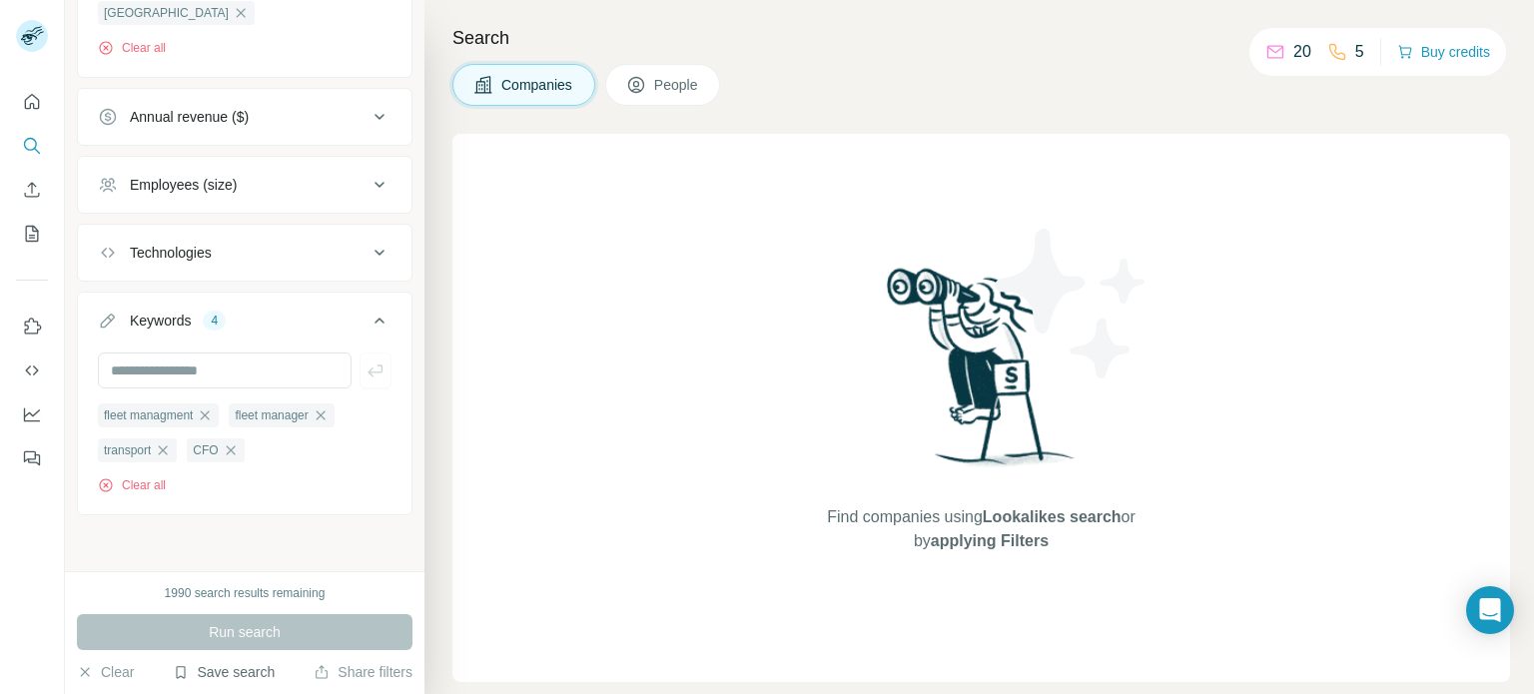
click at [204, 667] on button "Save search" at bounding box center [224, 672] width 102 height 20
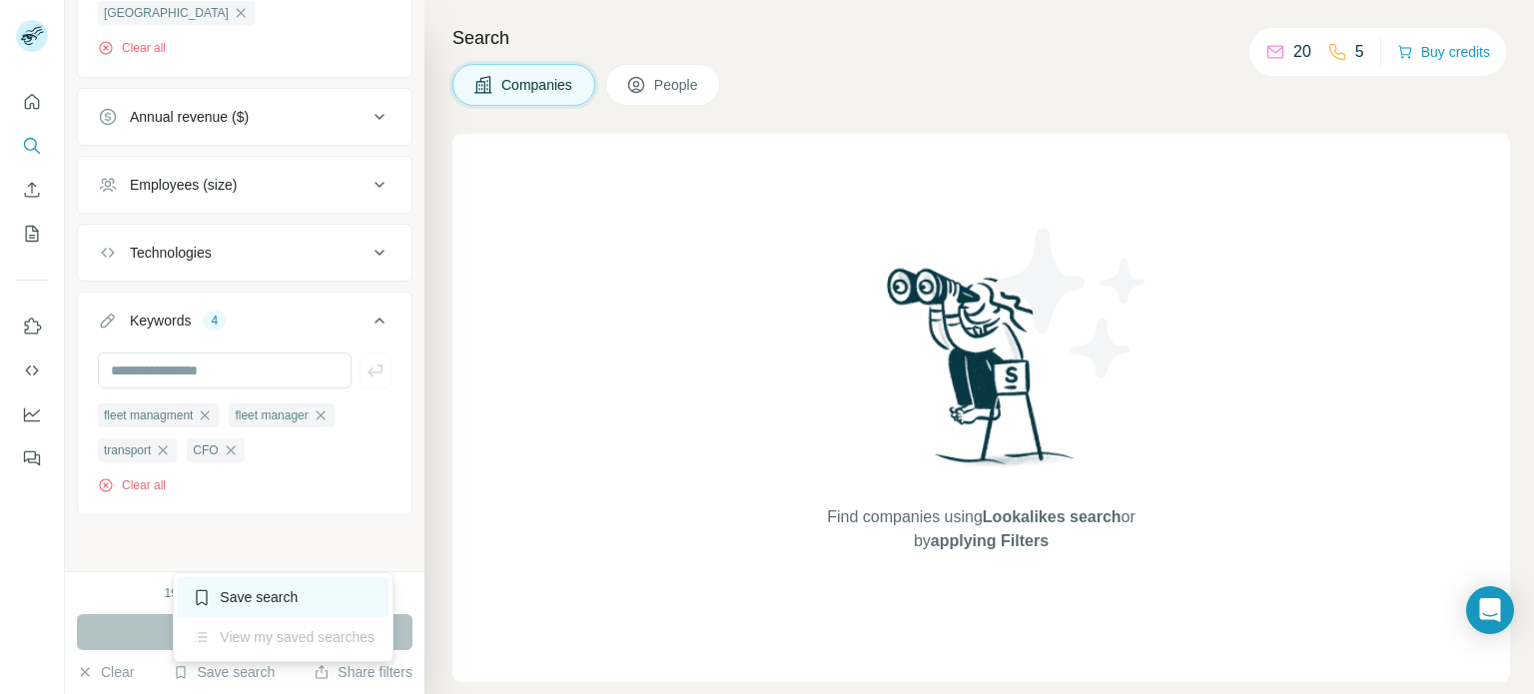
click at [260, 590] on div "Save search" at bounding box center [283, 597] width 211 height 40
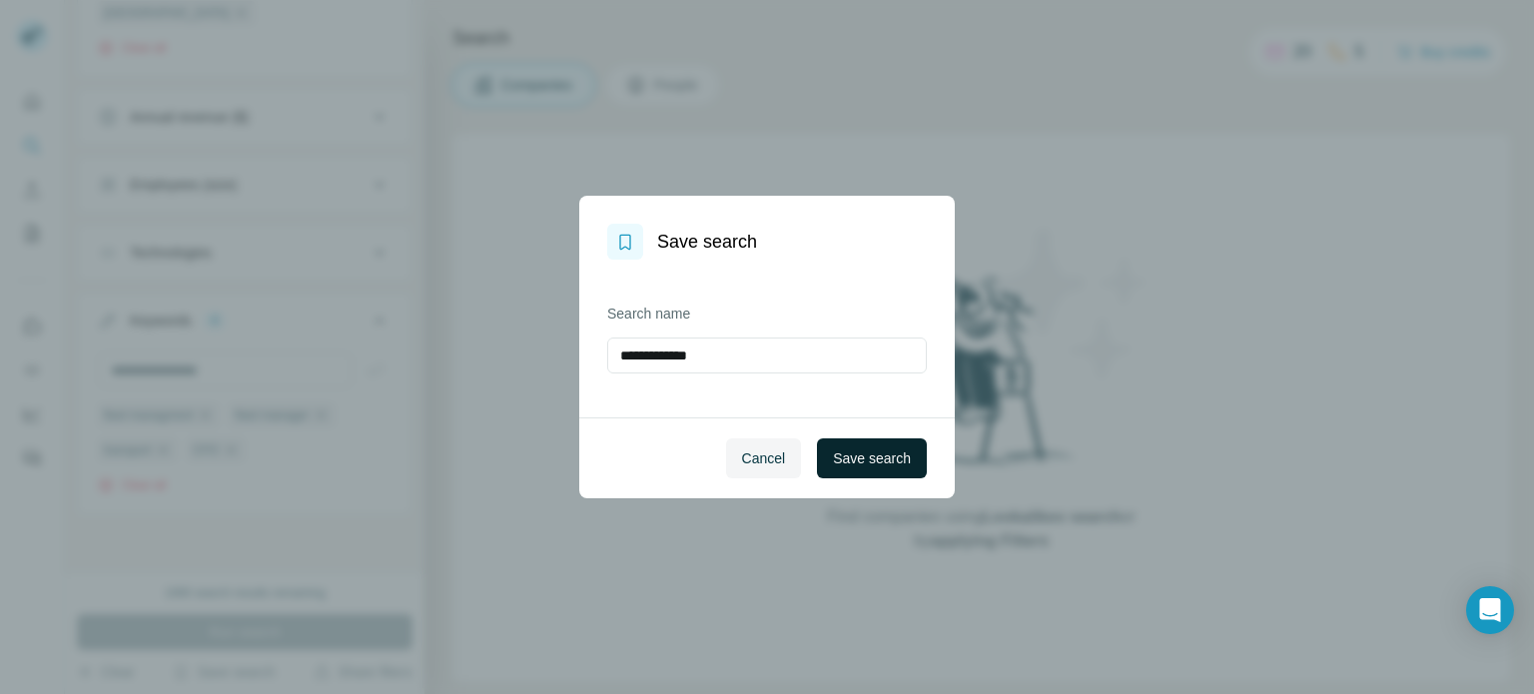
click at [883, 468] on button "Save search" at bounding box center [872, 458] width 110 height 40
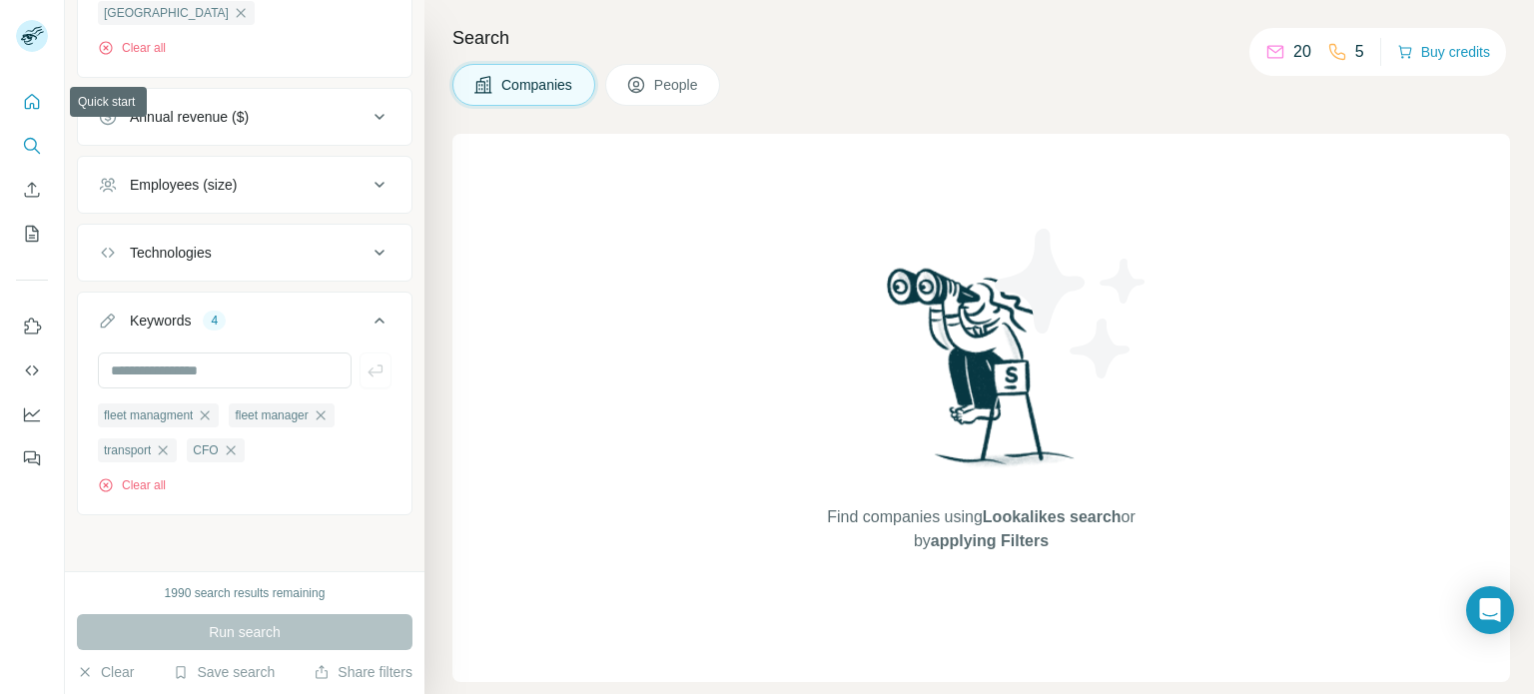
click at [24, 101] on icon "Quick start" at bounding box center [32, 102] width 20 height 20
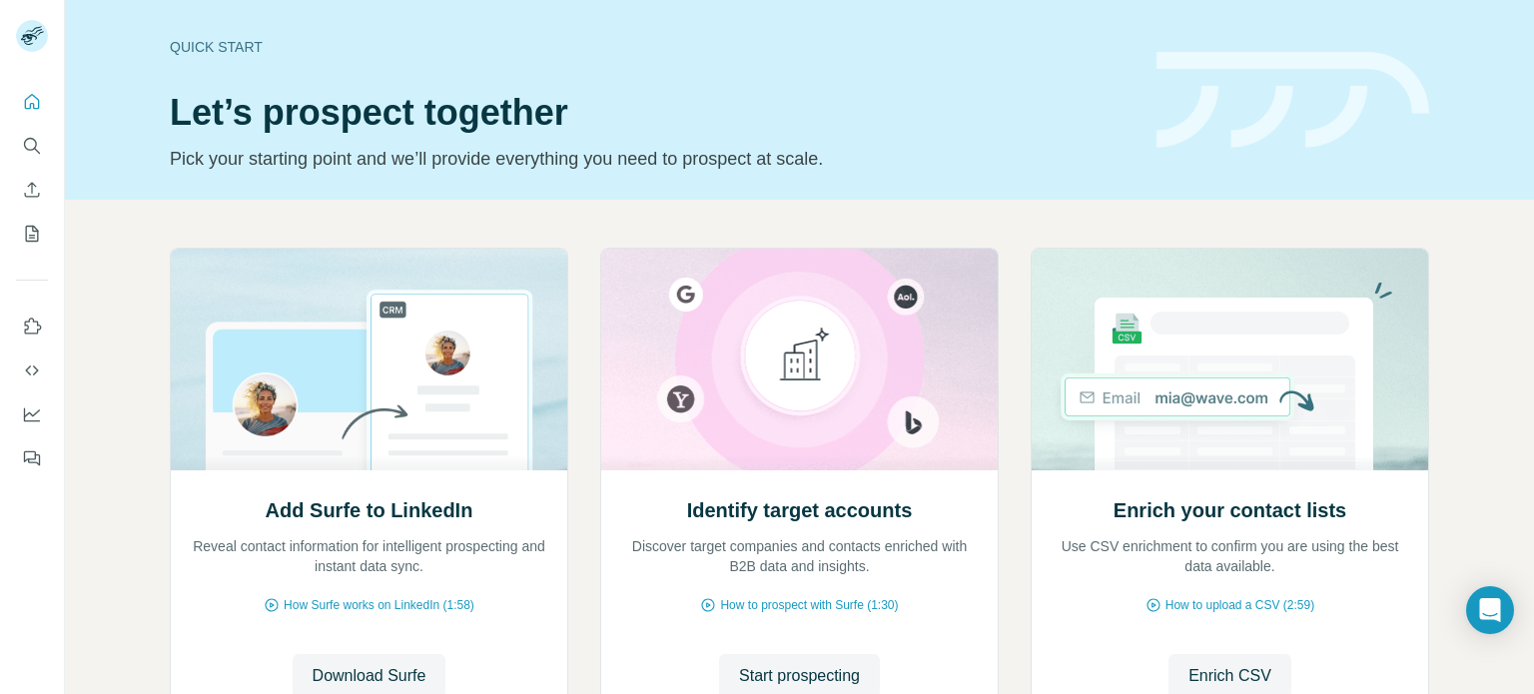
scroll to position [100, 0]
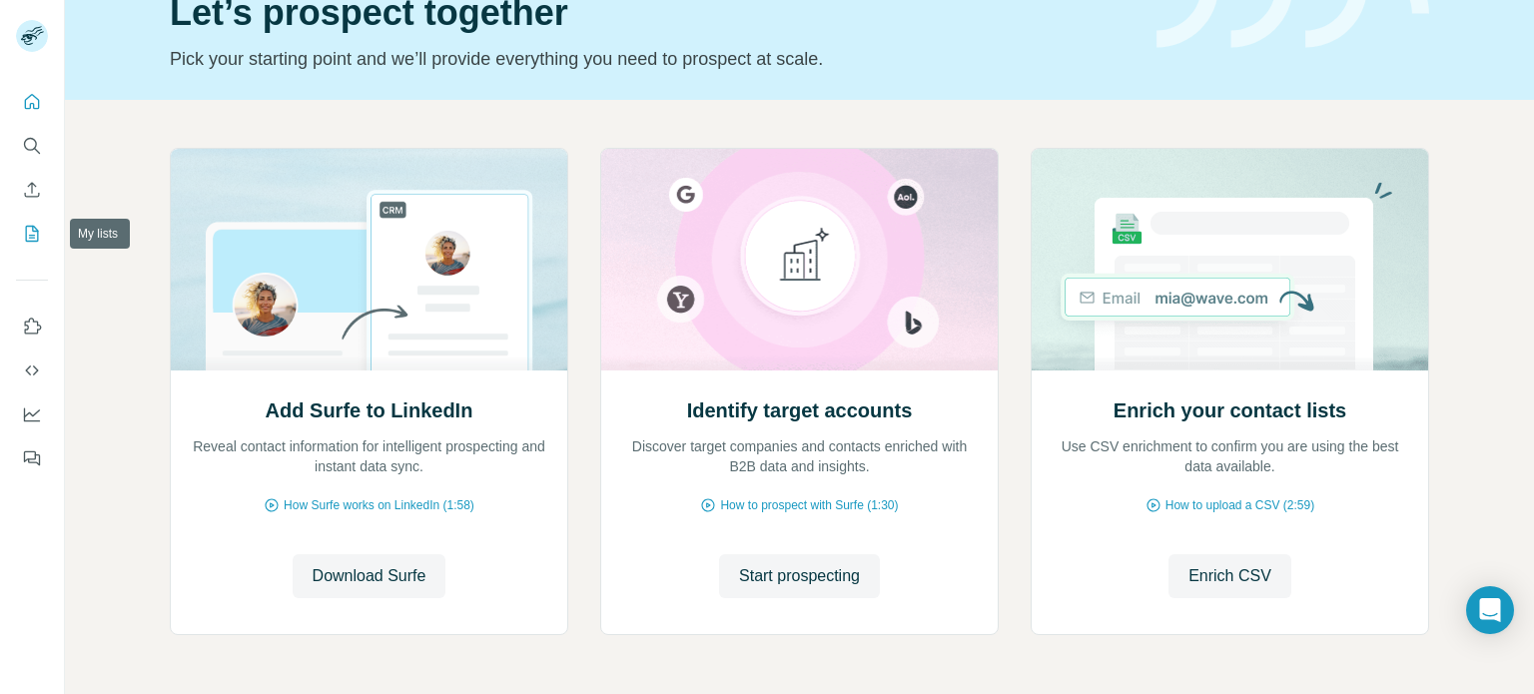
click at [39, 244] on button "My lists" at bounding box center [32, 234] width 32 height 36
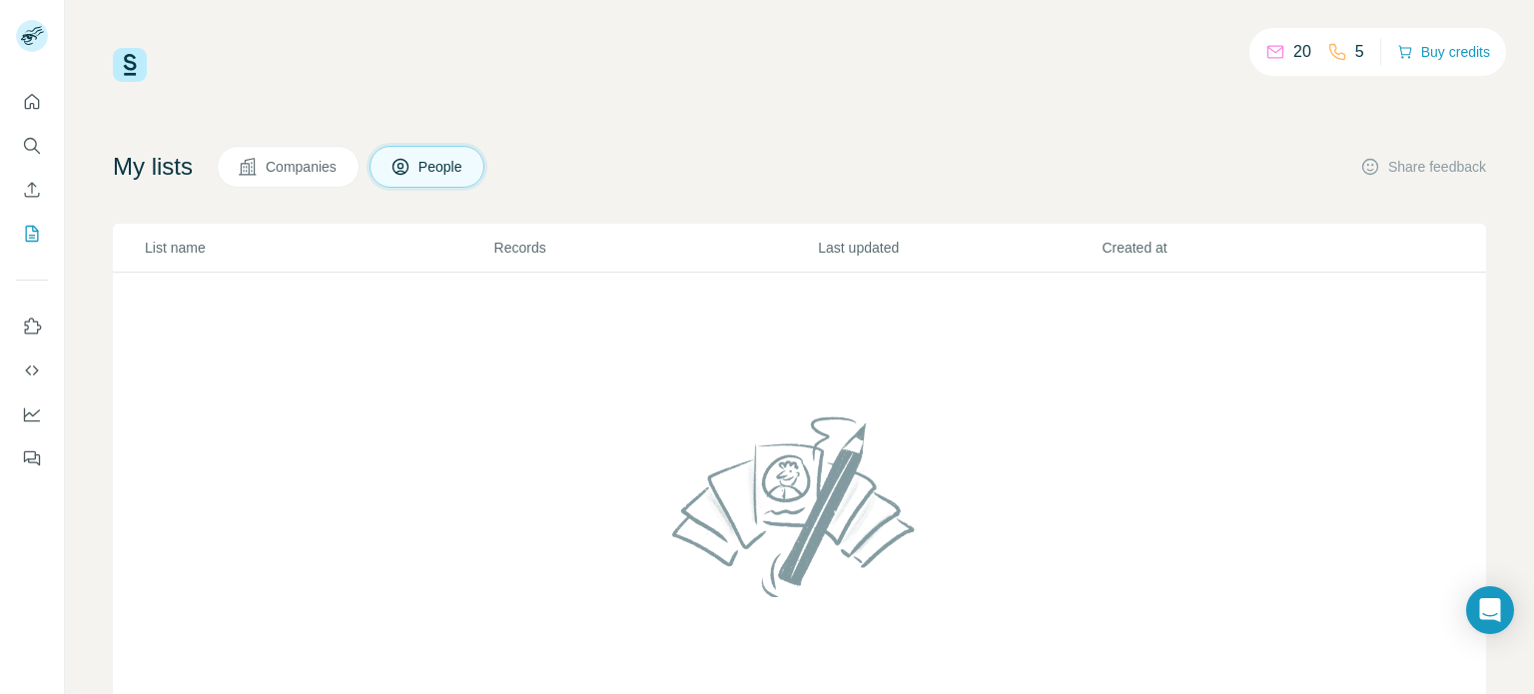
click at [317, 163] on span "Companies" at bounding box center [302, 167] width 73 height 20
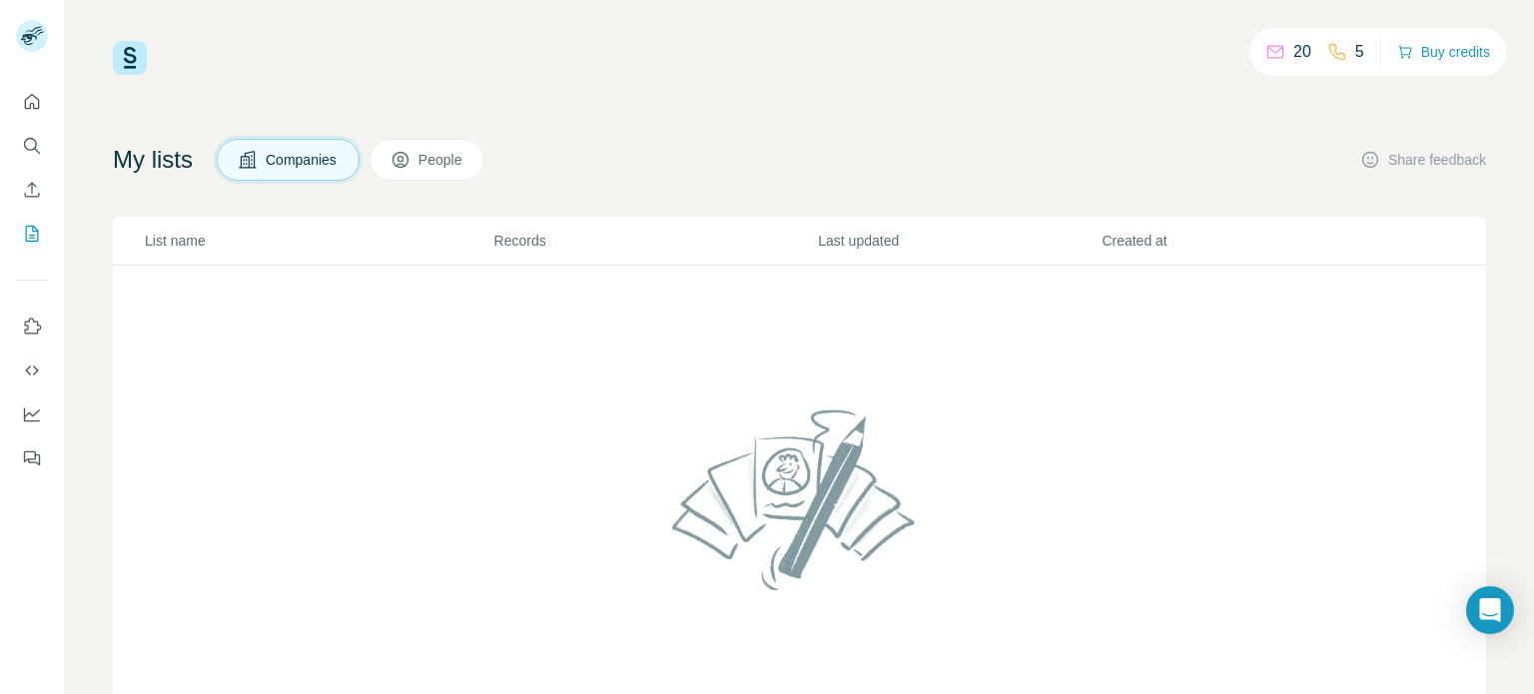
scroll to position [0, 0]
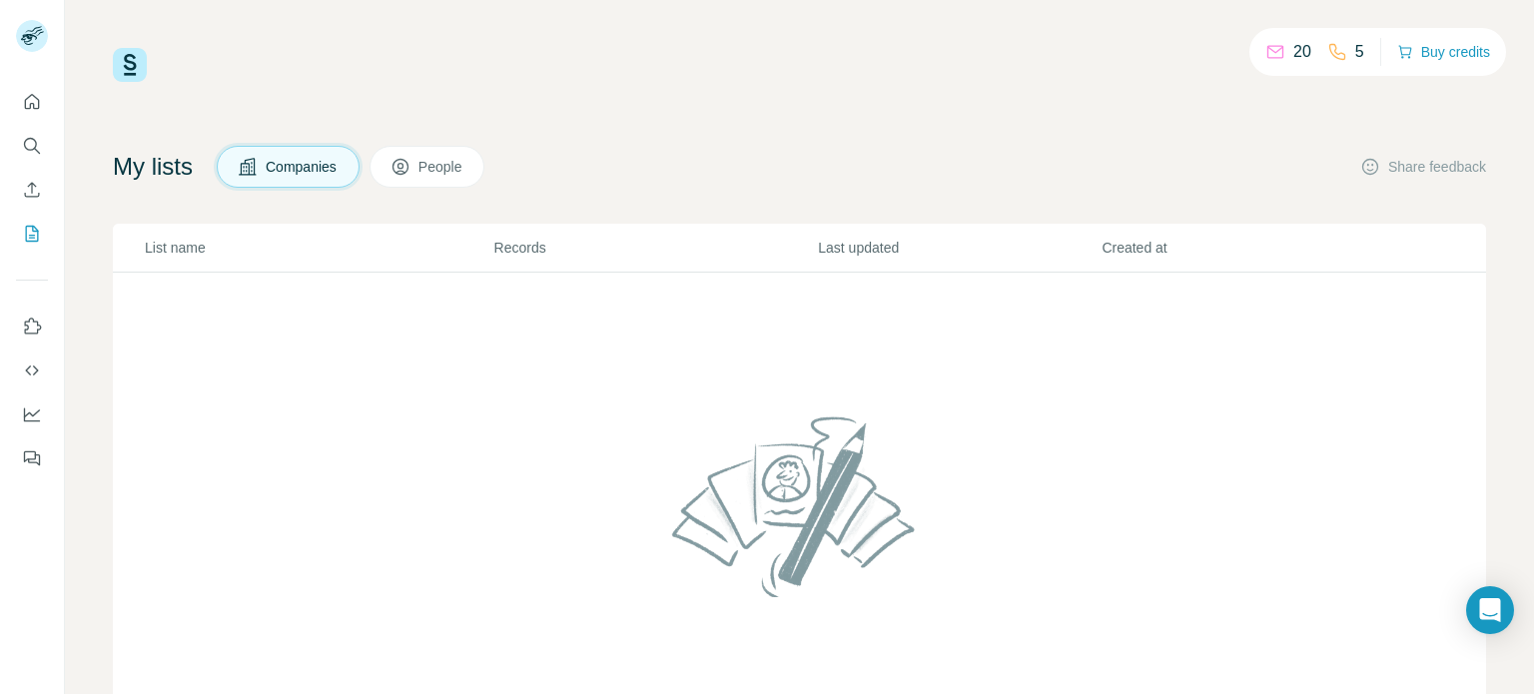
click at [154, 249] on p "List name" at bounding box center [319, 248] width 348 height 20
click at [40, 326] on icon "Use Surfe on LinkedIn" at bounding box center [33, 326] width 17 height 16
click at [36, 105] on icon "Quick start" at bounding box center [32, 102] width 20 height 20
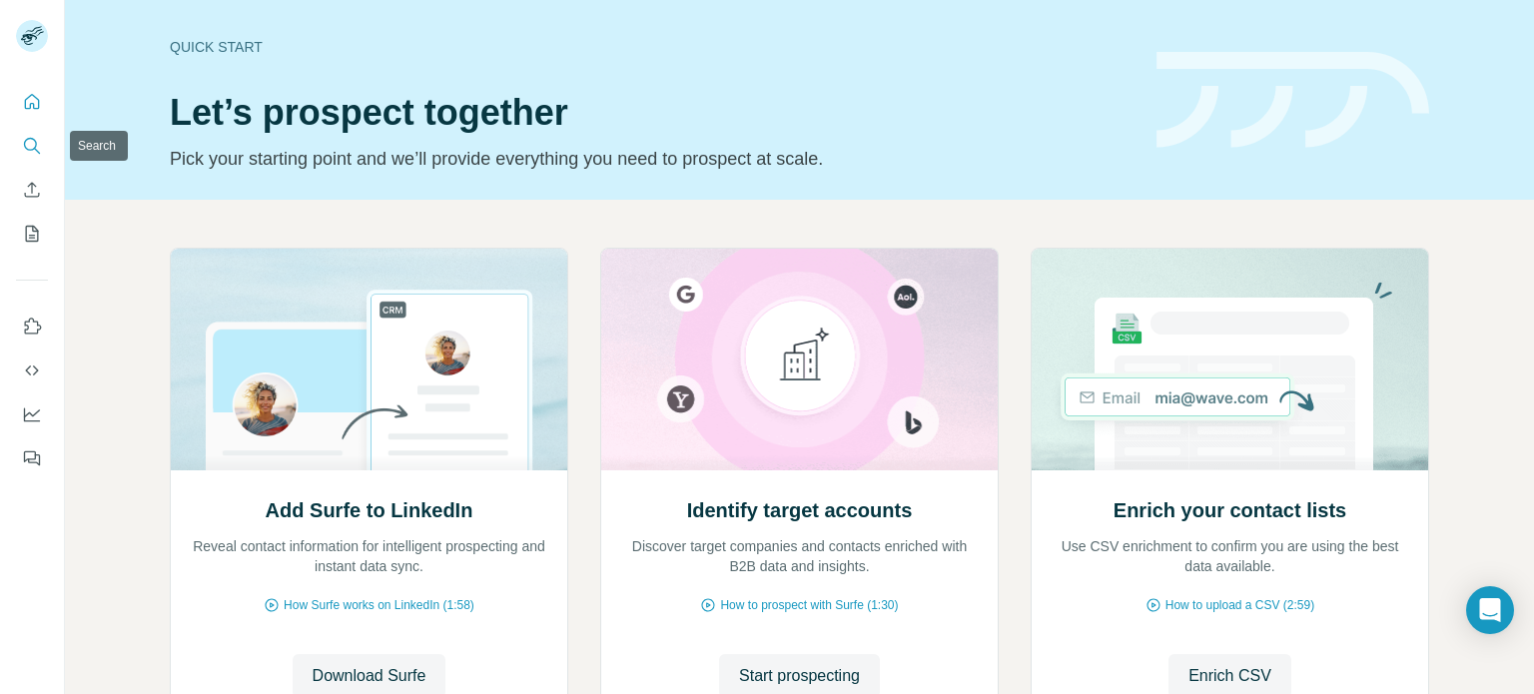
click at [33, 142] on icon "Search" at bounding box center [32, 146] width 20 height 20
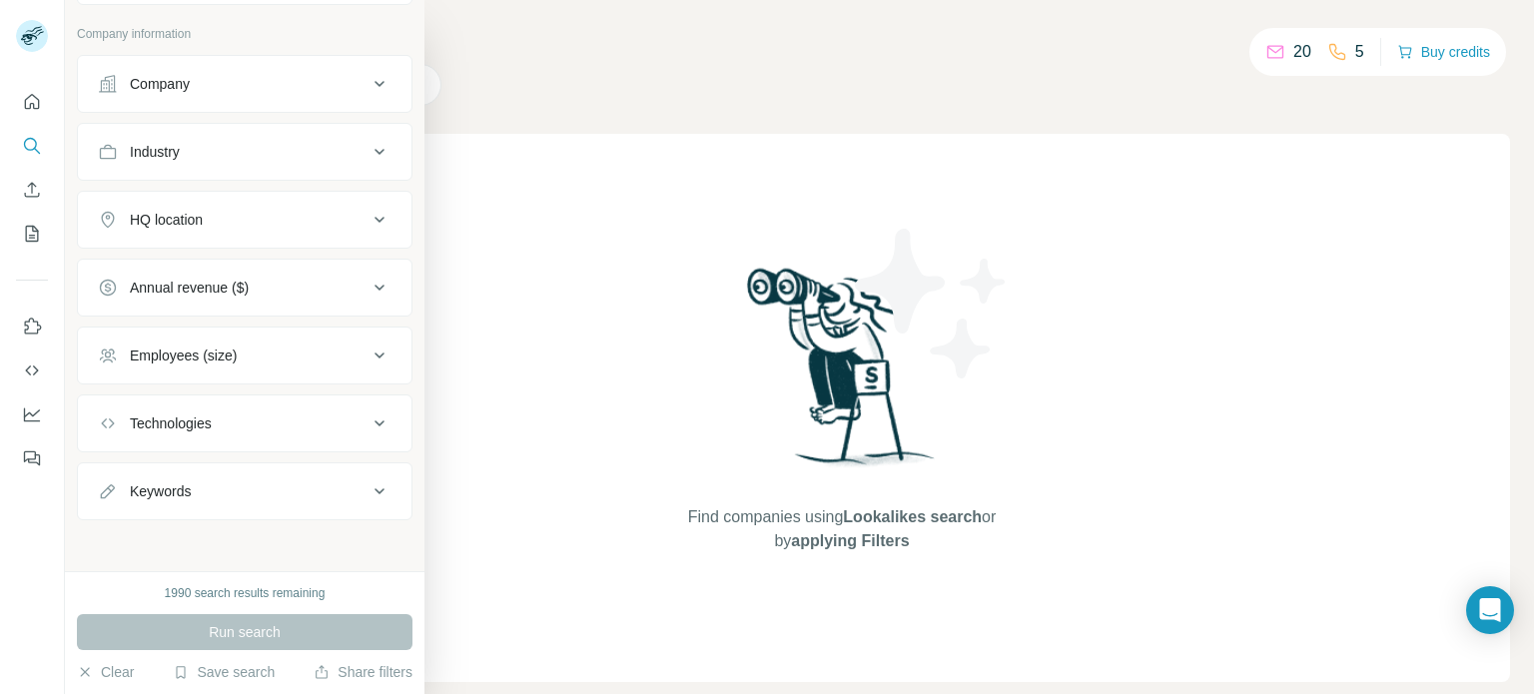
scroll to position [106, 0]
click at [279, 89] on div "Company" at bounding box center [233, 83] width 270 height 20
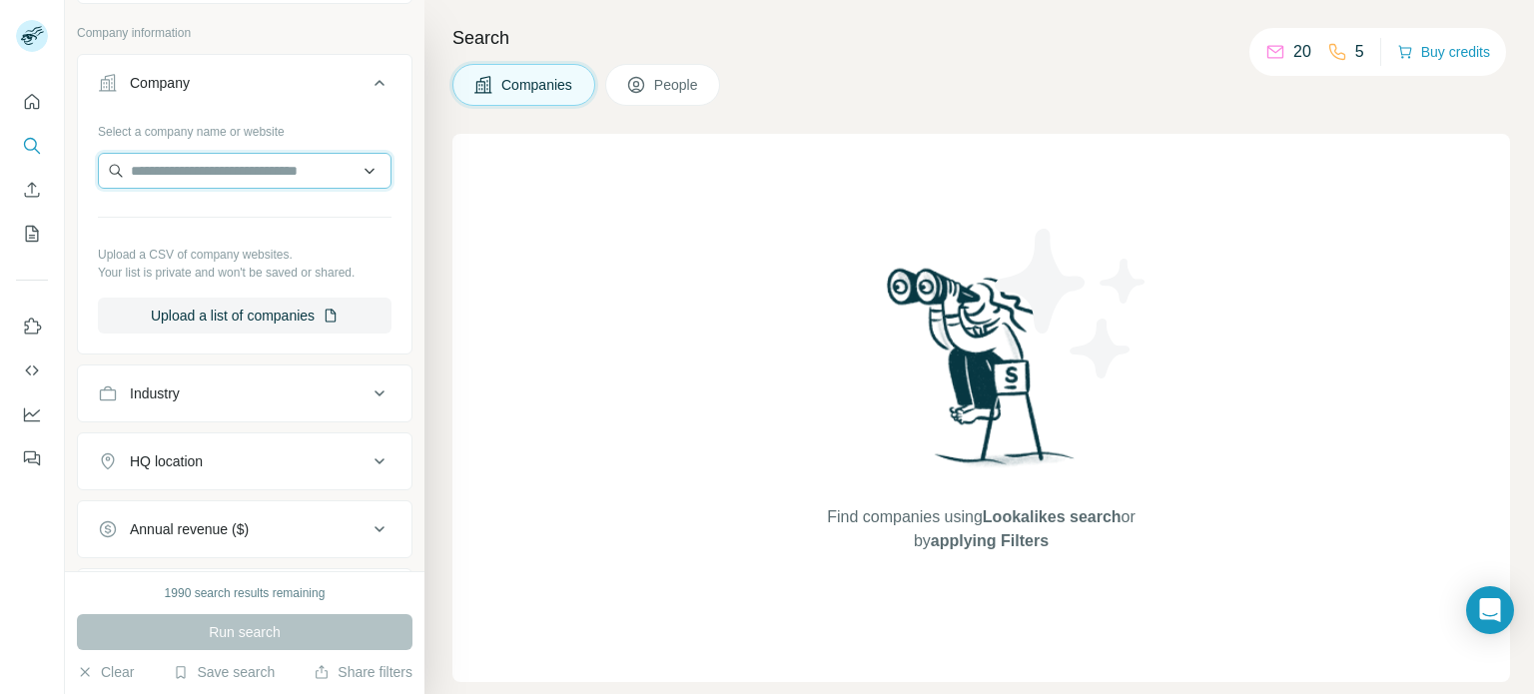
click at [284, 167] on input "text" at bounding box center [245, 171] width 294 height 36
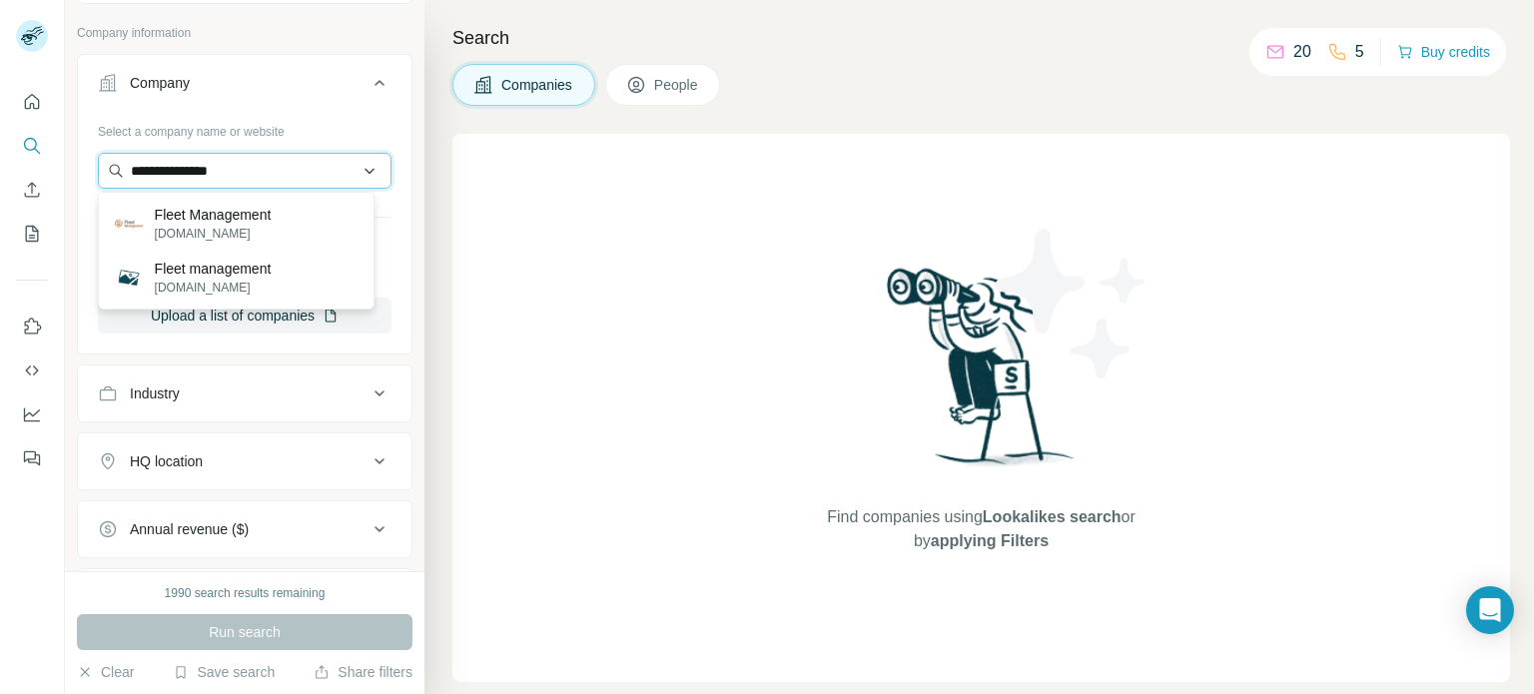
type input "**********"
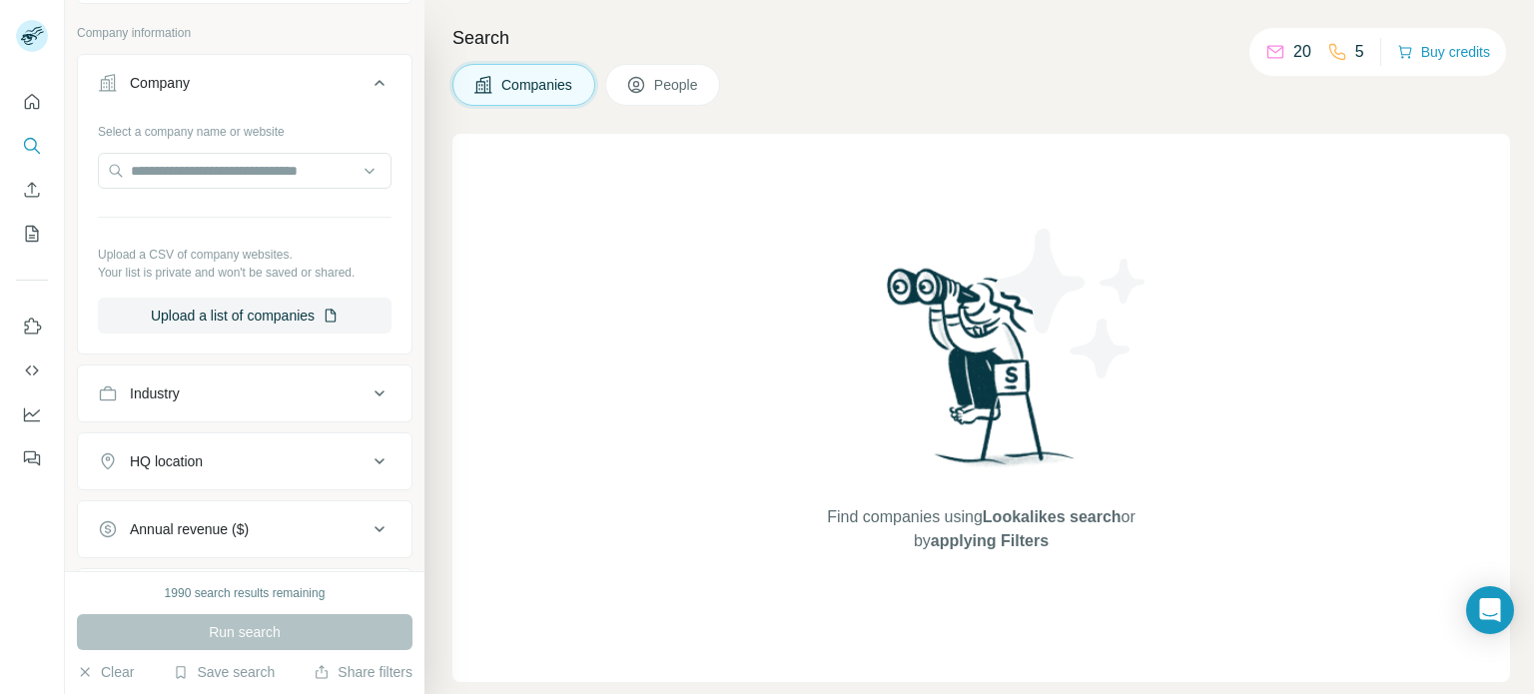
click at [308, 121] on div "Select a company name or website" at bounding box center [245, 128] width 294 height 26
click at [367, 81] on icon at bounding box center [379, 83] width 24 height 24
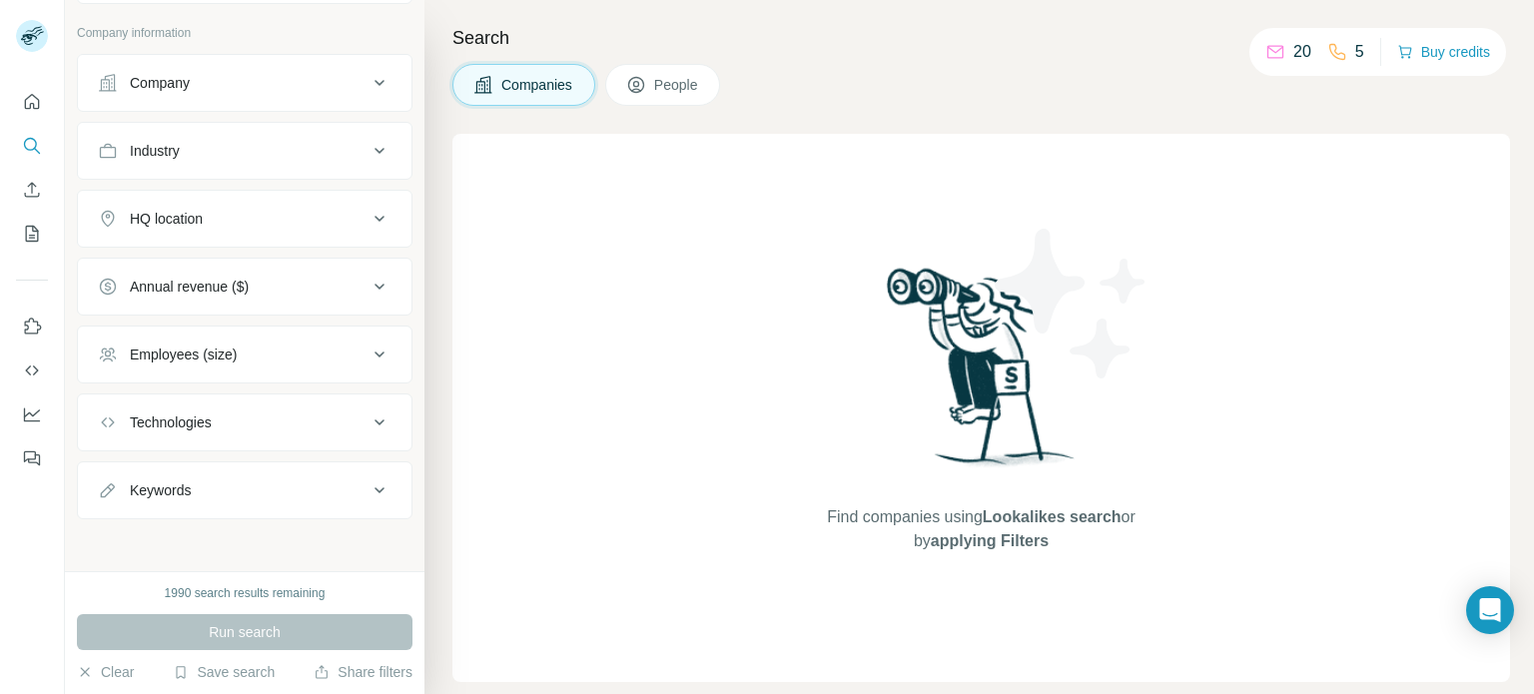
click at [322, 151] on div "Industry" at bounding box center [233, 151] width 270 height 20
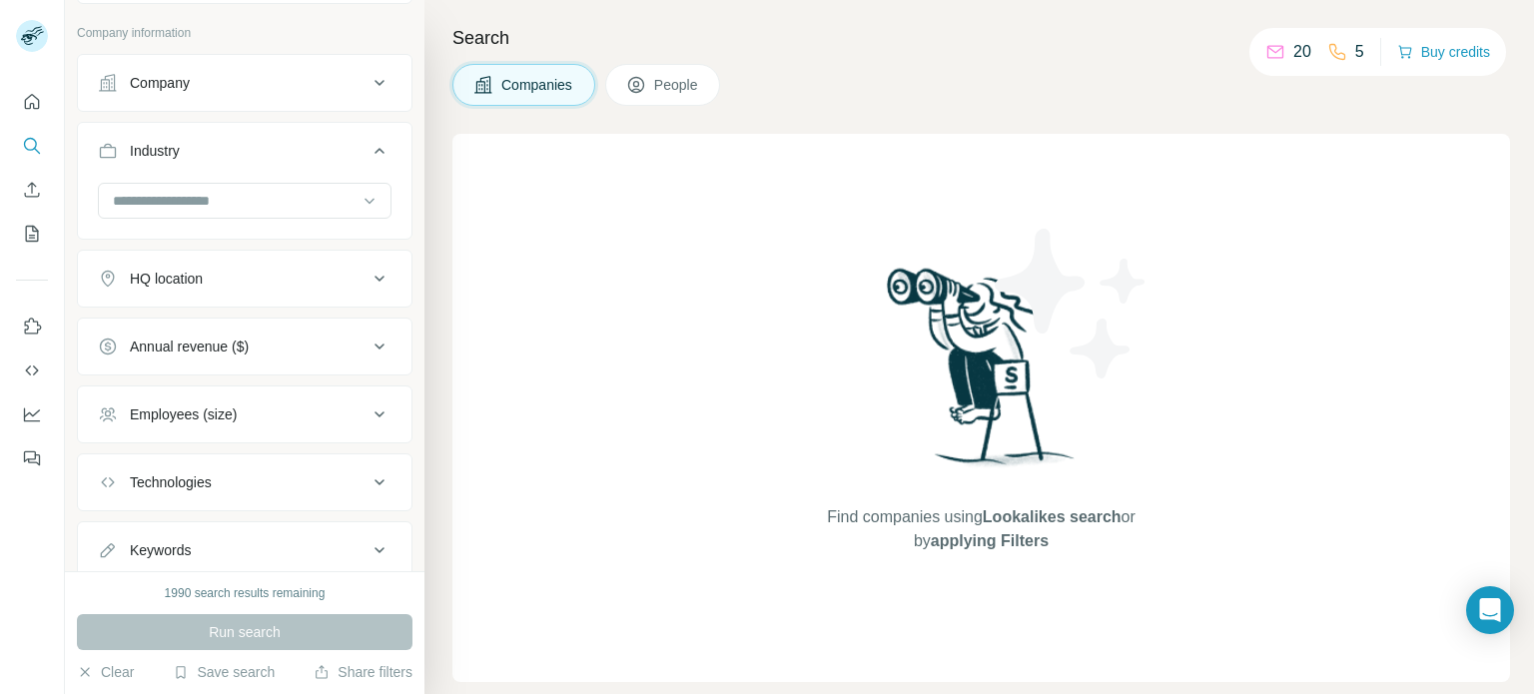
click at [284, 199] on input at bounding box center [234, 201] width 247 height 22
type input "*****"
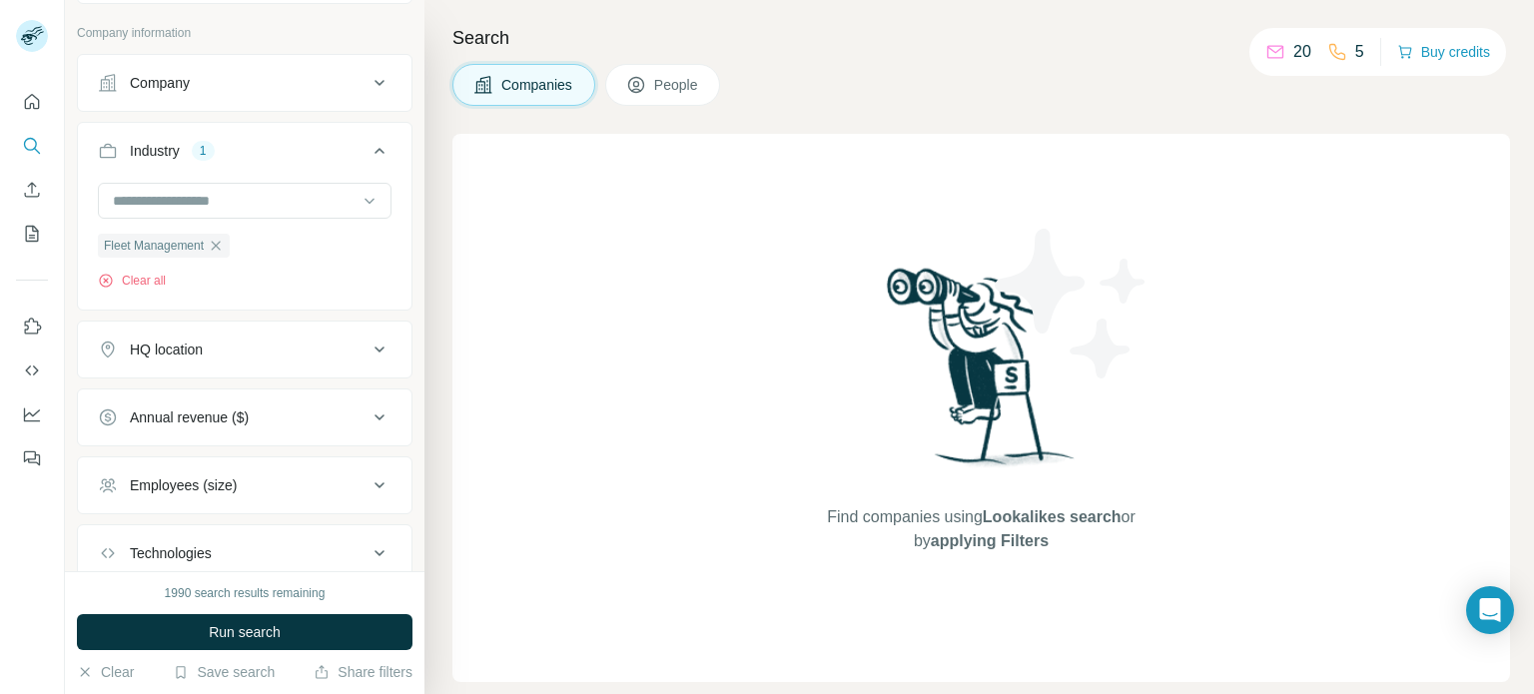
click at [284, 199] on input at bounding box center [234, 201] width 247 height 22
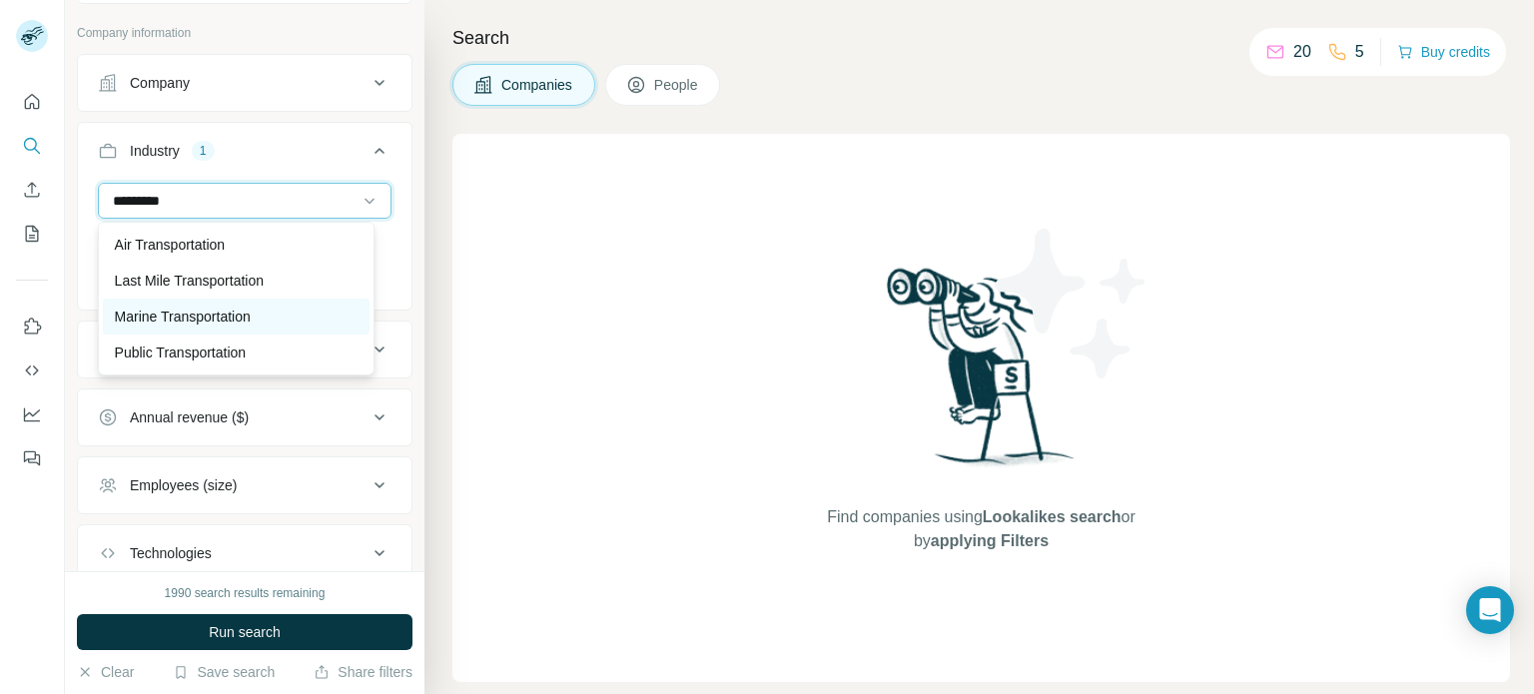
scroll to position [72, 0]
type input "*********"
click at [218, 307] on div "Transportation" at bounding box center [237, 317] width 244 height 20
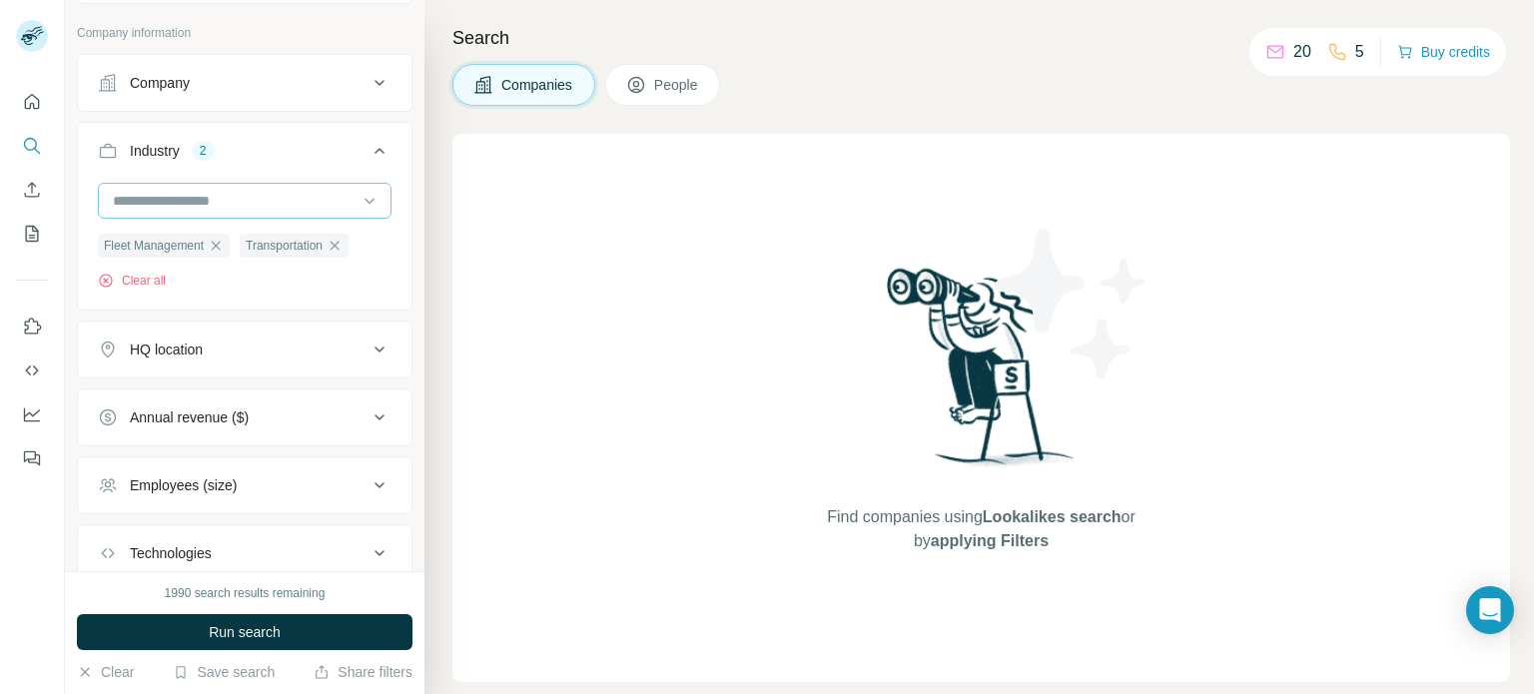
click at [229, 195] on input at bounding box center [234, 201] width 247 height 22
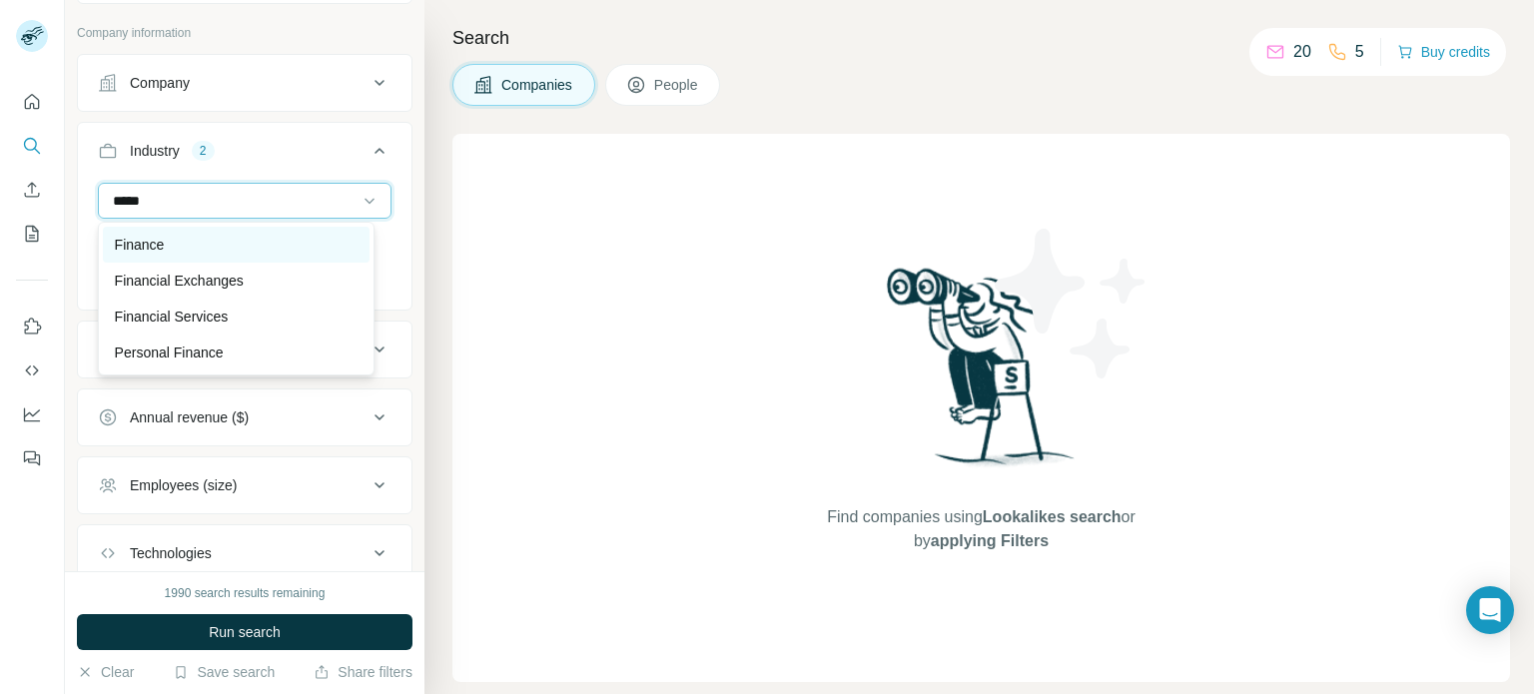
type input "*****"
click at [210, 243] on div "Finance" at bounding box center [237, 245] width 244 height 20
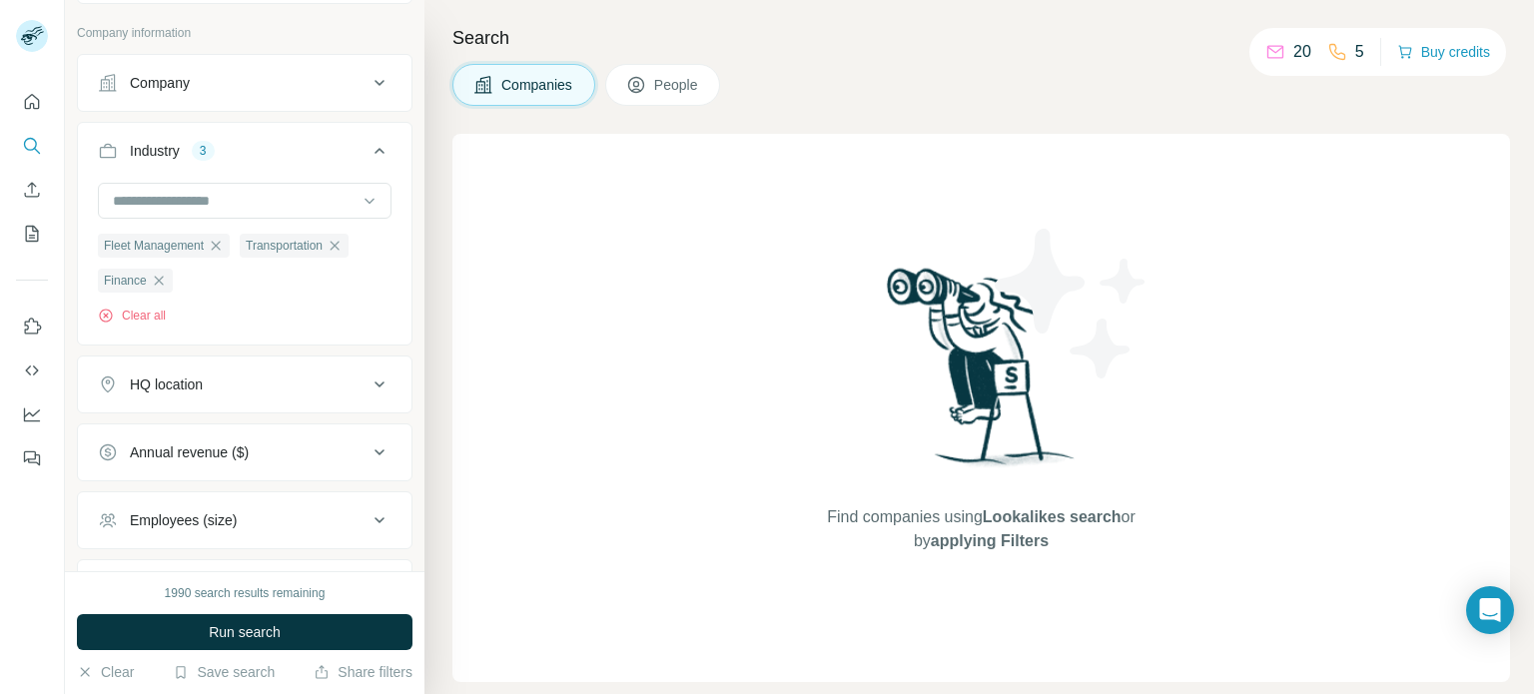
click at [218, 362] on button "HQ location" at bounding box center [245, 384] width 334 height 48
click at [200, 435] on input "text" at bounding box center [245, 434] width 294 height 36
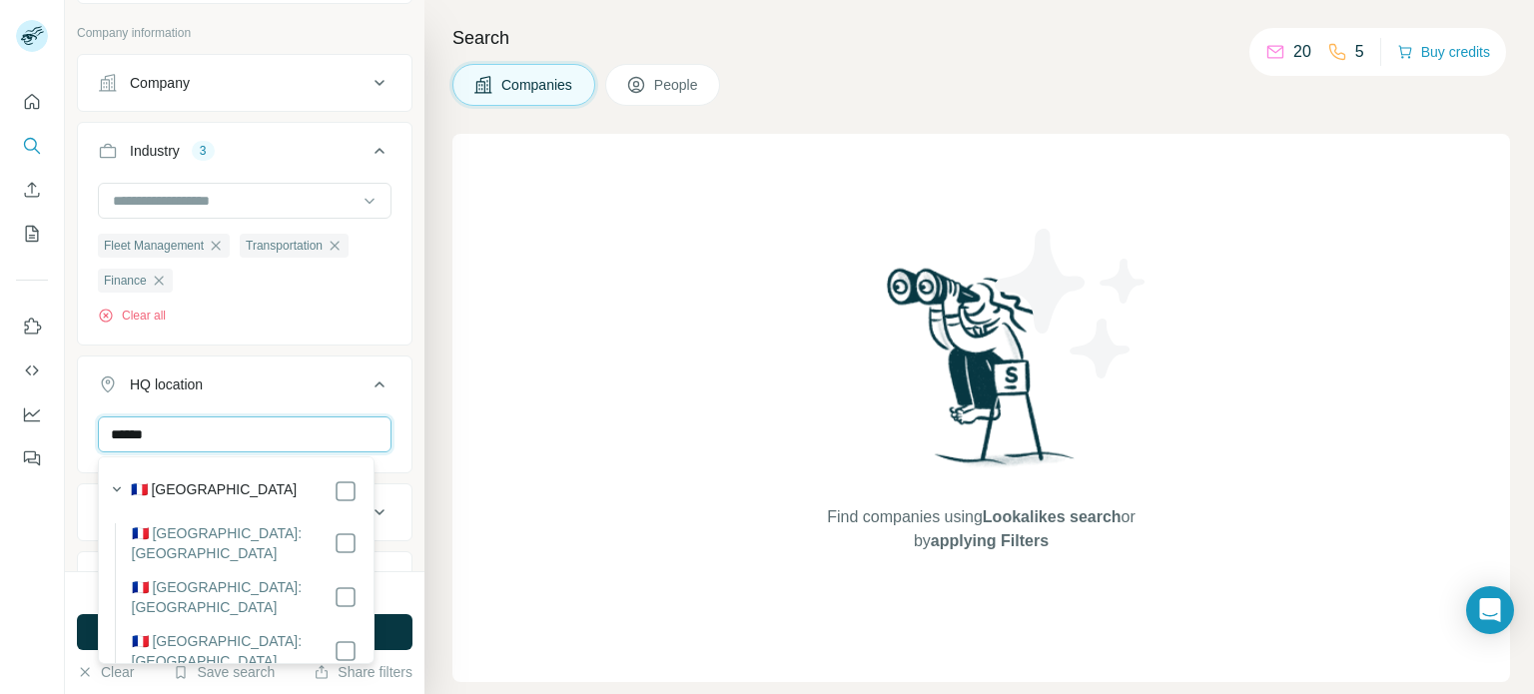
type input "******"
click at [201, 485] on div "🇫🇷 France" at bounding box center [245, 491] width 228 height 24
click at [399, 450] on div "New search Hide Company lookalikes Company information Company Industry 3 Fleet…" at bounding box center [245, 285] width 360 height 571
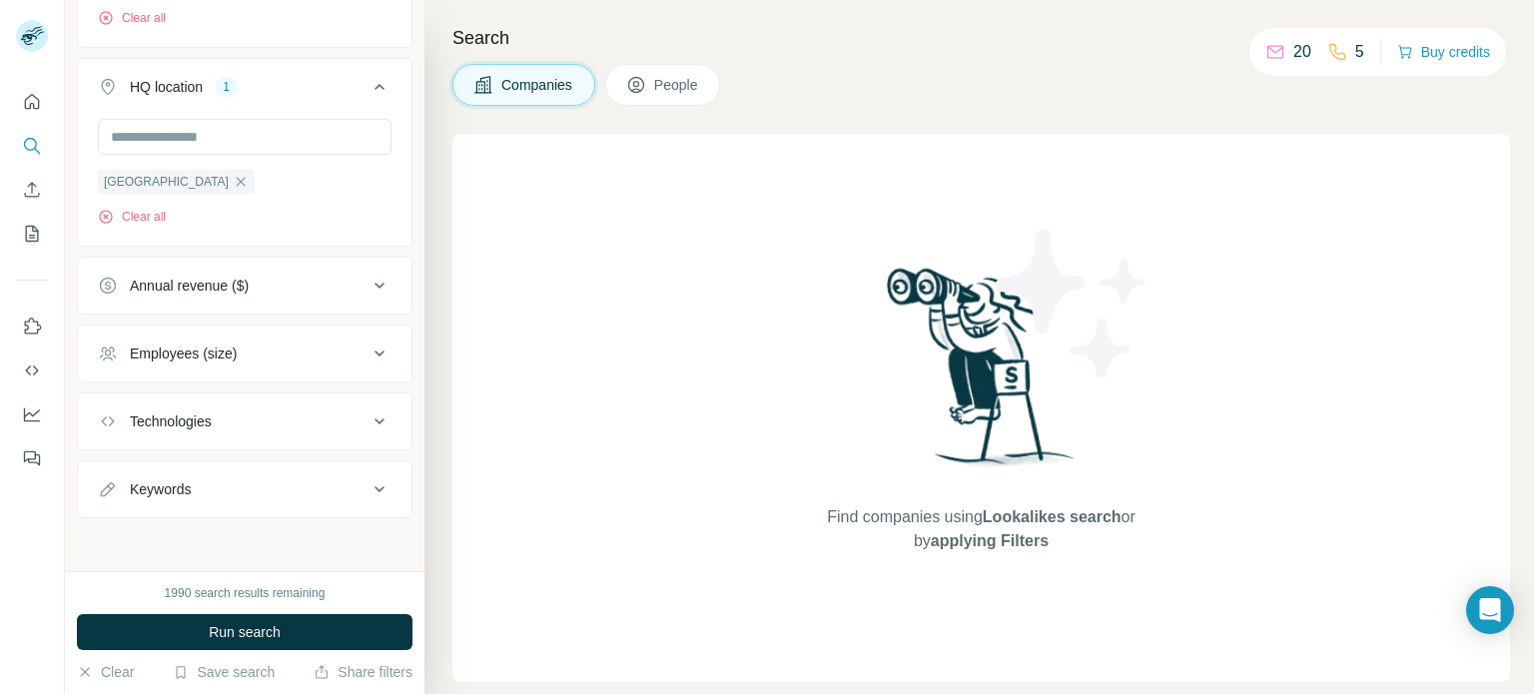
scroll to position [404, 0]
click at [204, 353] on div "Employees (size)" at bounding box center [183, 353] width 107 height 20
click at [450, 308] on div "Search Companies People Find companies using Lookalikes search or by applying F…" at bounding box center [978, 347] width 1109 height 694
click at [274, 346] on div "Employees (size)" at bounding box center [233, 353] width 270 height 20
click at [209, 622] on span "Run search" at bounding box center [245, 632] width 72 height 20
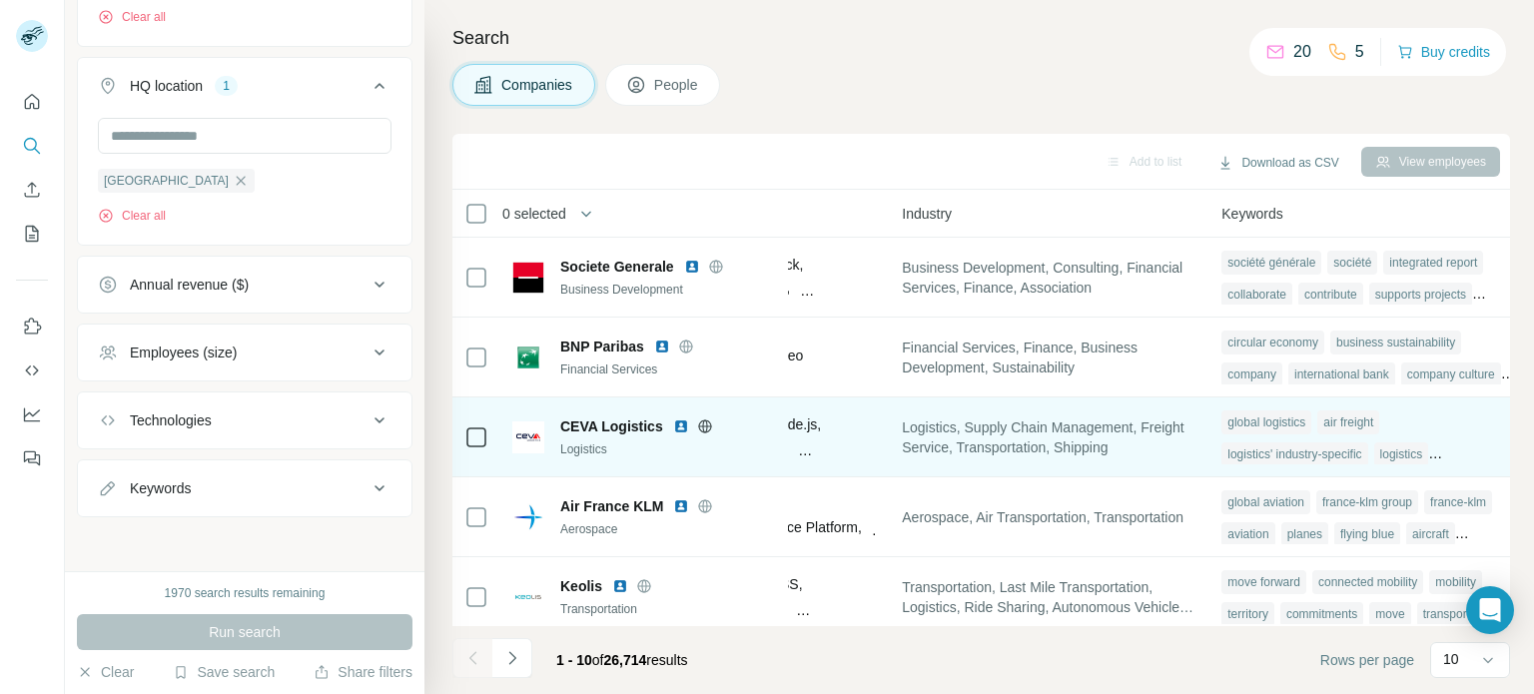
scroll to position [0, 1395]
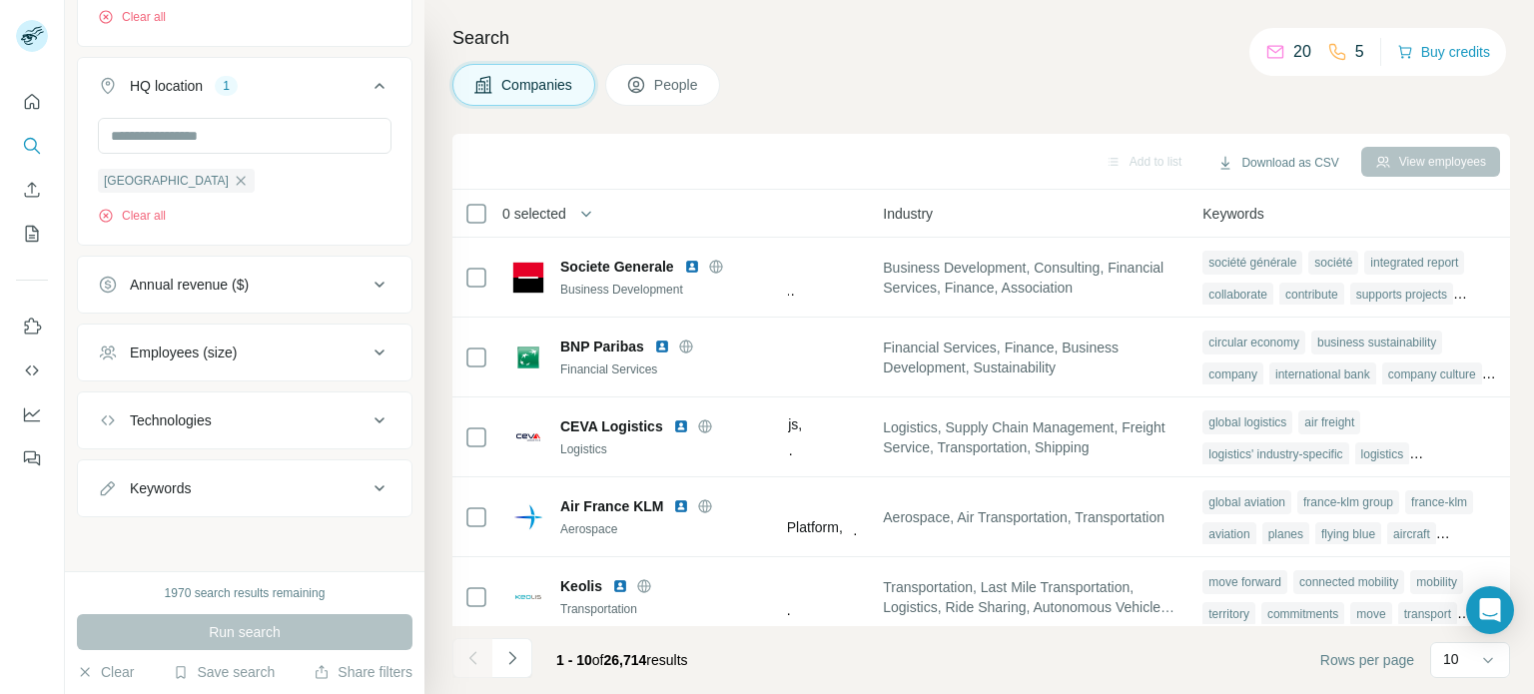
click at [242, 461] on div "Keywords" at bounding box center [245, 488] width 336 height 58
click at [263, 478] on div "Keywords" at bounding box center [233, 488] width 270 height 20
click at [241, 528] on input "text" at bounding box center [225, 538] width 254 height 36
type input "****"
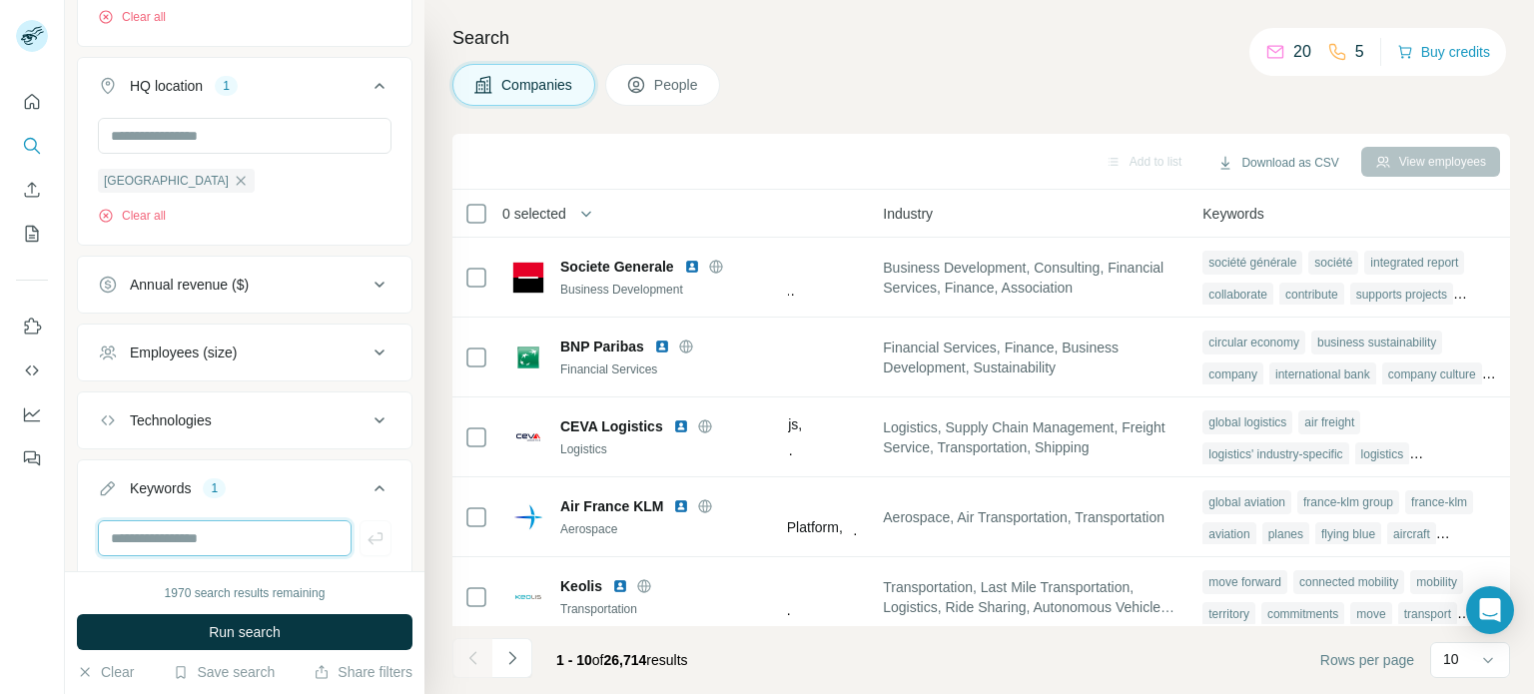
scroll to position [536, 0]
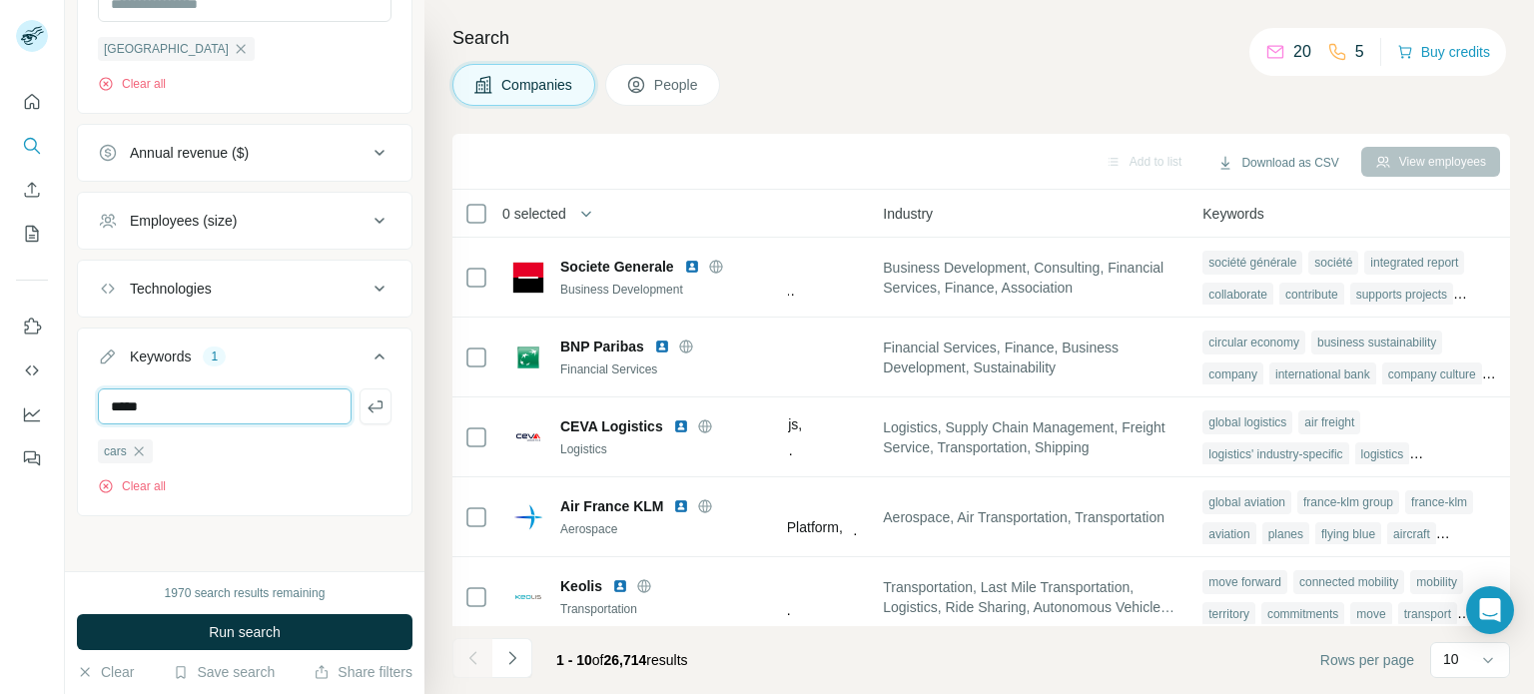
type input "*****"
click at [207, 406] on input "text" at bounding box center [225, 406] width 254 height 36
type input "*********"
click at [696, 99] on button "People" at bounding box center [663, 85] width 116 height 42
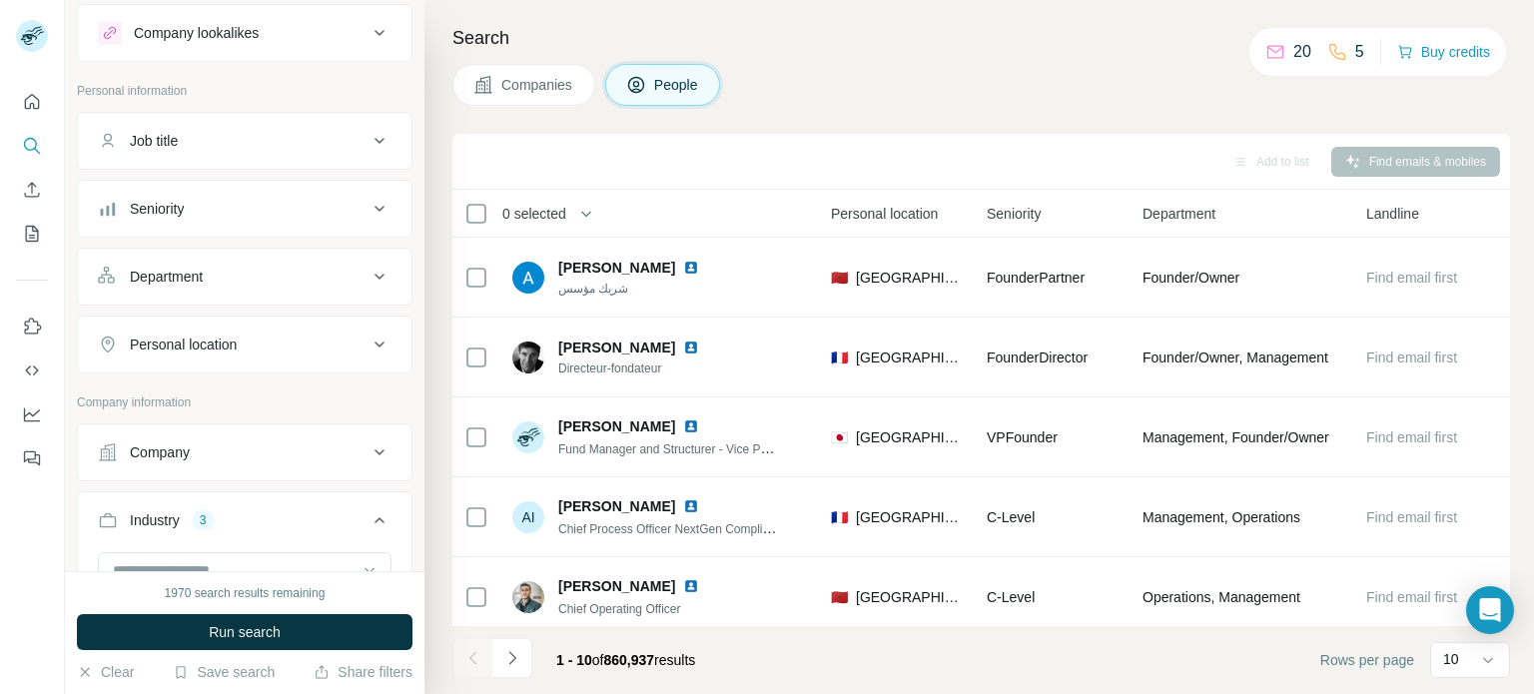
scroll to position [0, 0]
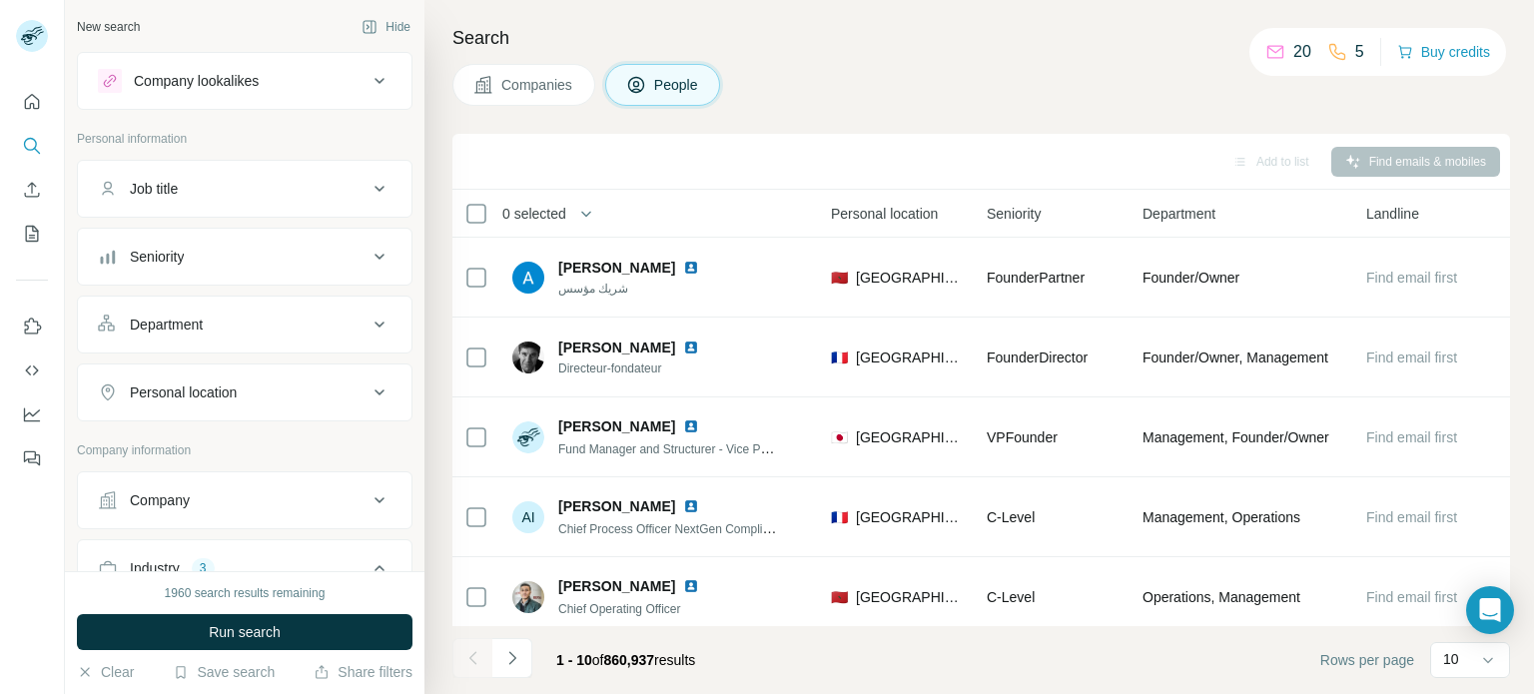
click at [309, 191] on div "Job title" at bounding box center [233, 189] width 270 height 20
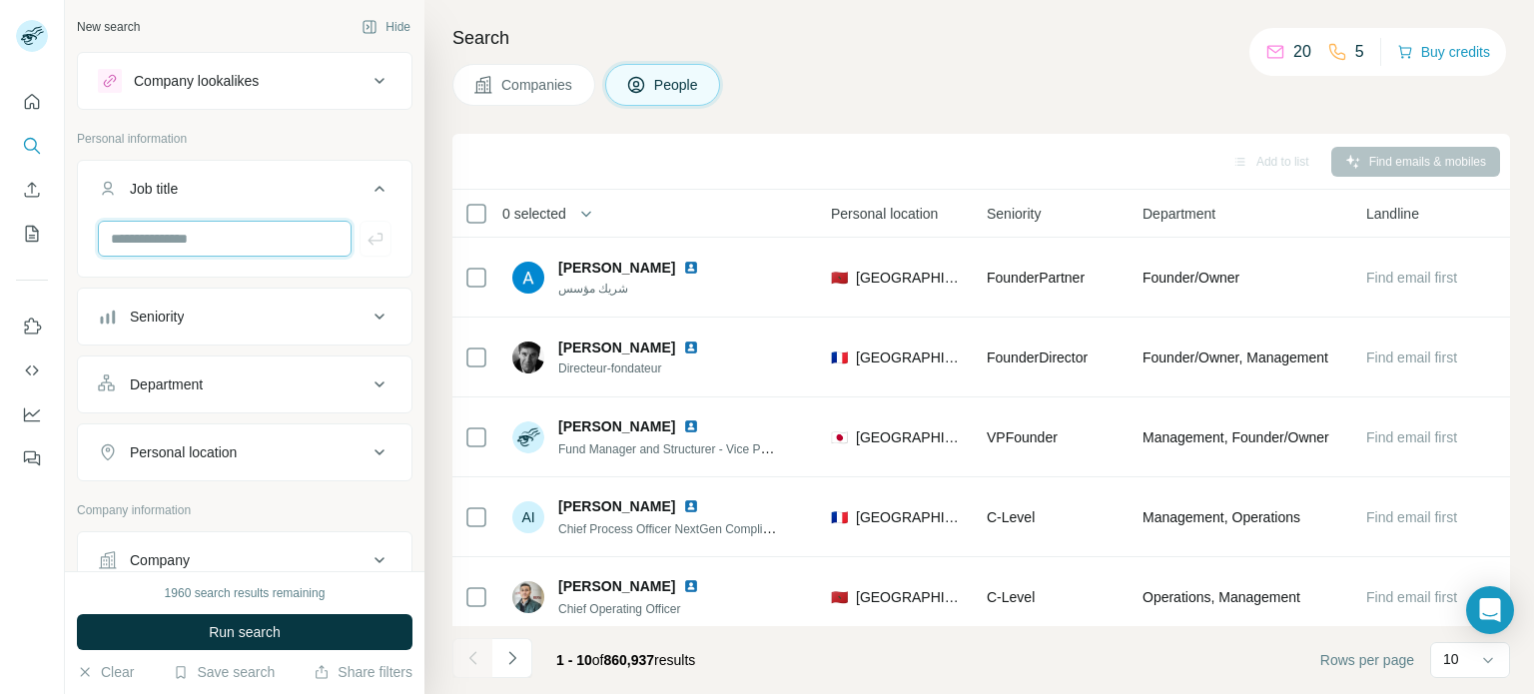
click at [279, 243] on input "text" at bounding box center [225, 239] width 254 height 36
type input "**********"
